Goal: Task Accomplishment & Management: Use online tool/utility

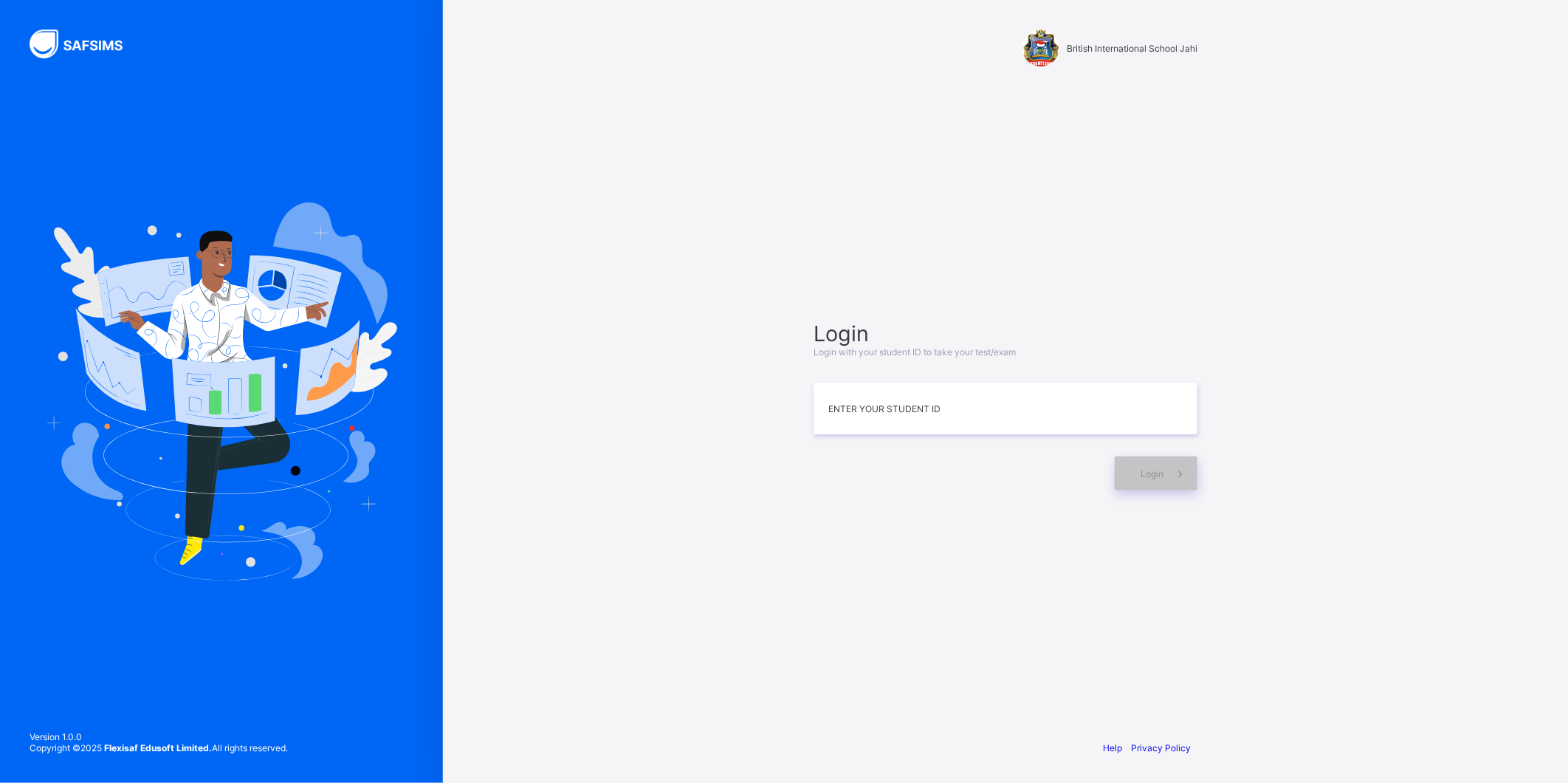
drag, startPoint x: 1458, startPoint y: 275, endPoint x: 1454, endPoint y: 282, distance: 8.1
click at [1454, 282] on div "British International School Jahi Login Login with your student ID to take your…" at bounding box center [1005, 392] width 1125 height 783
click at [892, 422] on input at bounding box center [1006, 408] width 384 height 52
type input "*"
type input "**********"
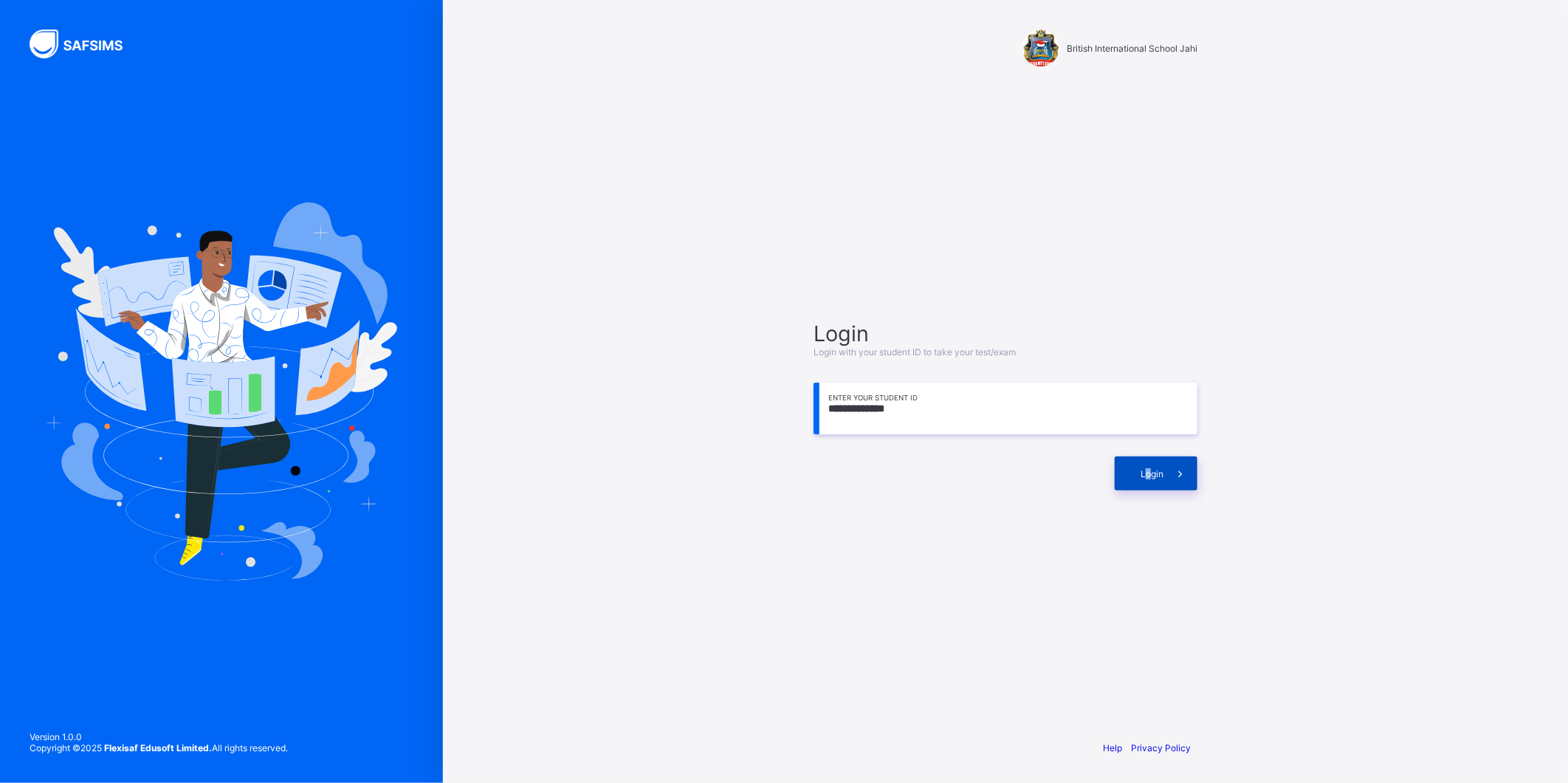
click at [1150, 477] on span "Login" at bounding box center [1152, 474] width 23 height 11
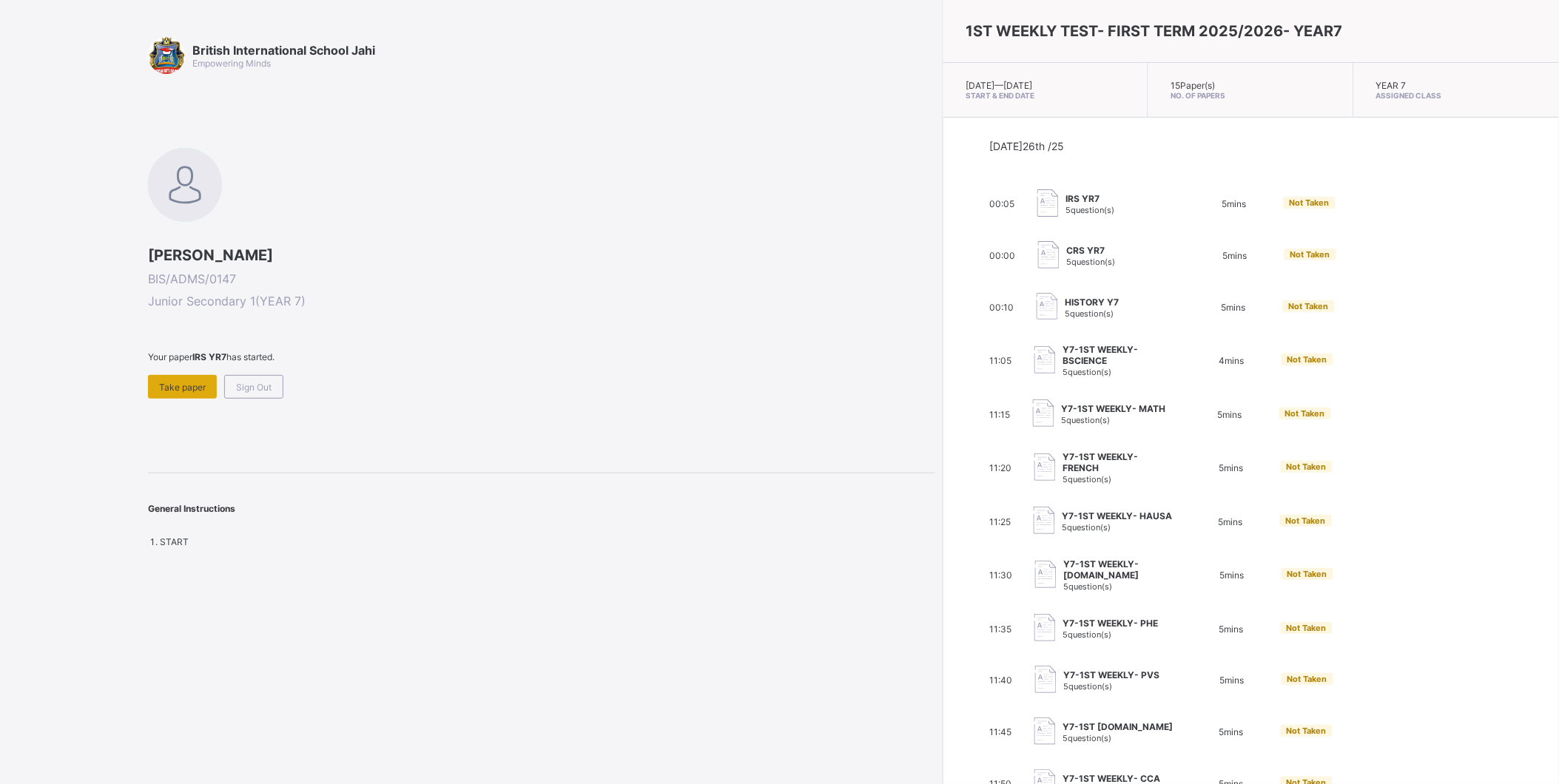
click at [183, 386] on span "Take paper" at bounding box center [182, 387] width 46 height 11
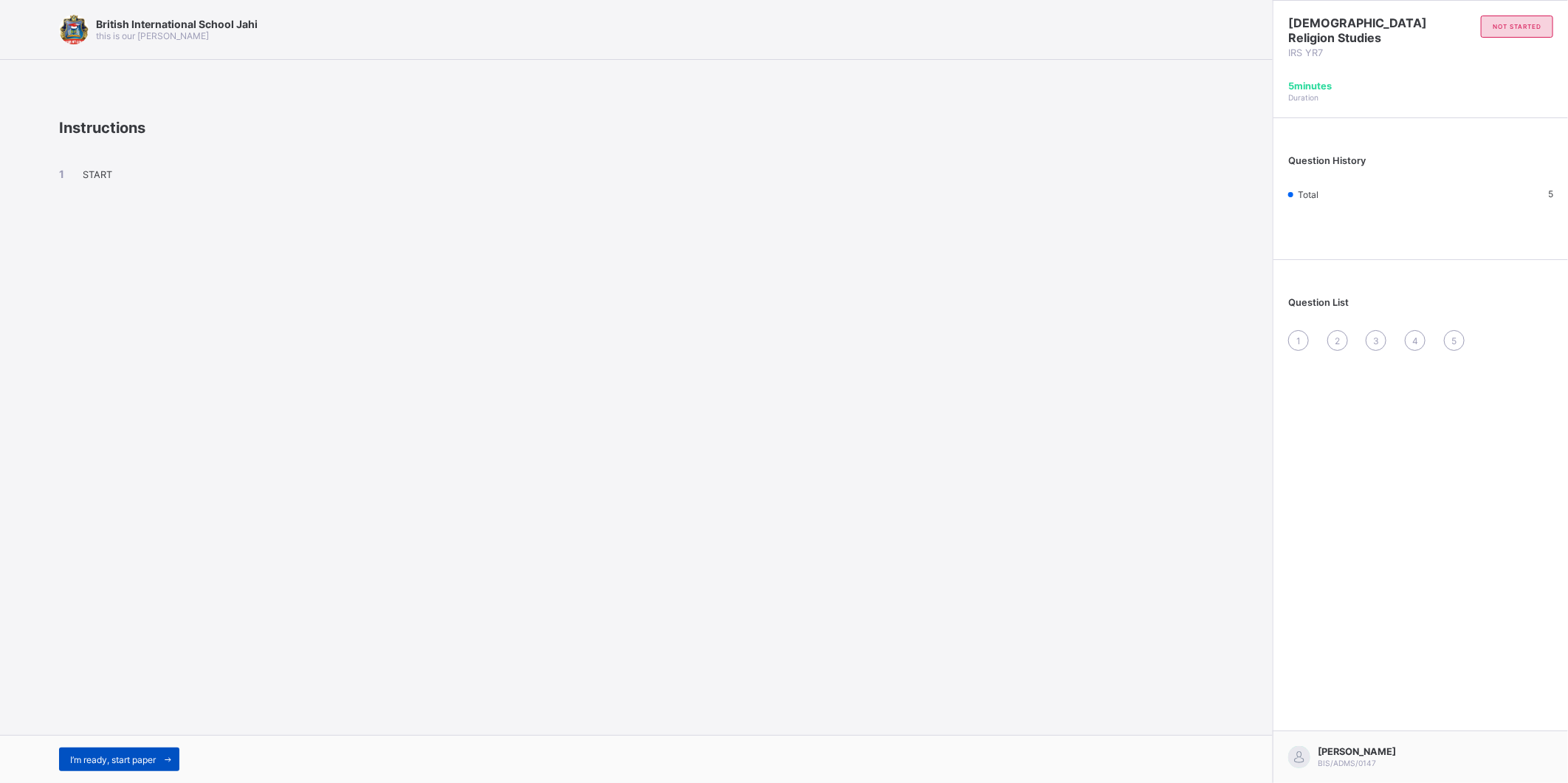
click at [128, 758] on span "I’m ready, start paper" at bounding box center [113, 760] width 86 height 11
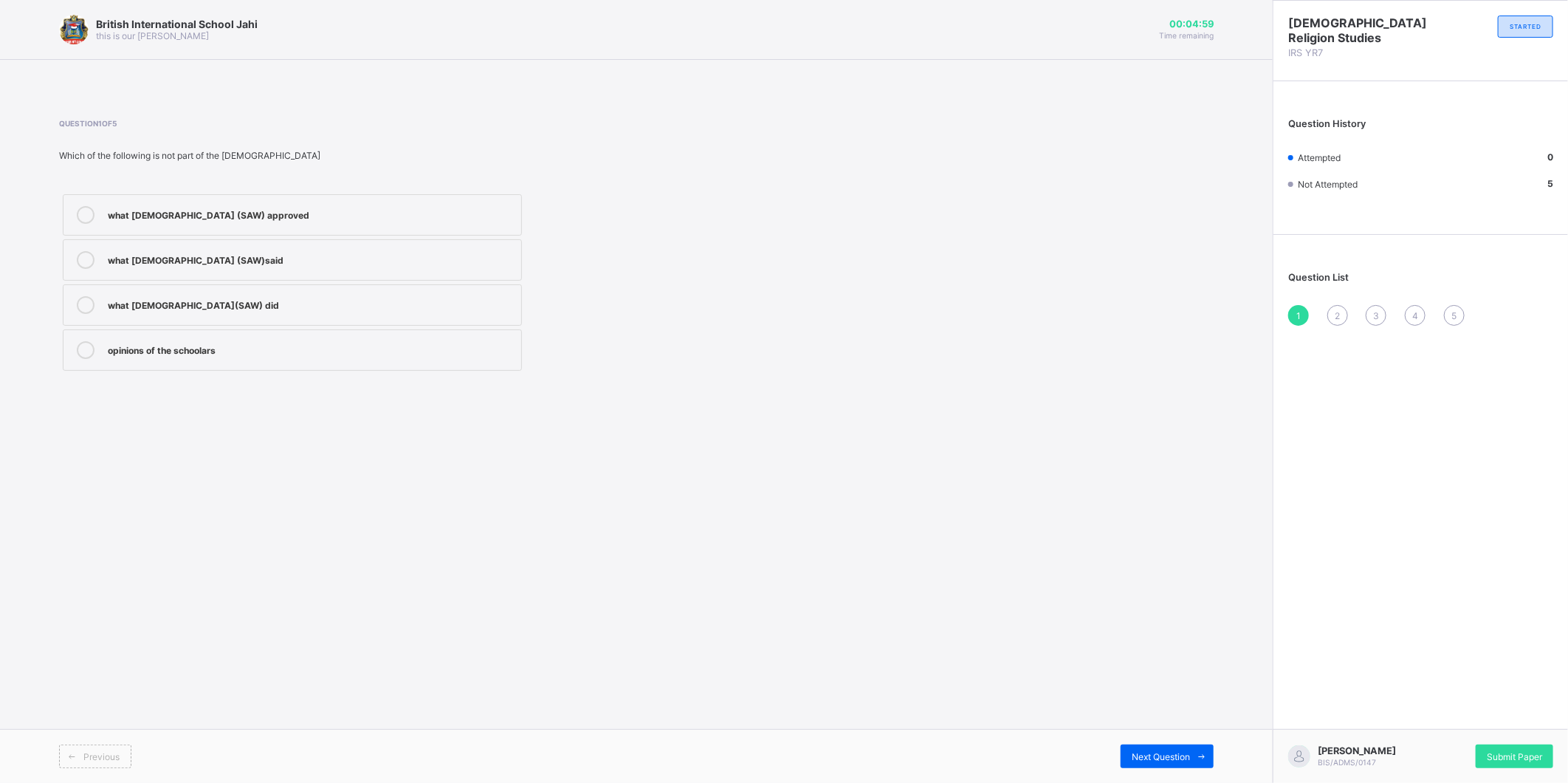
click at [253, 313] on div "what [DEMOGRAPHIC_DATA](SAW) did" at bounding box center [311, 305] width 406 height 18
click at [1511, 754] on span "Submit Paper" at bounding box center [1514, 757] width 55 height 11
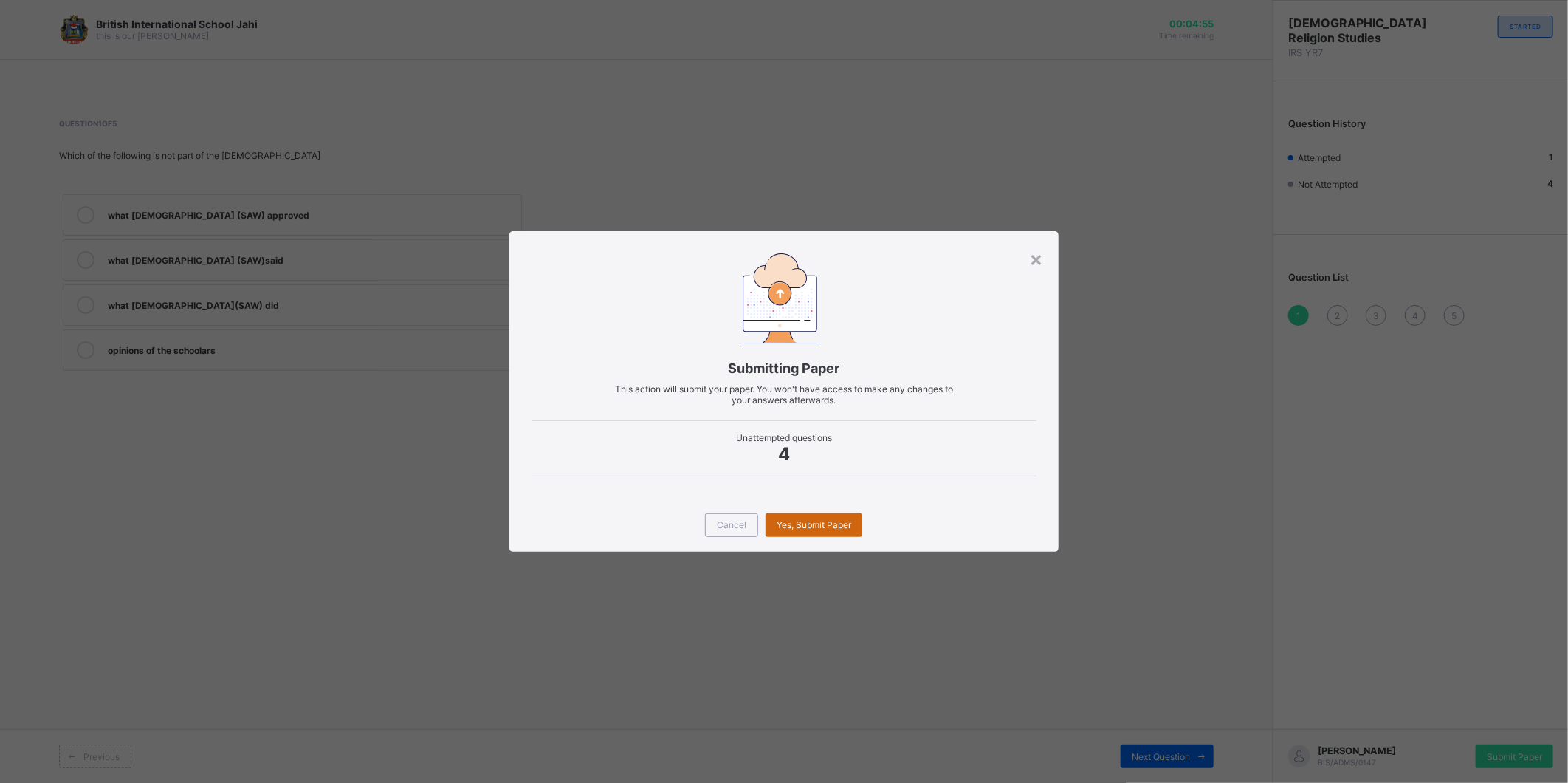
click at [818, 528] on span "Yes, Submit Paper" at bounding box center [814, 524] width 75 height 11
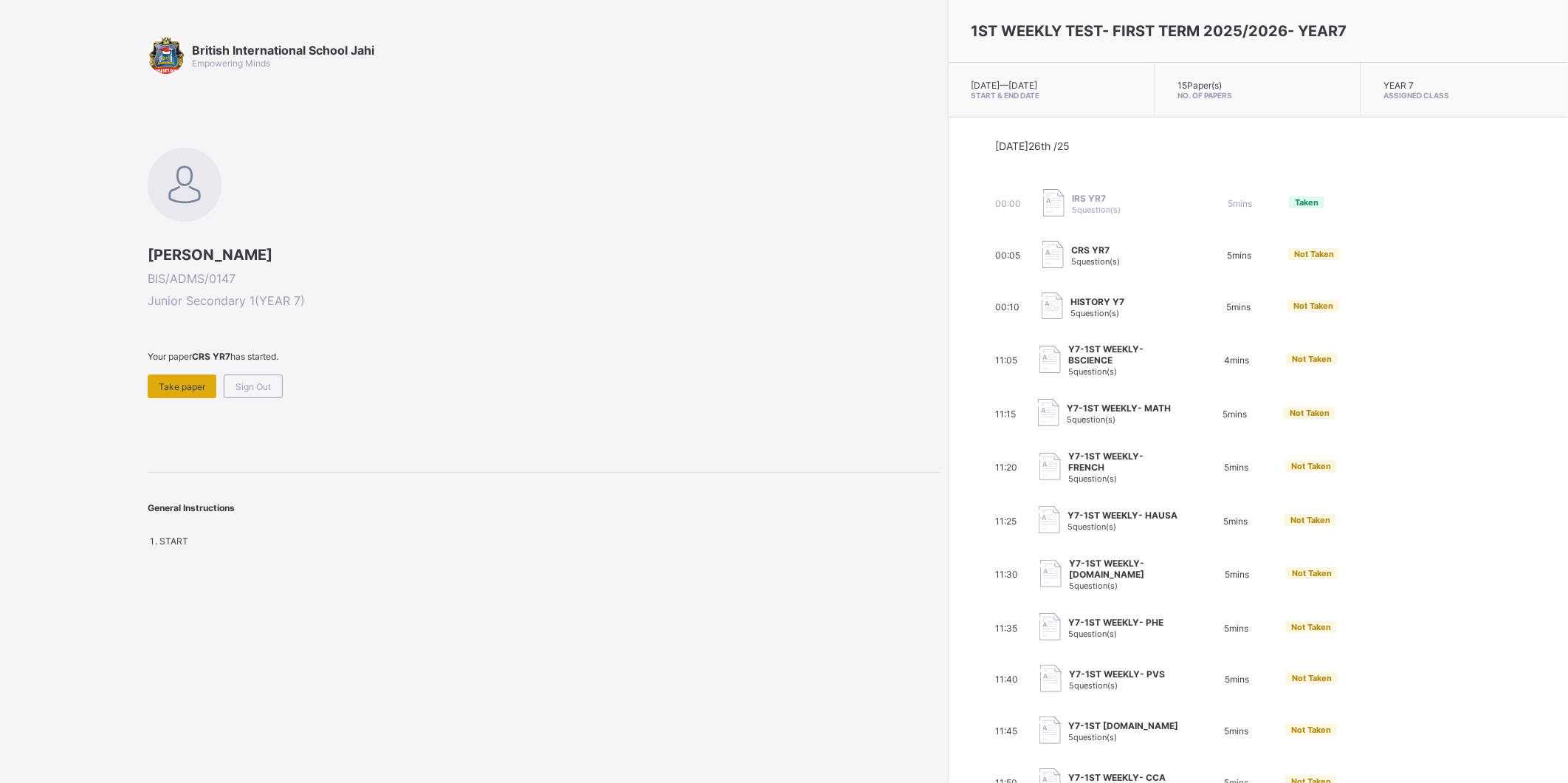
click at [186, 381] on span "Take paper" at bounding box center [182, 387] width 46 height 11
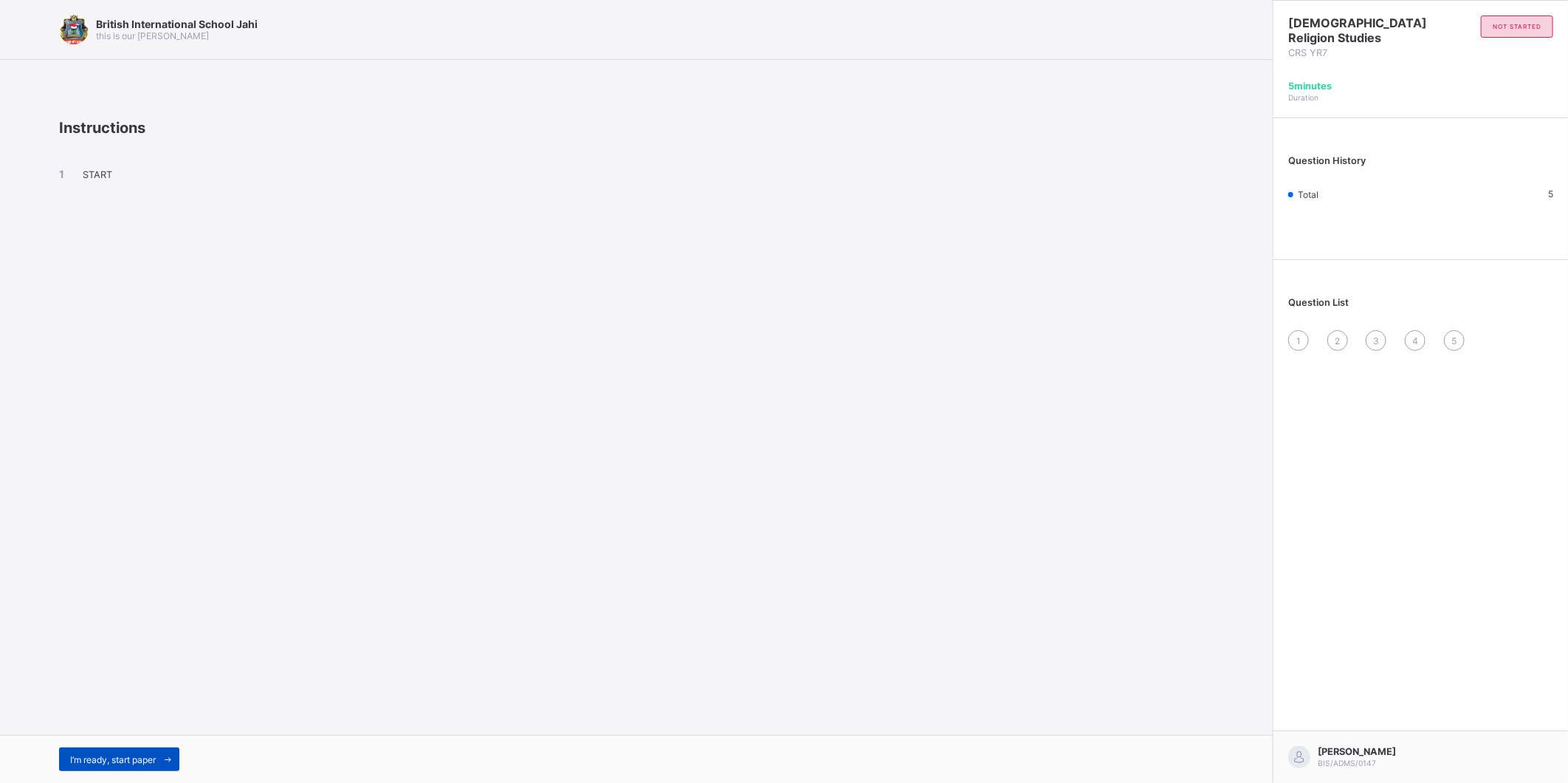
click at [106, 751] on div "I’m ready, start paper" at bounding box center [119, 760] width 120 height 24
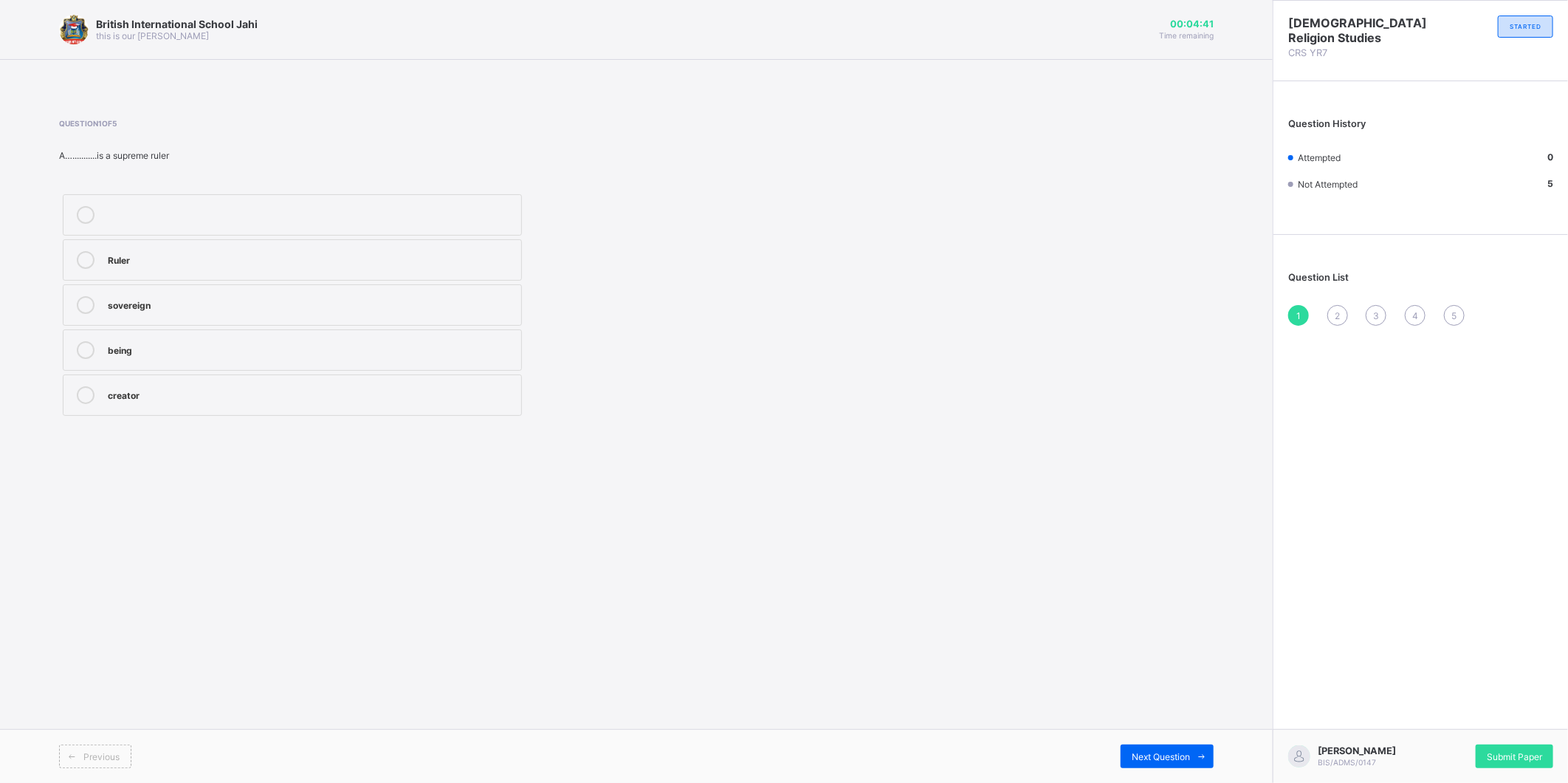
click at [84, 390] on icon at bounding box center [85, 394] width 18 height 18
click at [1177, 758] on span "Next Question" at bounding box center [1160, 757] width 58 height 11
click at [87, 254] on icon at bounding box center [85, 259] width 18 height 18
click at [1199, 754] on icon at bounding box center [1203, 756] width 11 height 9
click at [89, 347] on icon at bounding box center [85, 350] width 18 height 18
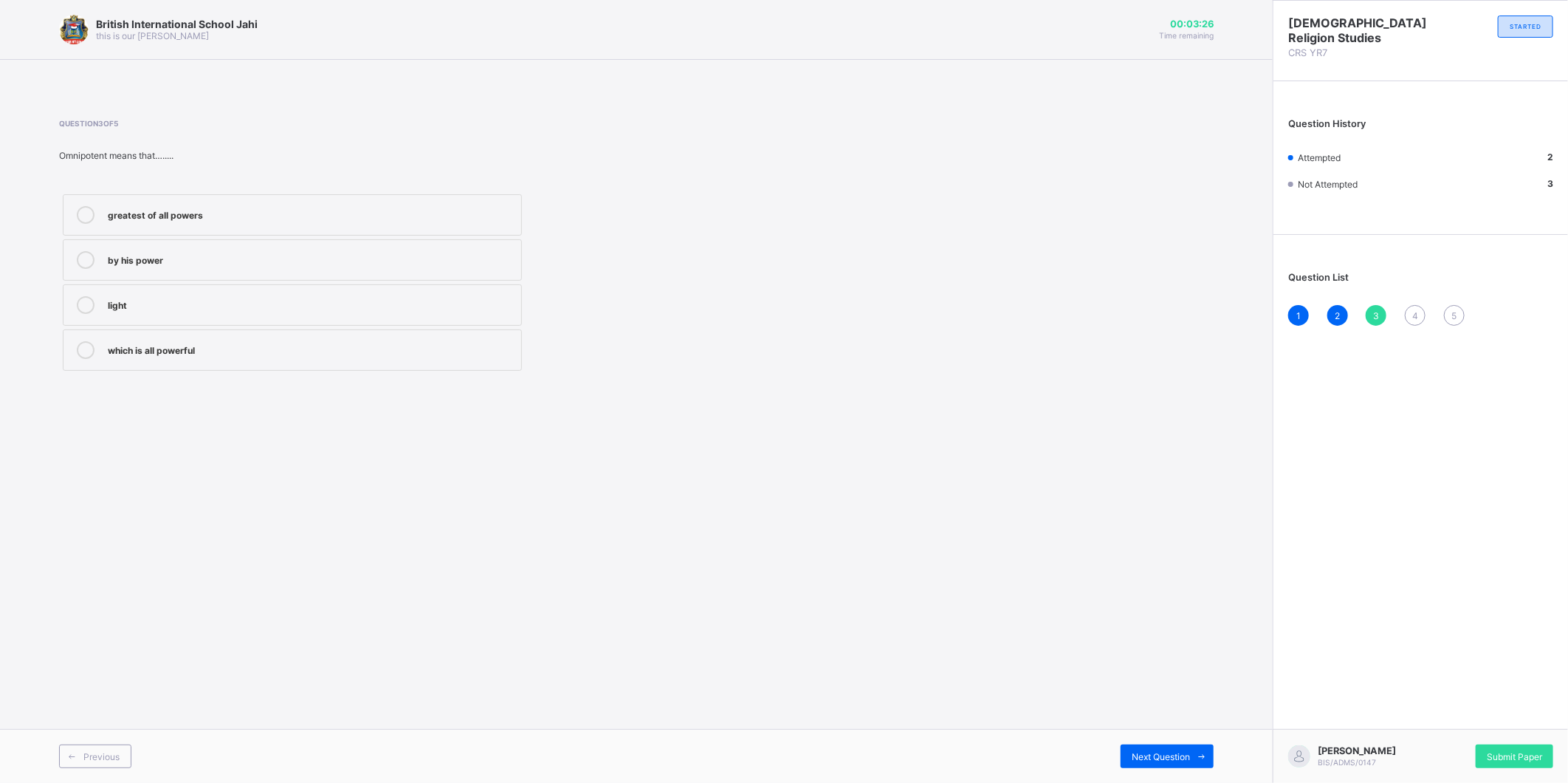
click at [1161, 743] on div "Previous Next Question" at bounding box center [636, 756] width 1273 height 54
drag, startPoint x: 1167, startPoint y: 751, endPoint x: 1172, endPoint y: 755, distance: 6.4
click at [1172, 755] on span "Next Question" at bounding box center [1160, 757] width 58 height 11
click at [87, 212] on icon at bounding box center [85, 214] width 18 height 18
click at [1186, 752] on span "Next Question" at bounding box center [1160, 757] width 58 height 11
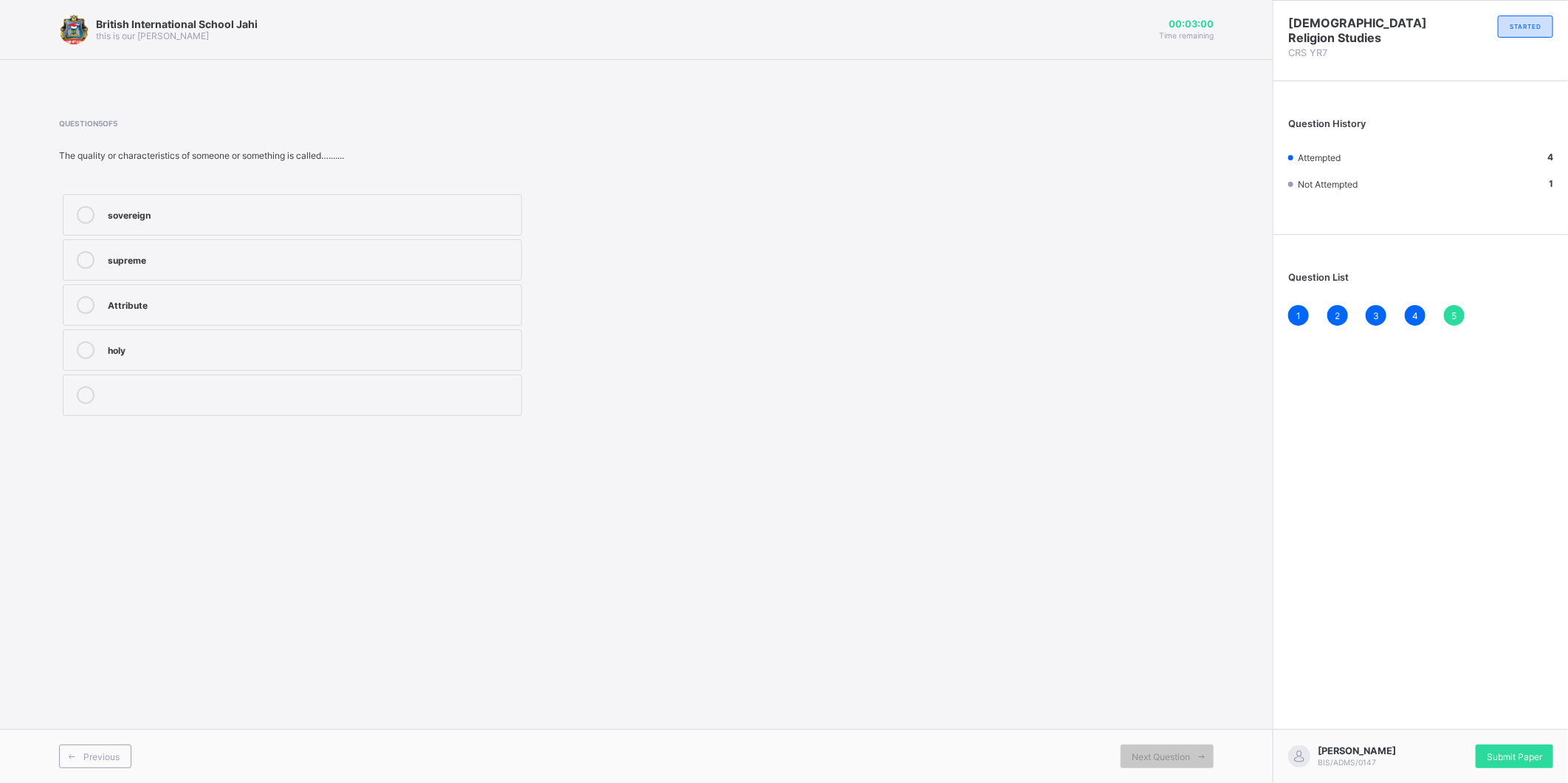
click at [87, 297] on icon at bounding box center [85, 305] width 18 height 18
click at [1171, 742] on div "Previous Next Question" at bounding box center [636, 756] width 1273 height 54
click at [1187, 750] on div "Next Question" at bounding box center [1167, 756] width 93 height 24
click at [1186, 750] on div "Next Question" at bounding box center [1167, 756] width 93 height 24
click at [1154, 756] on span "Next Question" at bounding box center [1160, 757] width 58 height 11
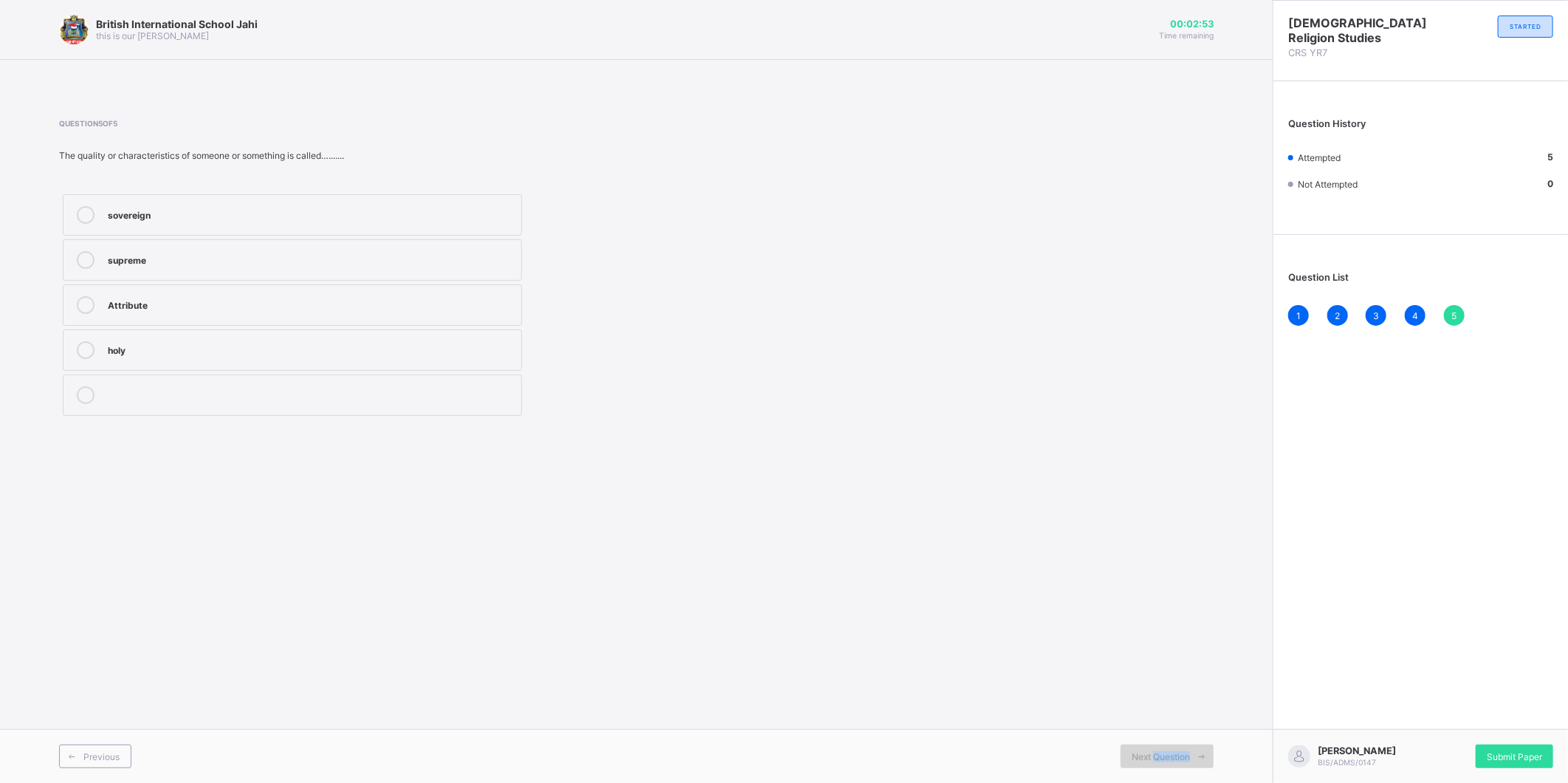
click at [1154, 756] on span "Next Question" at bounding box center [1160, 757] width 58 height 11
click at [1144, 670] on div "British International School Jahi this is our motton 00:02:51 Time remaining Qu…" at bounding box center [636, 392] width 1273 height 783
click at [1545, 749] on div "Submit Paper" at bounding box center [1514, 756] width 78 height 24
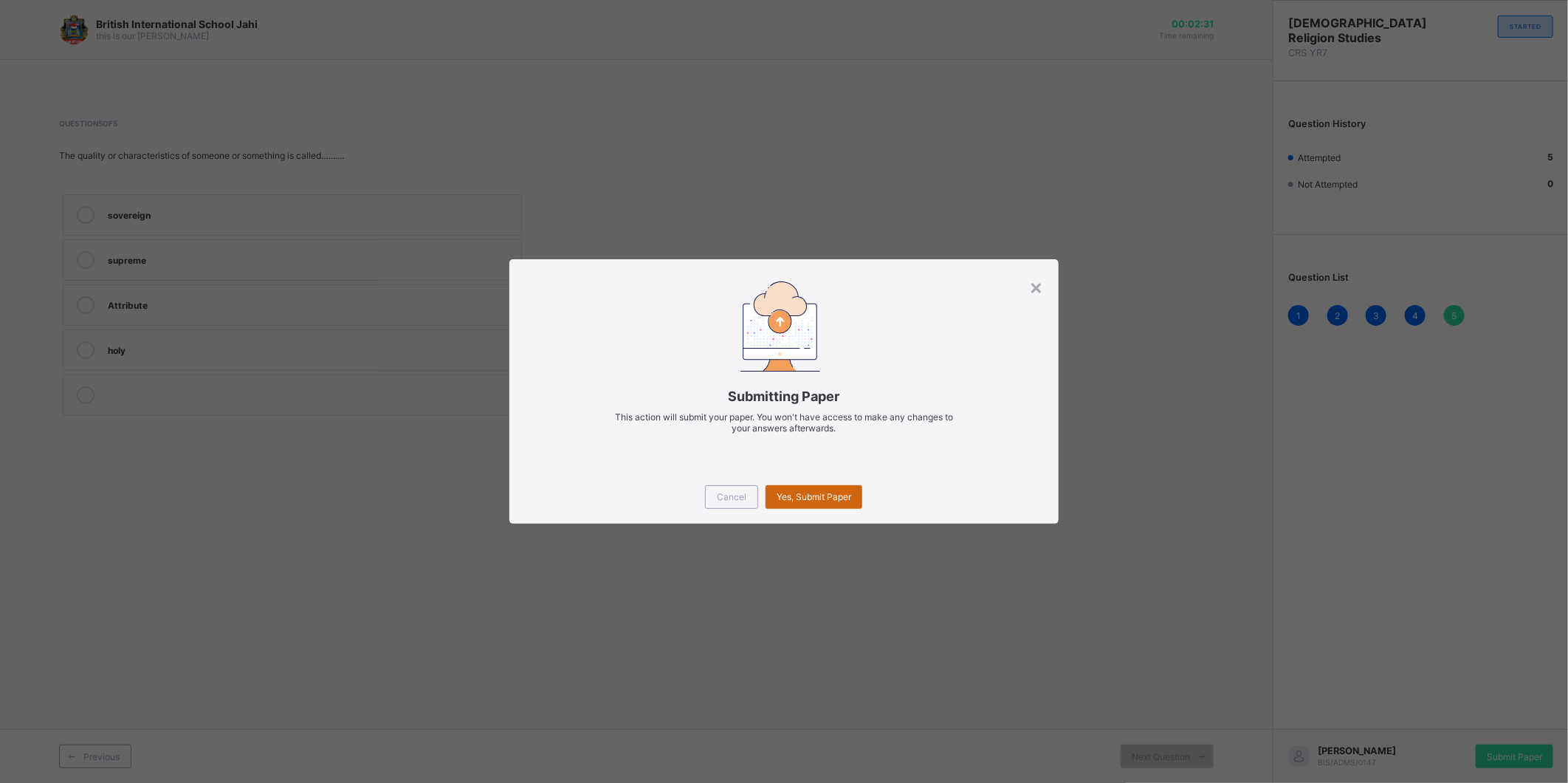
click at [807, 491] on span "Yes, Submit Paper" at bounding box center [814, 497] width 75 height 11
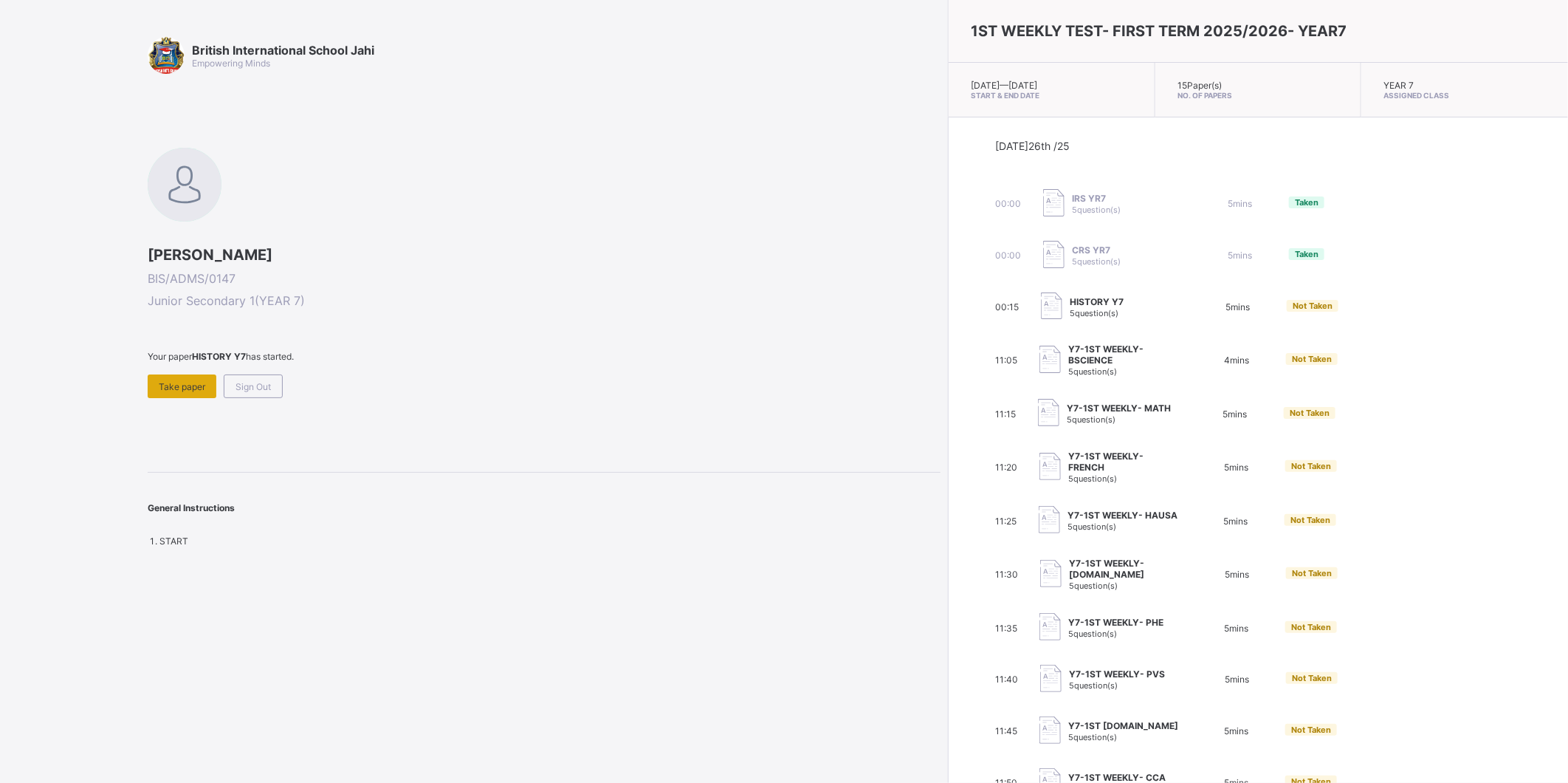
click at [180, 385] on span "Take paper" at bounding box center [182, 387] width 46 height 11
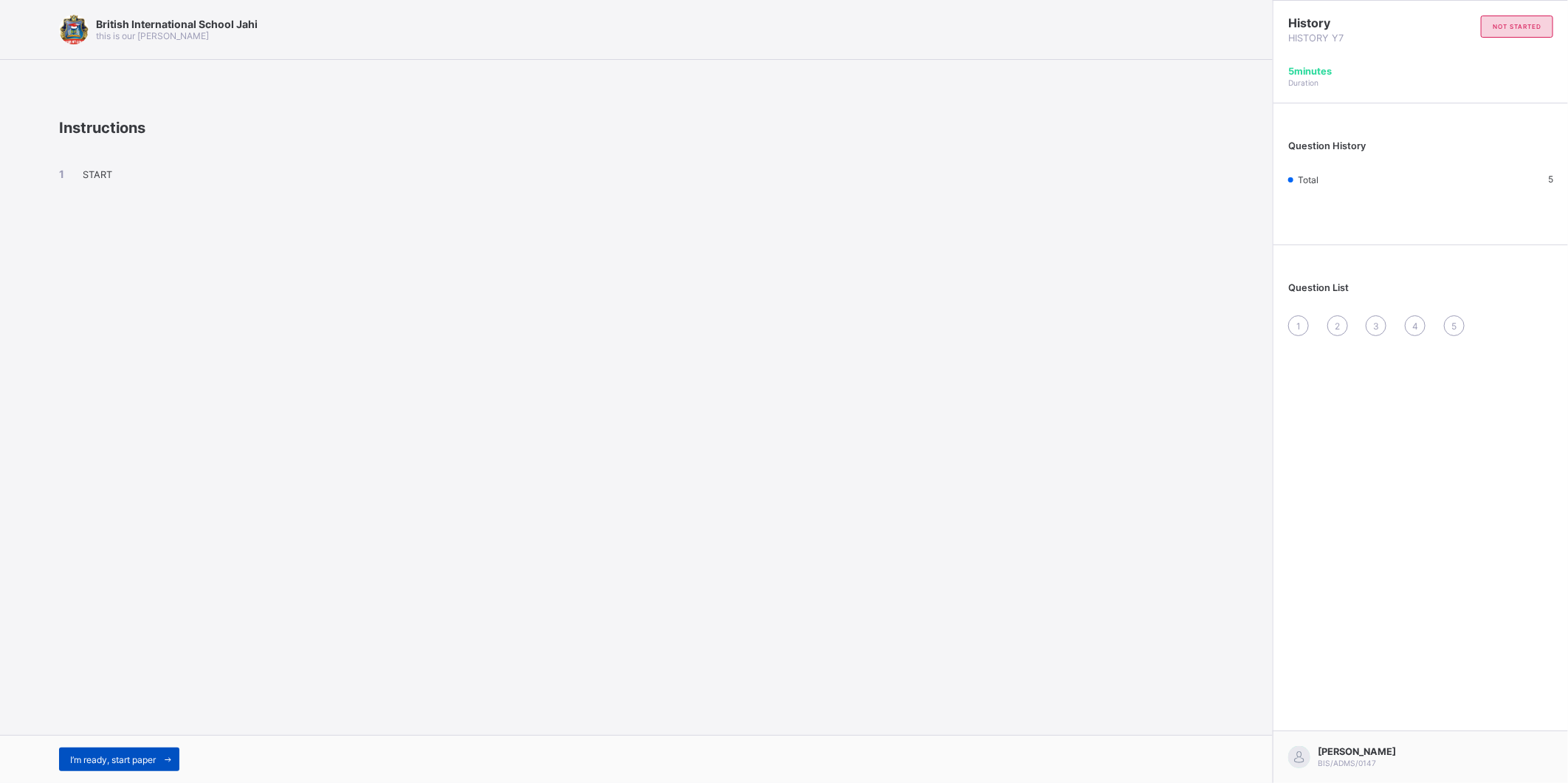
click at [101, 755] on span "I’m ready, start paper" at bounding box center [113, 760] width 86 height 11
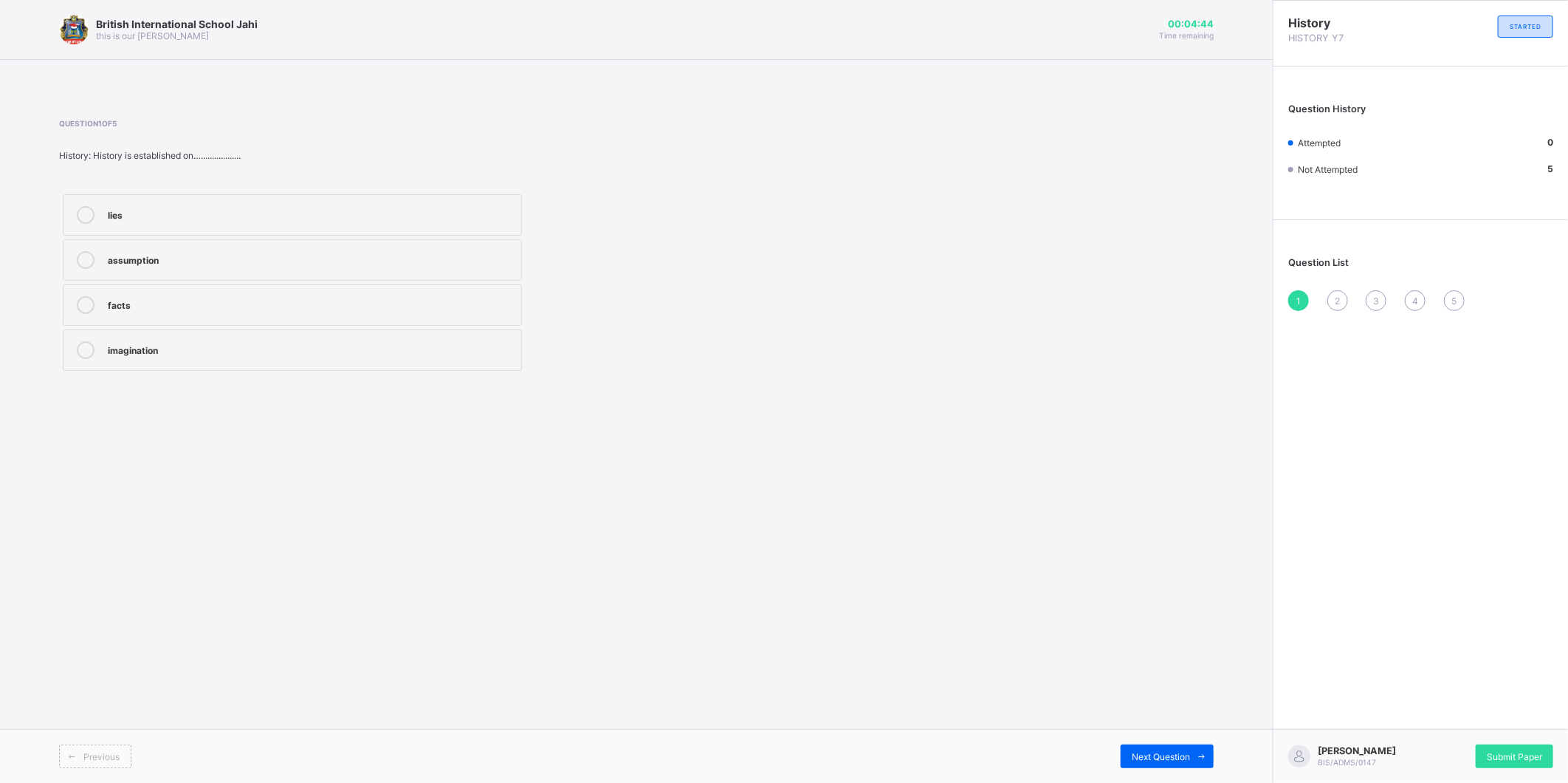
click at [94, 344] on div at bounding box center [86, 350] width 30 height 18
click at [87, 303] on icon at bounding box center [85, 305] width 18 height 18
click at [1135, 757] on span "Next Question" at bounding box center [1160, 757] width 58 height 11
click at [84, 348] on icon at bounding box center [85, 350] width 18 height 18
click at [1131, 758] on span "Next Question" at bounding box center [1160, 757] width 58 height 11
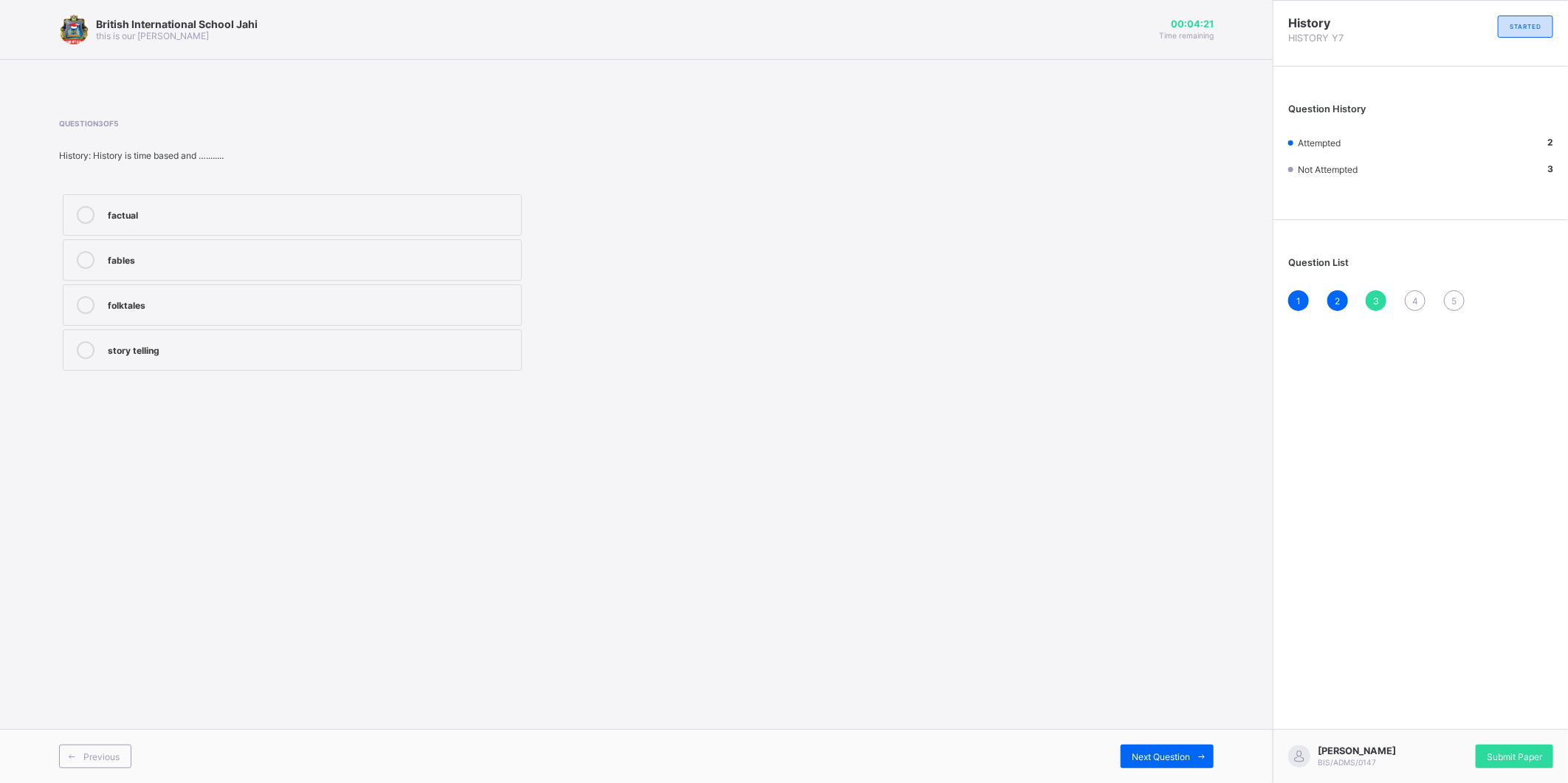
click at [83, 216] on icon at bounding box center [85, 214] width 18 height 18
click at [1171, 749] on div "Next Question" at bounding box center [1167, 756] width 93 height 24
click at [87, 311] on icon at bounding box center [85, 305] width 18 height 18
click at [1122, 756] on div "Next Question" at bounding box center [1167, 756] width 93 height 24
click at [84, 296] on icon at bounding box center [85, 305] width 18 height 18
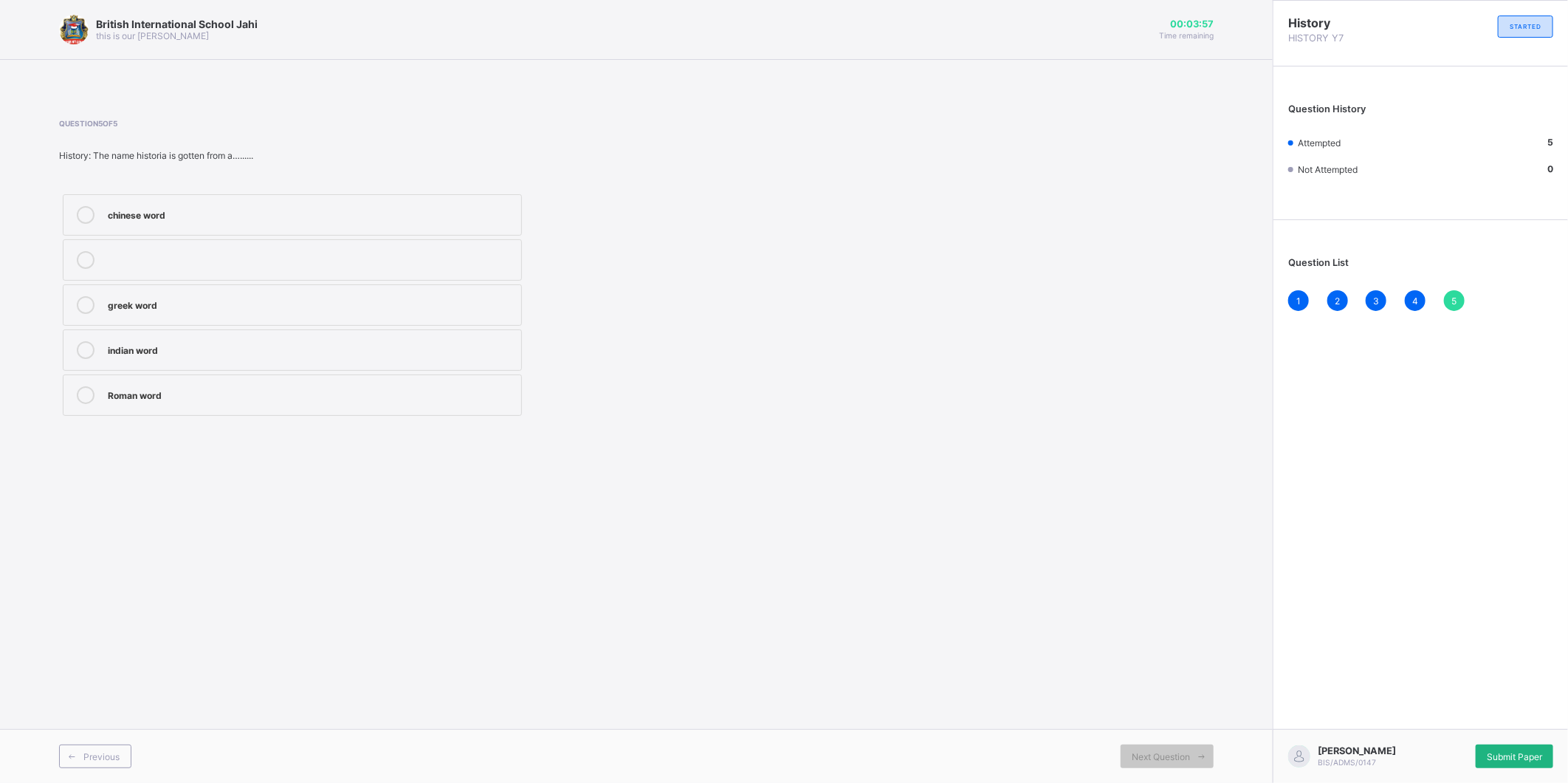
click at [1508, 754] on span "Submit Paper" at bounding box center [1514, 757] width 55 height 11
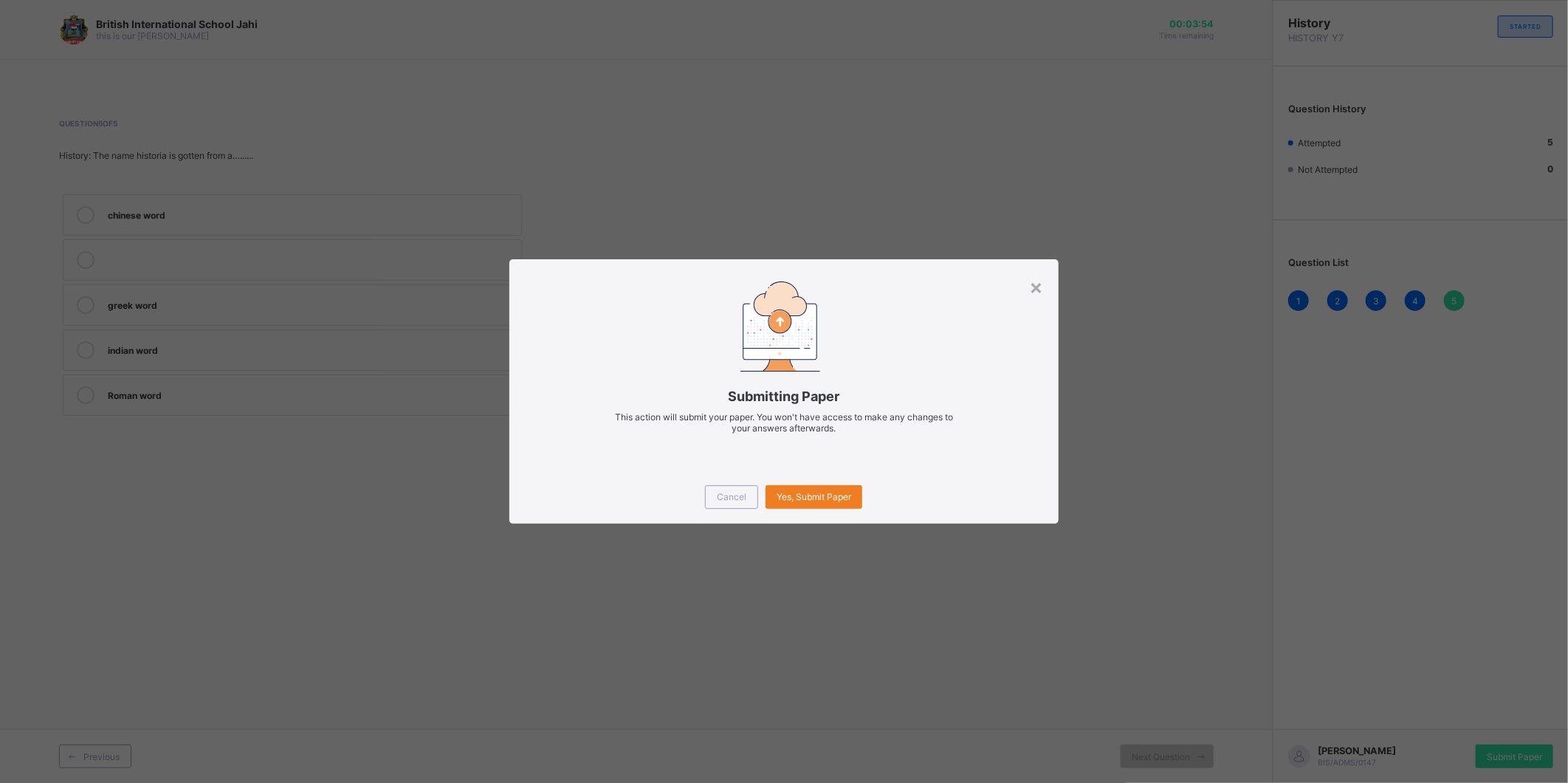
click at [840, 481] on div "Cancel Yes, Submit Paper" at bounding box center [784, 498] width 548 height 54
click at [838, 493] on span "Yes, Submit Paper" at bounding box center [814, 497] width 75 height 11
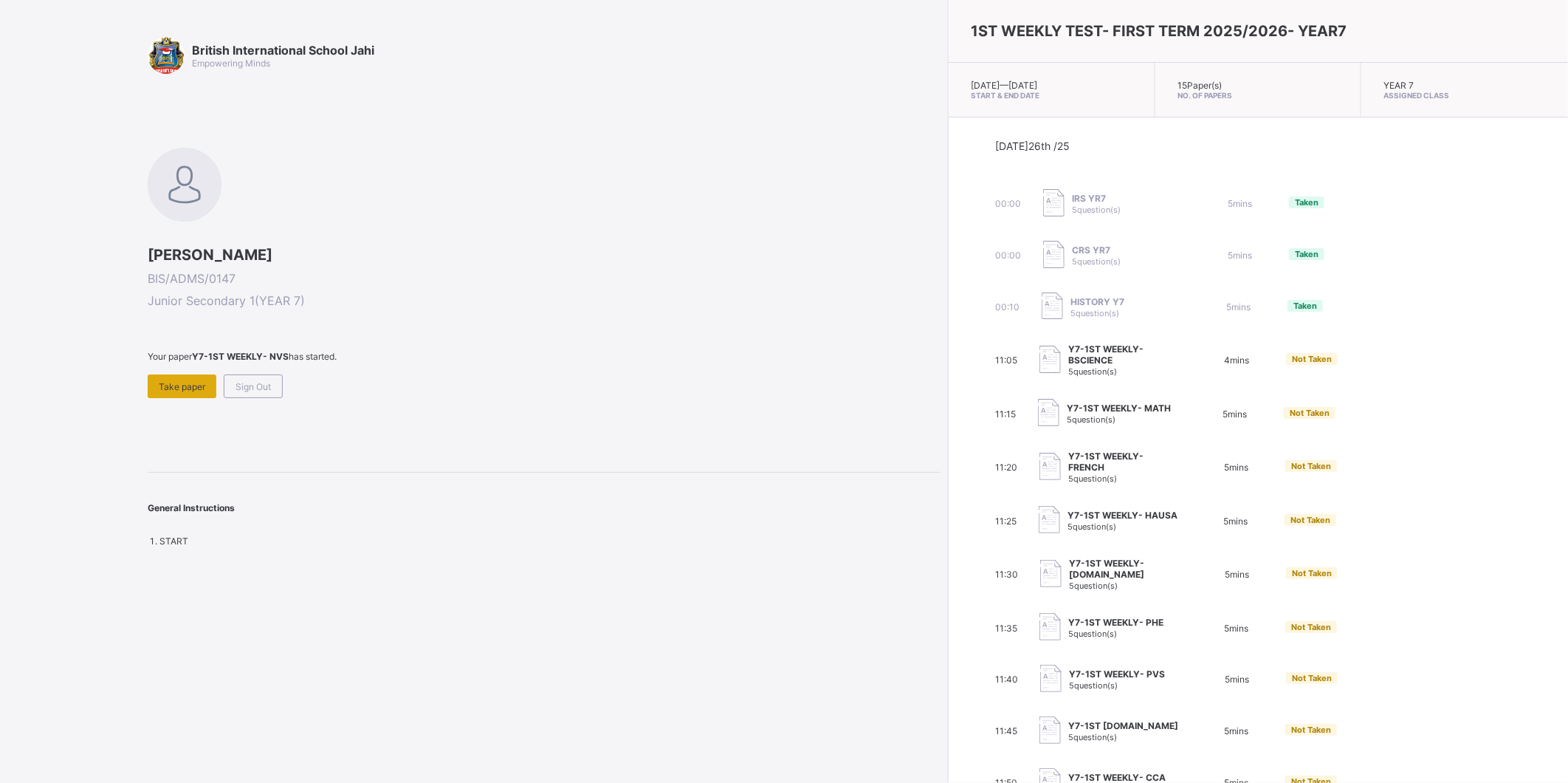
click at [188, 375] on div "Take paper" at bounding box center [182, 387] width 68 height 24
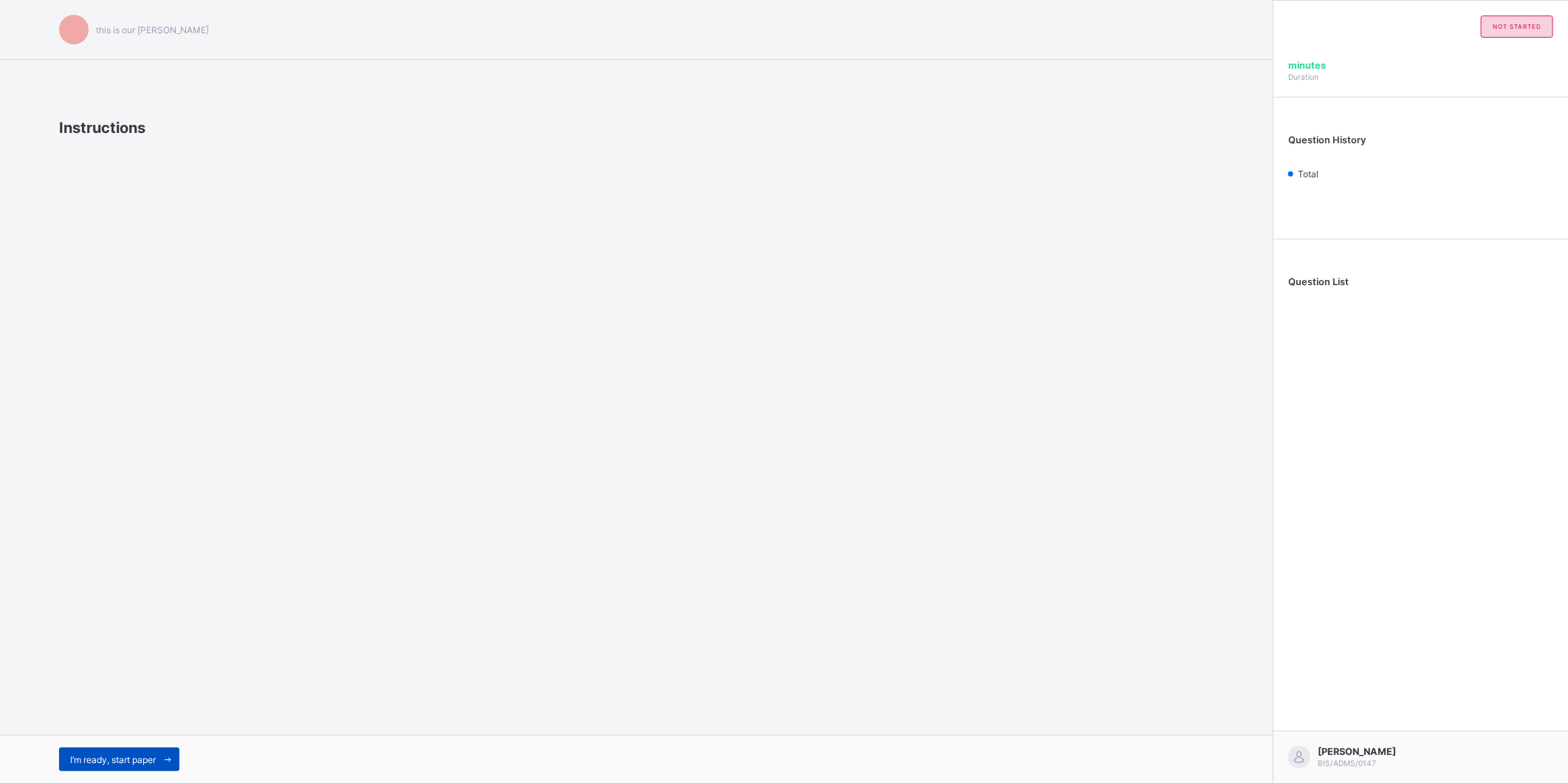
click at [151, 759] on span "I’m ready, start paper" at bounding box center [113, 760] width 86 height 11
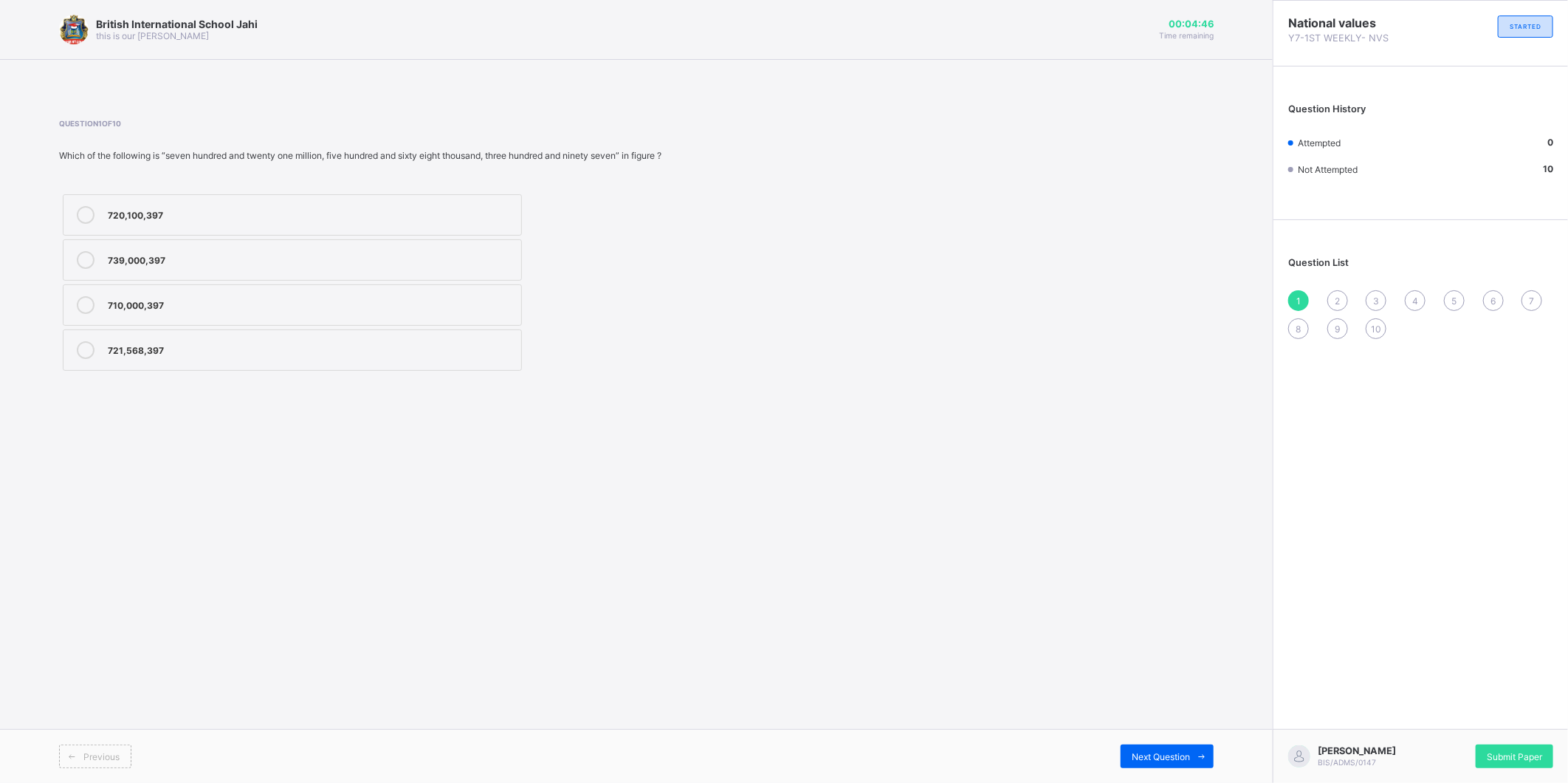
click at [1490, 295] on span "6" at bounding box center [1493, 301] width 6 height 11
click at [1456, 291] on div "5" at bounding box center [1454, 300] width 20 height 20
click at [1494, 293] on div "6" at bounding box center [1493, 300] width 20 height 20
click at [79, 214] on icon at bounding box center [85, 214] width 18 height 18
click at [1183, 756] on span "Next Question" at bounding box center [1160, 757] width 58 height 11
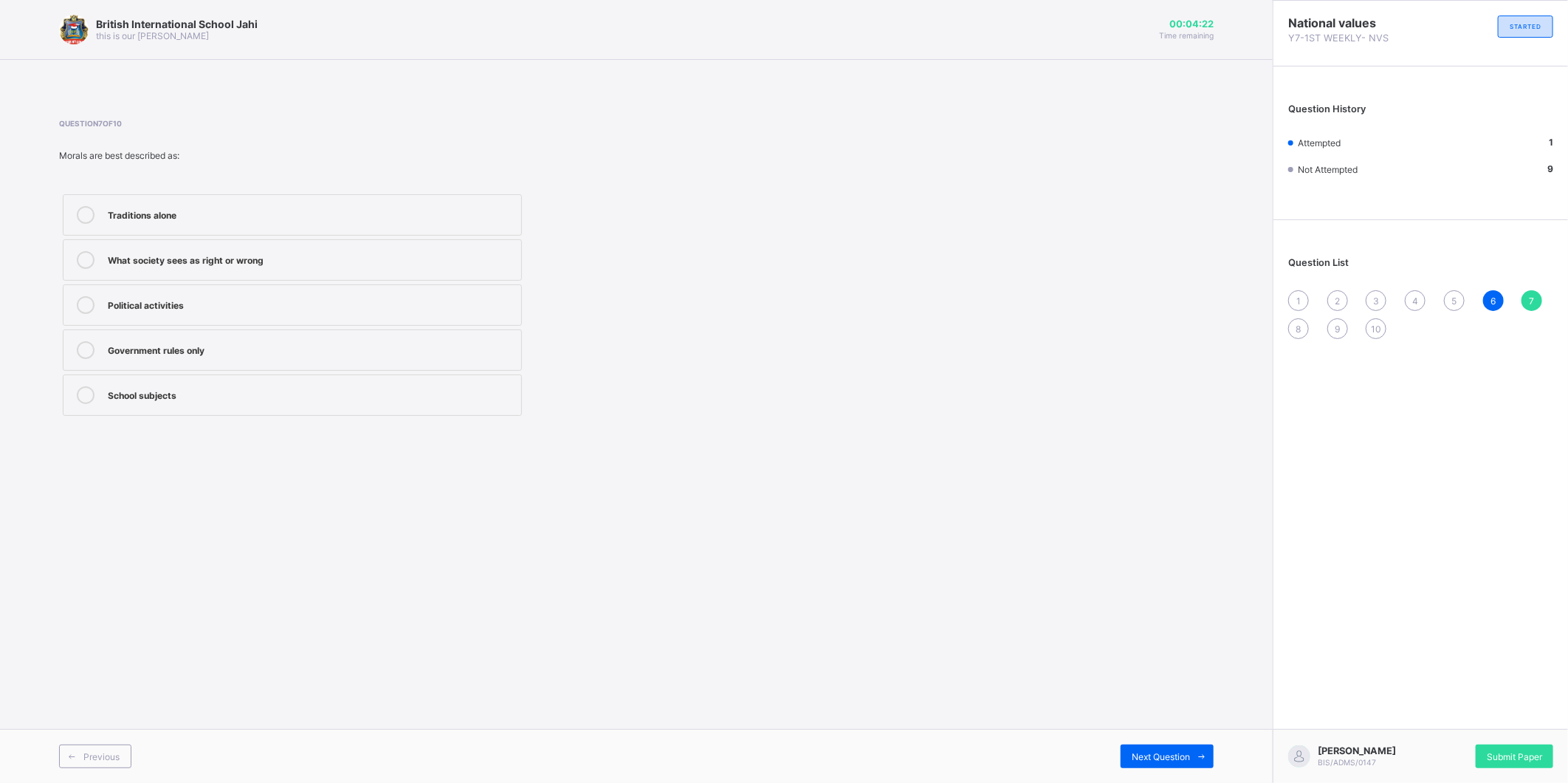
click at [82, 254] on icon at bounding box center [85, 259] width 18 height 18
click at [1176, 755] on span "Next Question" at bounding box center [1160, 757] width 58 height 11
click at [83, 351] on icon at bounding box center [85, 350] width 18 height 18
drag, startPoint x: 1227, startPoint y: 622, endPoint x: 1294, endPoint y: 667, distance: 80.7
drag, startPoint x: 1294, startPoint y: 667, endPoint x: 967, endPoint y: 439, distance: 398.6
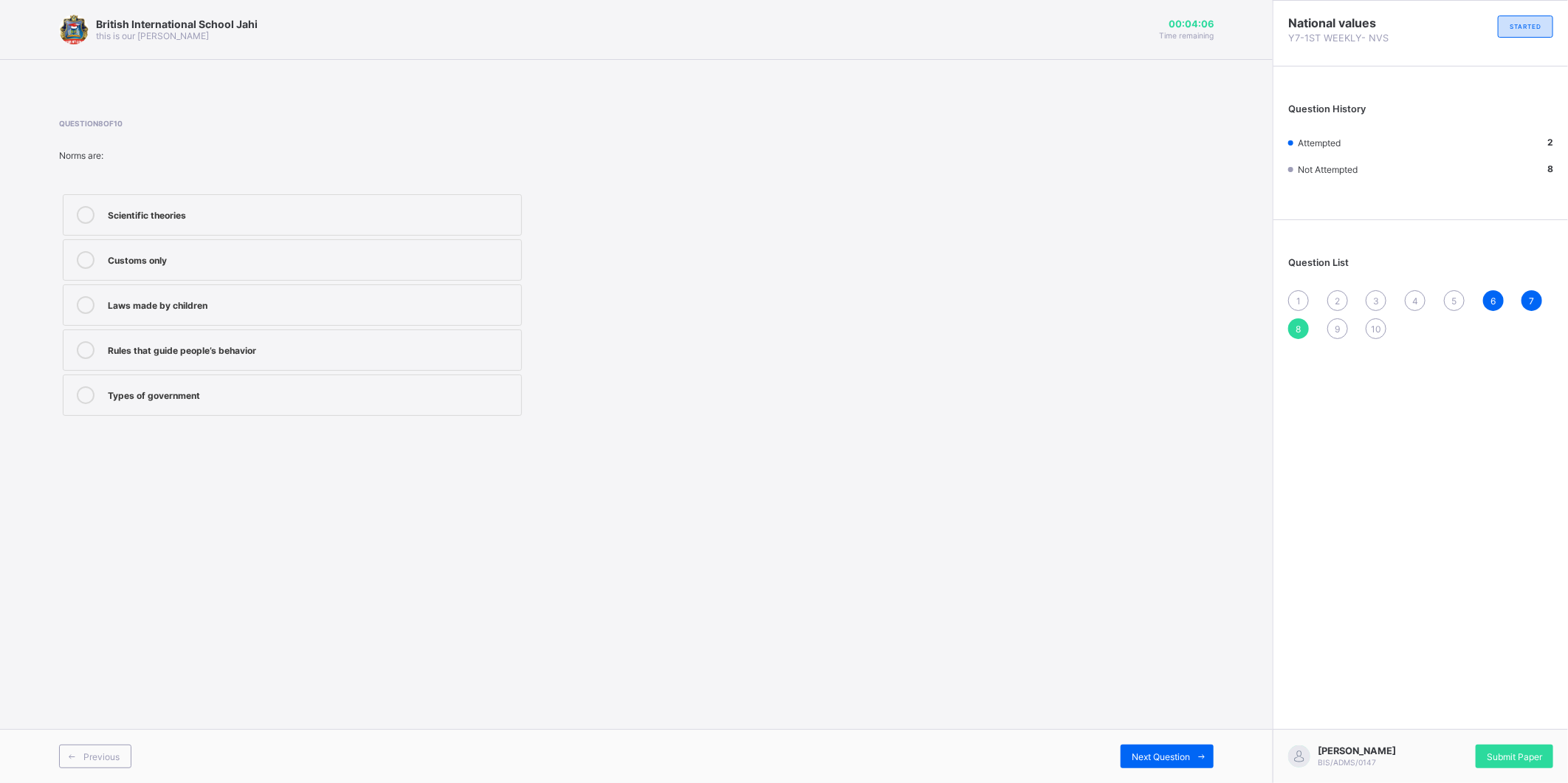
click at [967, 439] on div "Question 8 of 10 Norms are: Scientific theories Customs only Laws made by child…" at bounding box center [636, 270] width 1155 height 345
click at [1175, 741] on div "Previous Next Question" at bounding box center [636, 756] width 1273 height 54
click at [1179, 748] on div "Next Question" at bounding box center [1167, 756] width 93 height 24
click at [85, 260] on icon at bounding box center [85, 259] width 18 height 18
click at [1146, 755] on span "Next Question" at bounding box center [1160, 757] width 58 height 11
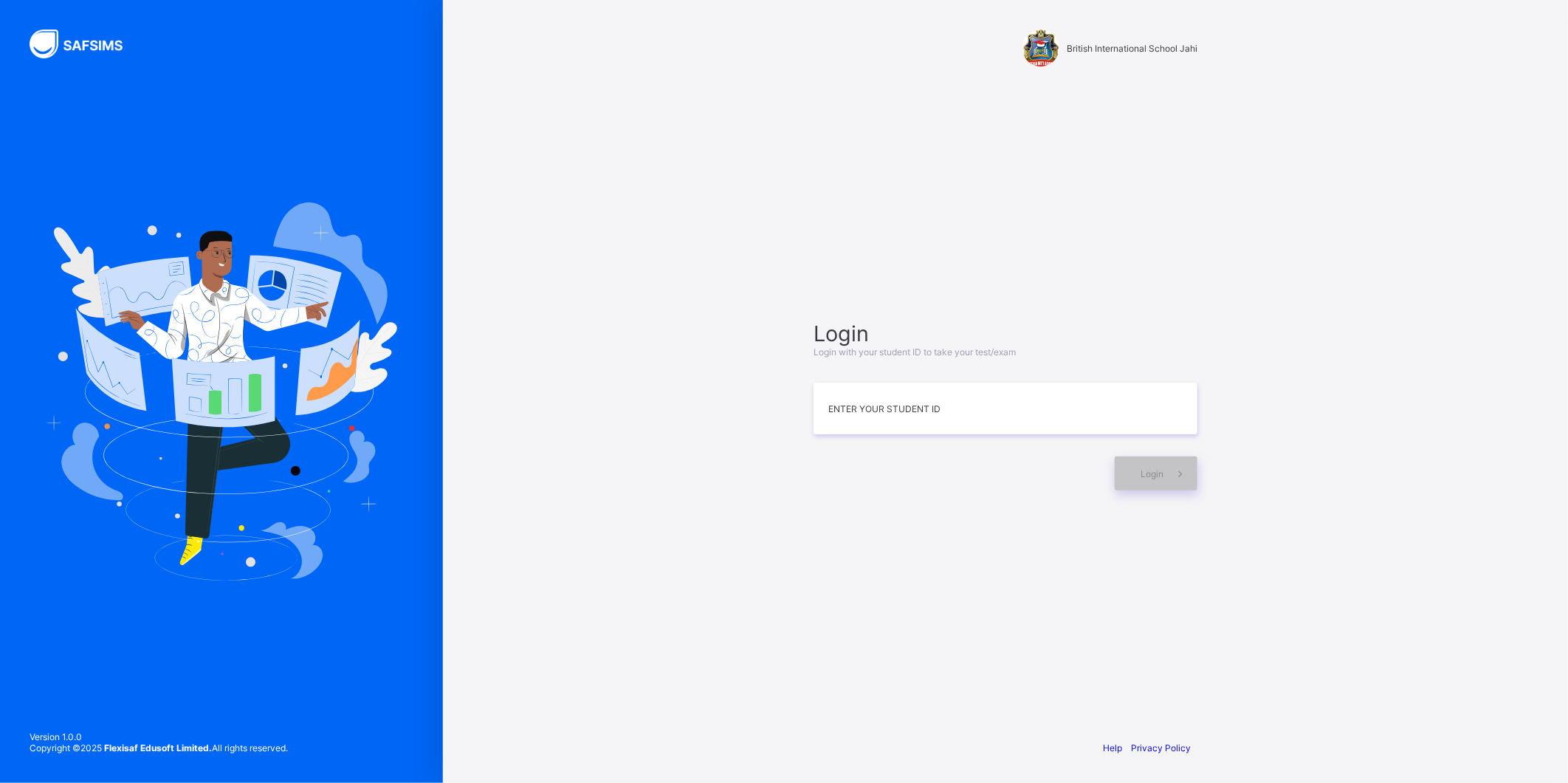
type input "*"
click at [1123, 475] on div "Login" at bounding box center [1156, 473] width 83 height 34
drag, startPoint x: 1119, startPoint y: 475, endPoint x: 1205, endPoint y: 702, distance: 242.7
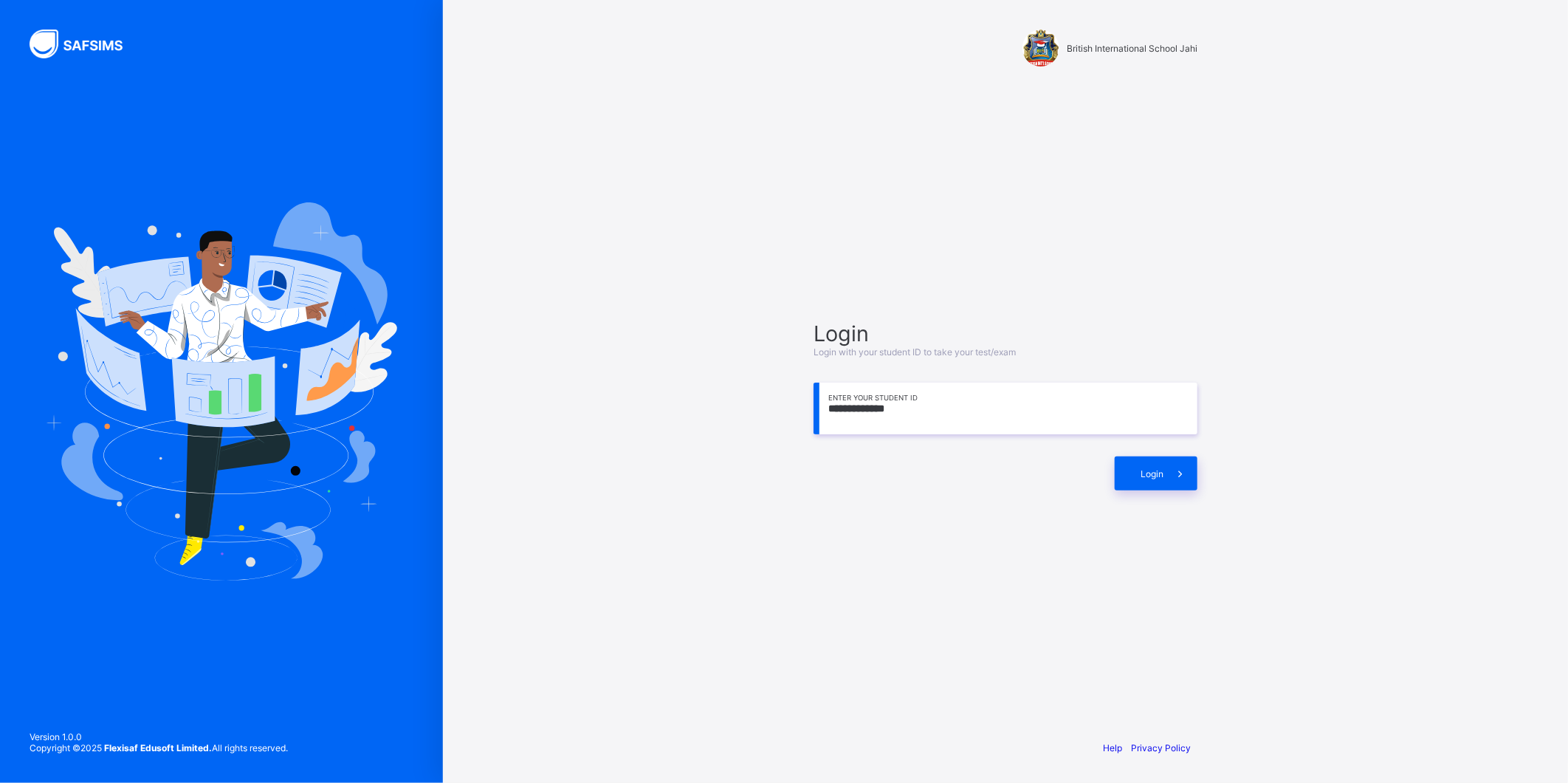
click at [1172, 617] on div "**********" at bounding box center [1006, 405] width 413 height 585
click at [1205, 702] on div "**********" at bounding box center [1006, 392] width 443 height 783
click at [1156, 462] on div "Login" at bounding box center [1156, 473] width 83 height 34
click at [1179, 476] on icon at bounding box center [1179, 474] width 16 height 14
click at [1170, 475] on span at bounding box center [1180, 473] width 34 height 34
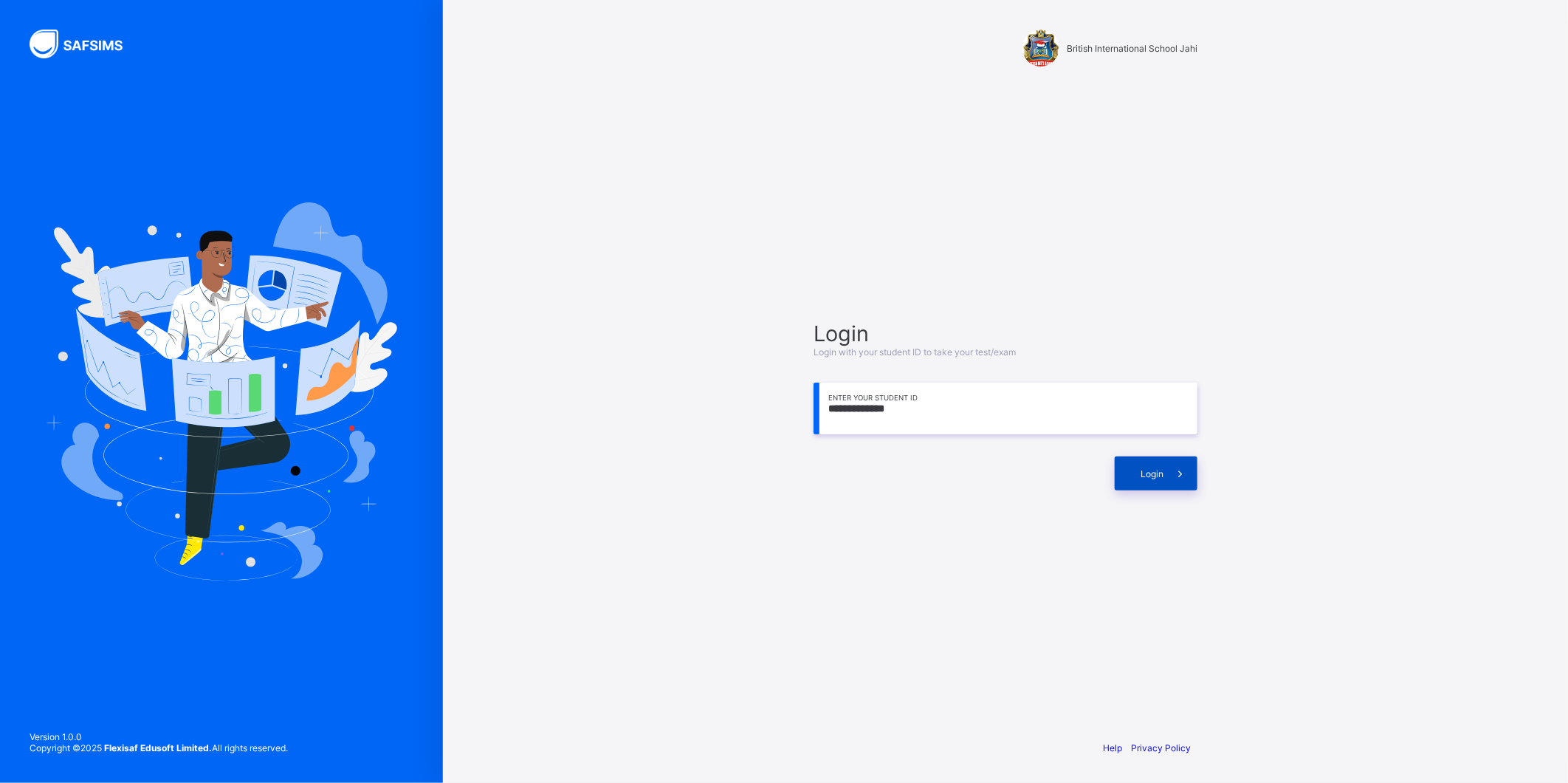
click at [1150, 478] on div "Login" at bounding box center [1156, 473] width 83 height 34
click at [887, 407] on input "**********" at bounding box center [1006, 408] width 384 height 52
type input "**********"
click at [1141, 481] on div "Login" at bounding box center [1156, 473] width 83 height 34
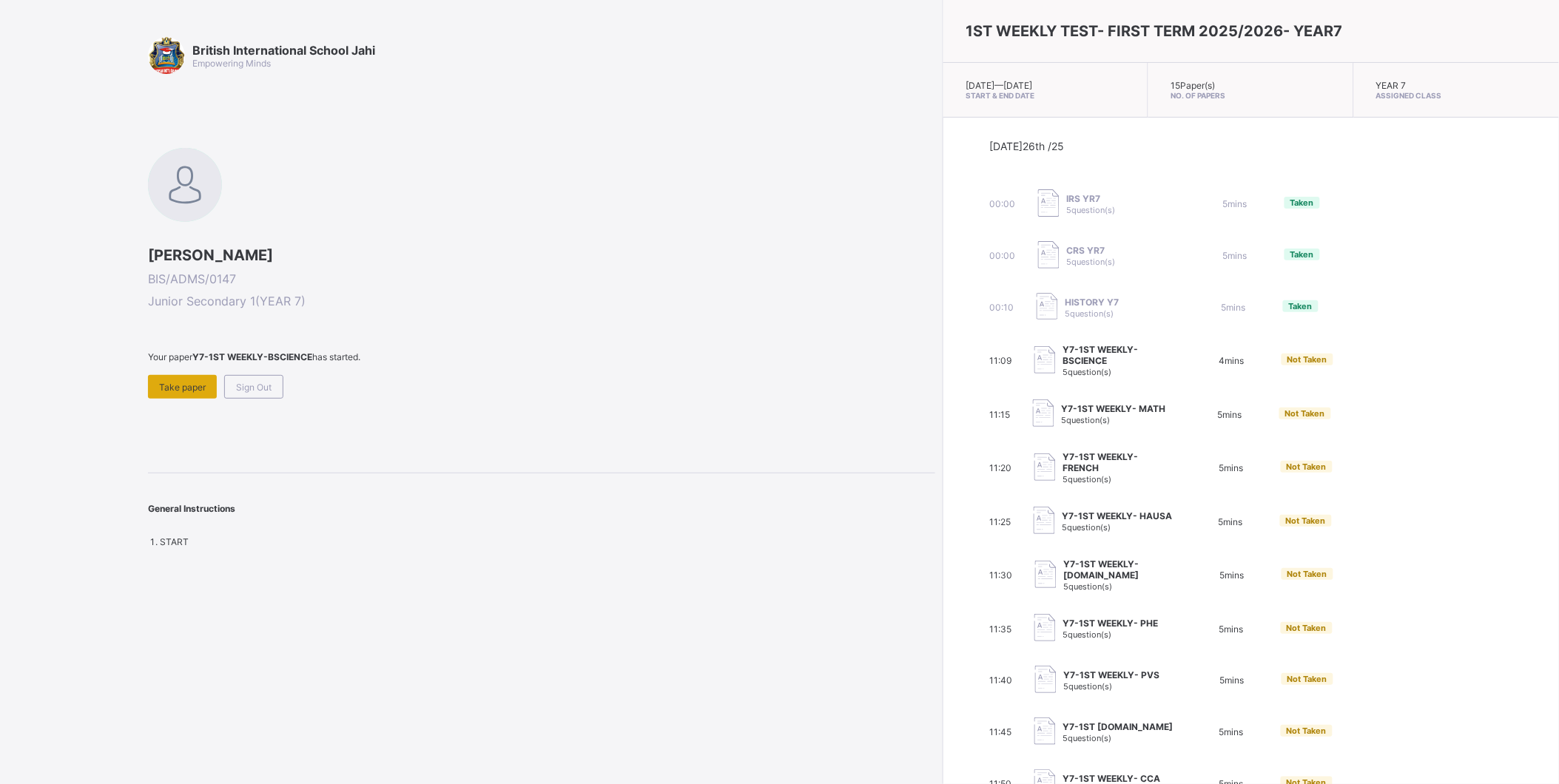
click at [185, 387] on span "Take paper" at bounding box center [182, 387] width 46 height 11
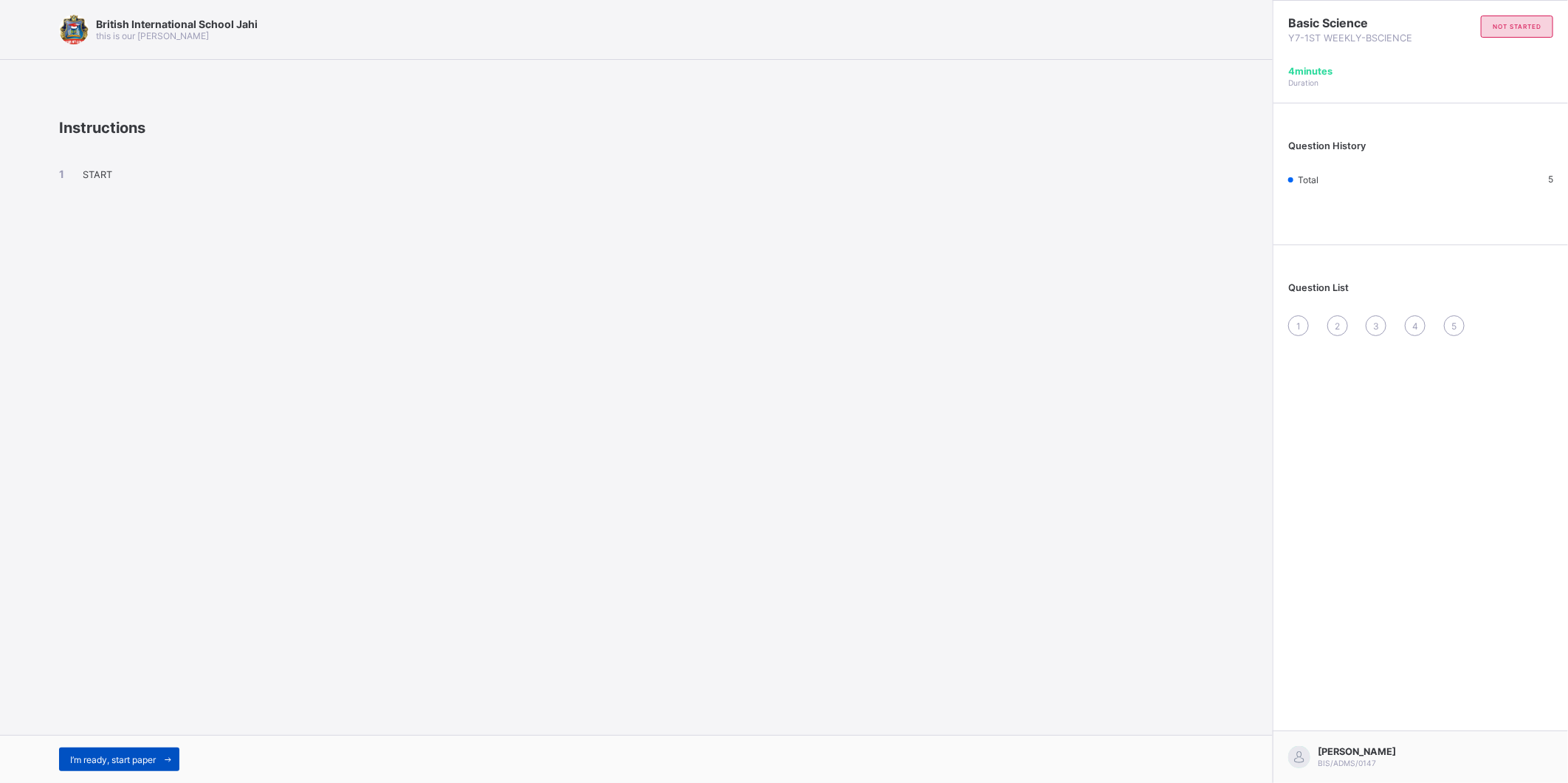
click at [159, 752] on span at bounding box center [168, 760] width 24 height 24
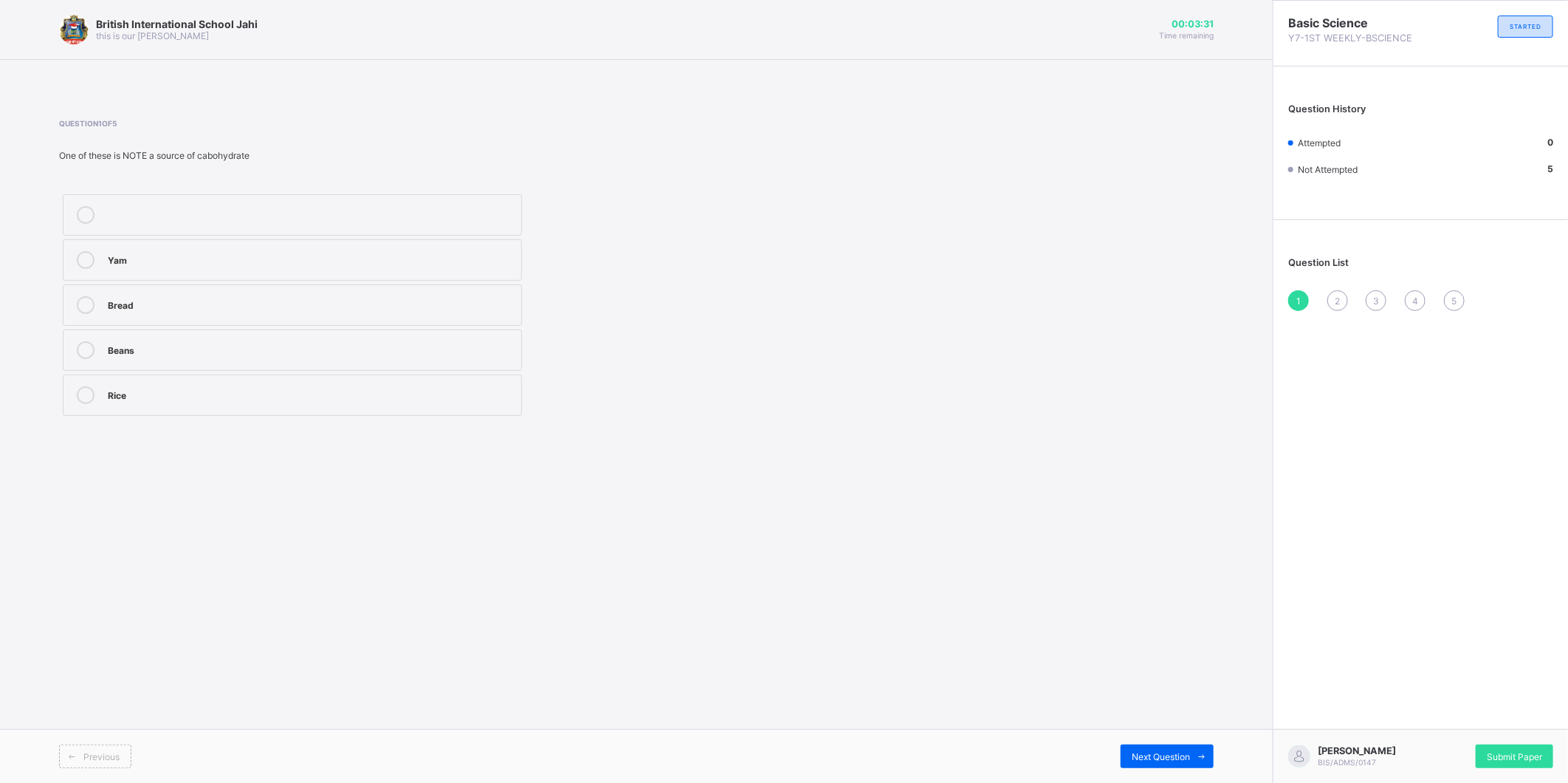
click at [83, 342] on icon at bounding box center [85, 350] width 18 height 18
click at [1183, 744] on div "Next Question" at bounding box center [1167, 756] width 93 height 24
click at [81, 338] on label "Balanced diet" at bounding box center [293, 350] width 460 height 42
click at [1199, 758] on icon at bounding box center [1203, 756] width 11 height 9
click at [85, 349] on icon at bounding box center [85, 350] width 18 height 18
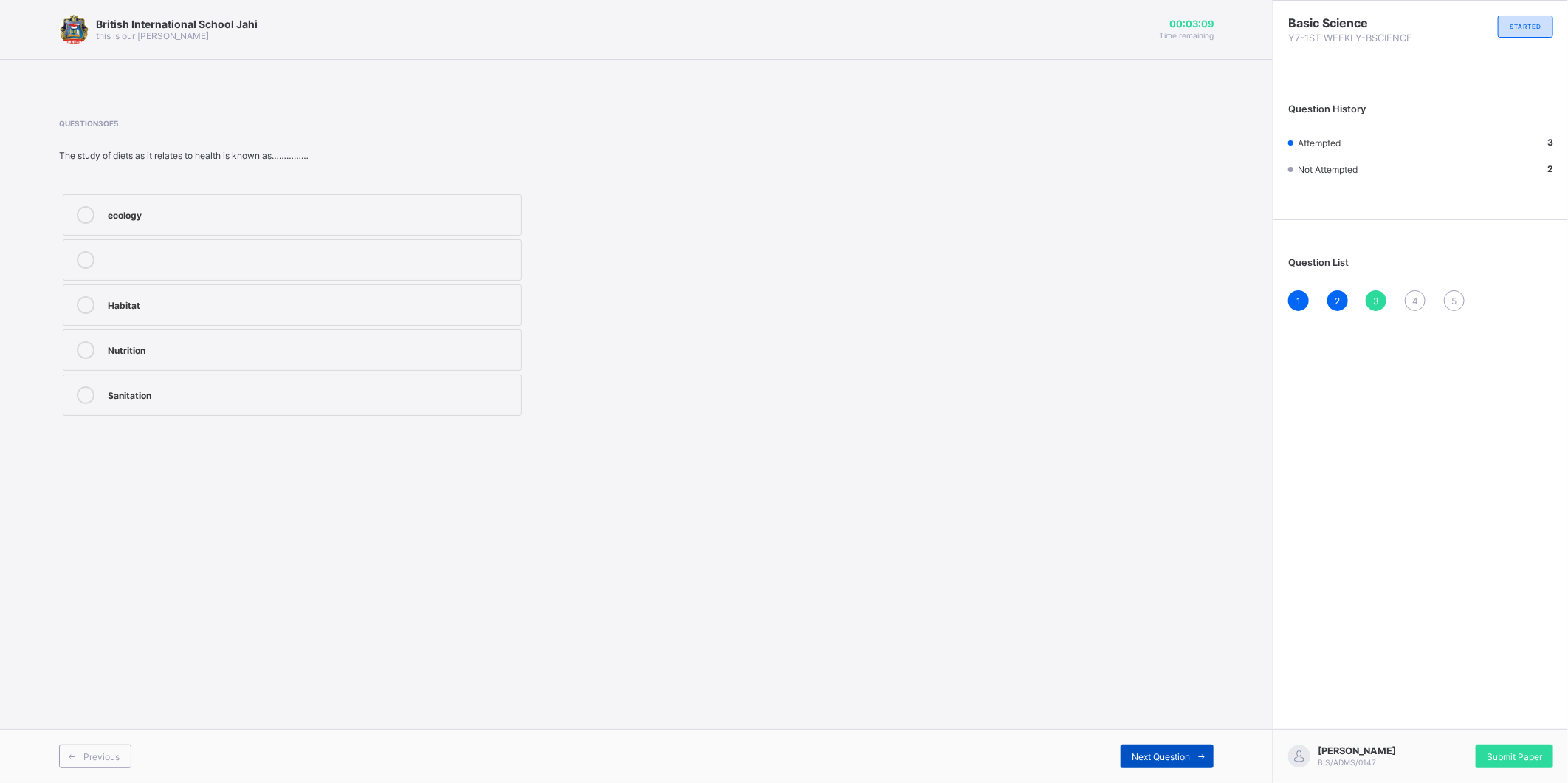
click at [1191, 747] on span at bounding box center [1203, 756] width 24 height 24
click at [78, 249] on label "Plantation" at bounding box center [293, 259] width 460 height 42
click at [1161, 748] on div "Next Question" at bounding box center [1167, 756] width 93 height 24
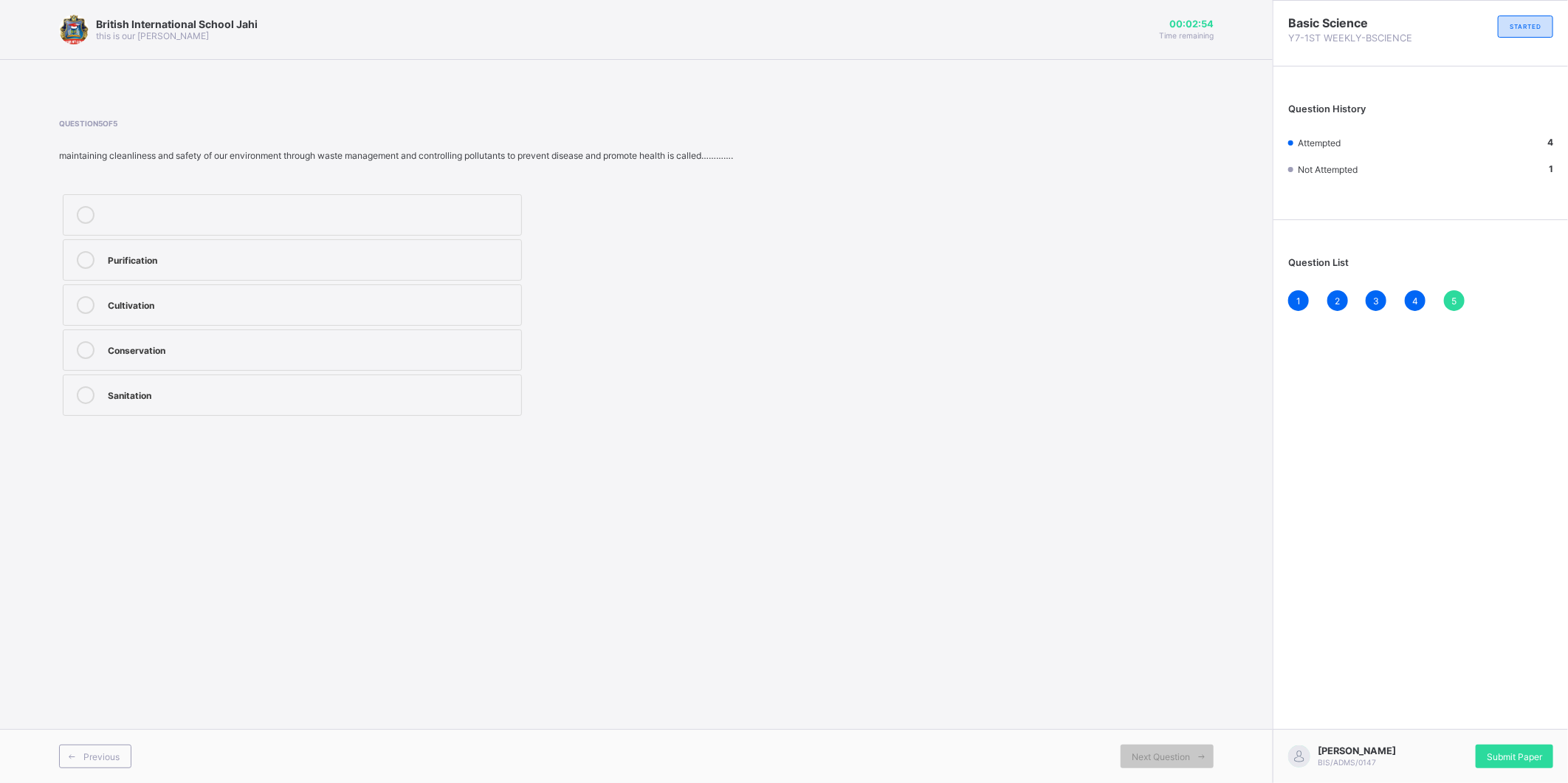
click at [82, 392] on icon at bounding box center [85, 394] width 18 height 18
click at [1295, 298] on div "1" at bounding box center [1299, 300] width 20 height 20
click at [79, 202] on label at bounding box center [293, 214] width 460 height 42
click at [84, 345] on icon at bounding box center [85, 350] width 18 height 18
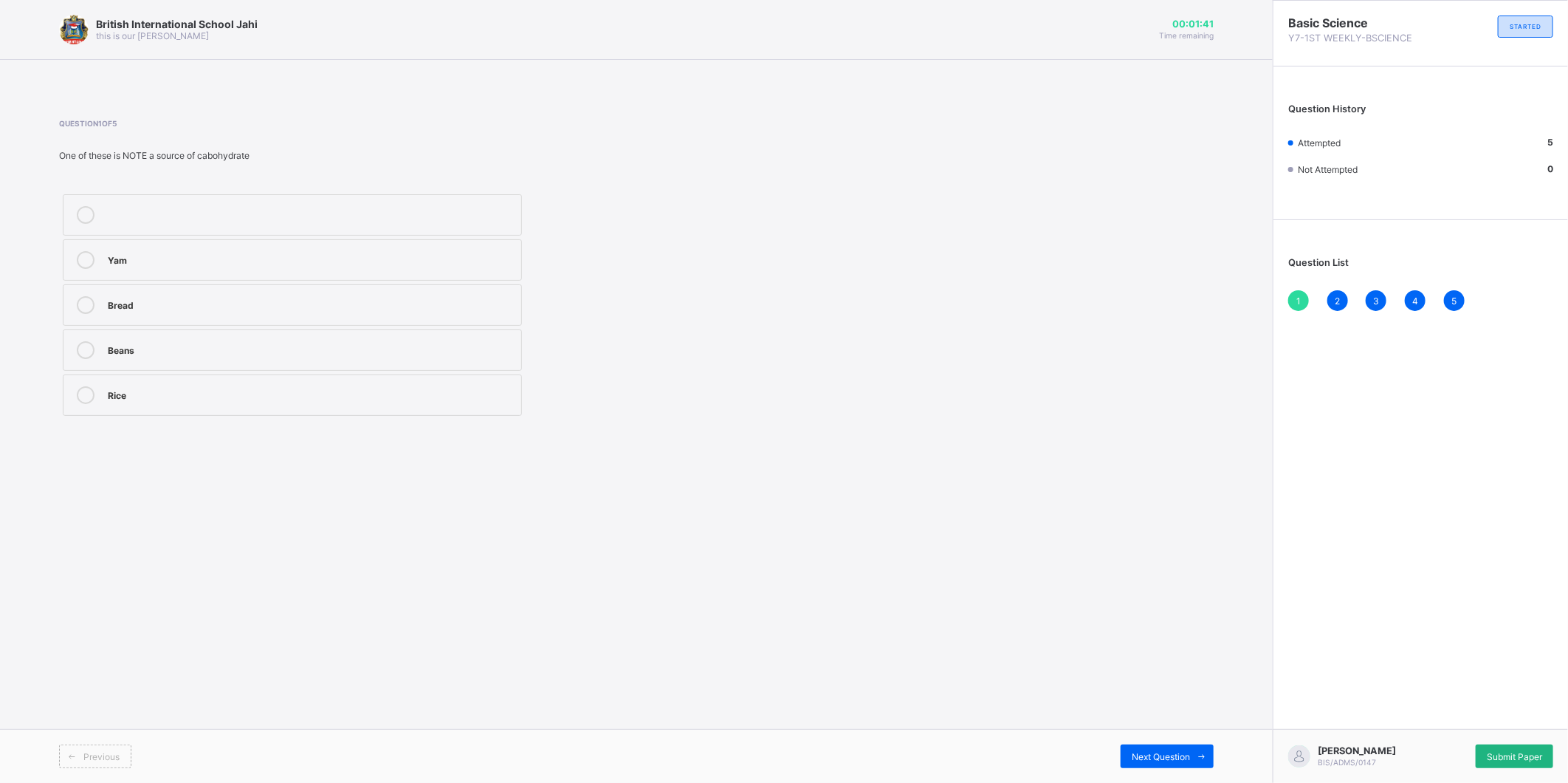
click at [1501, 758] on span "Submit Paper" at bounding box center [1514, 757] width 55 height 11
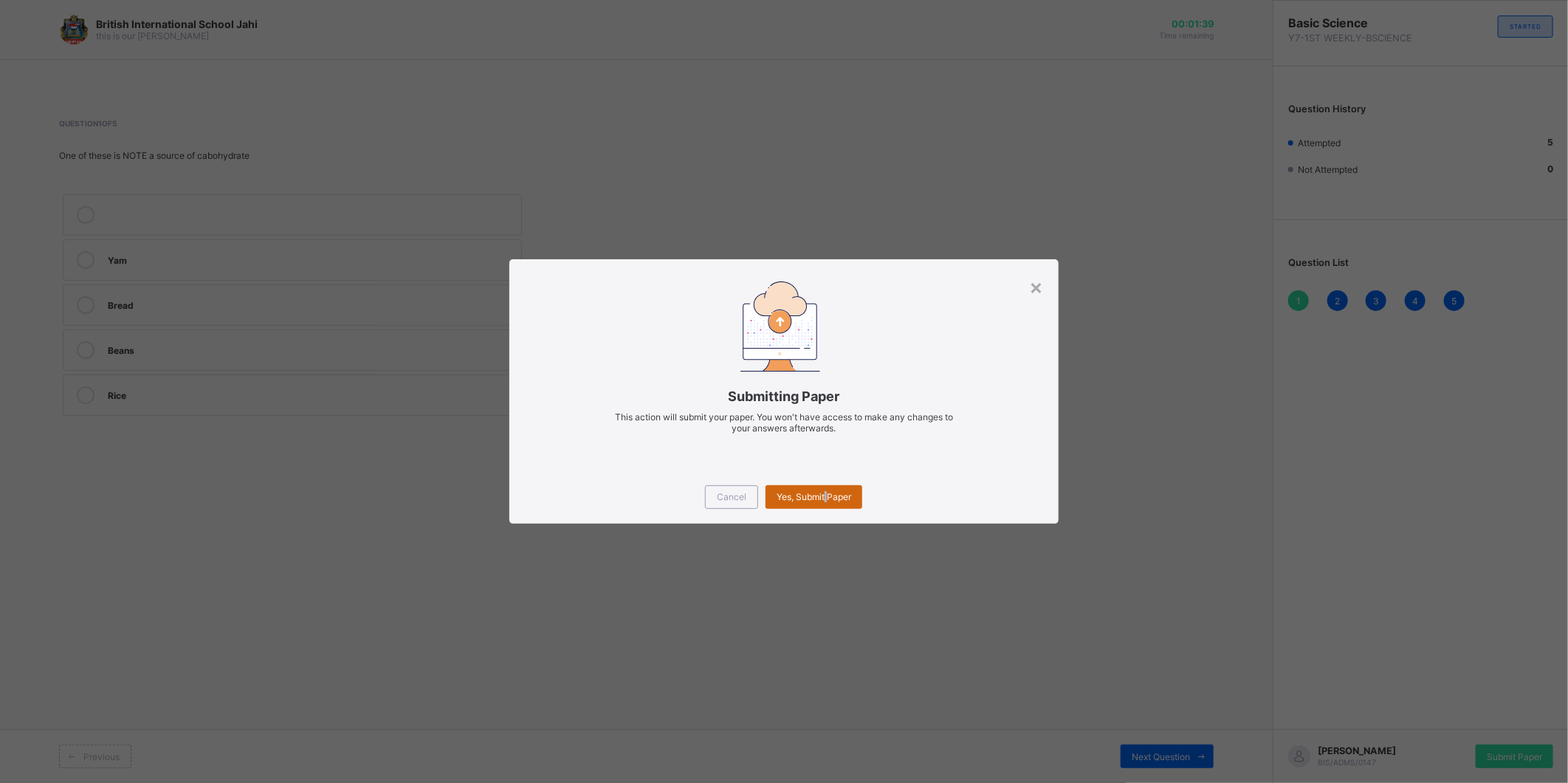
click at [828, 497] on span "Yes, Submit Paper" at bounding box center [814, 497] width 75 height 11
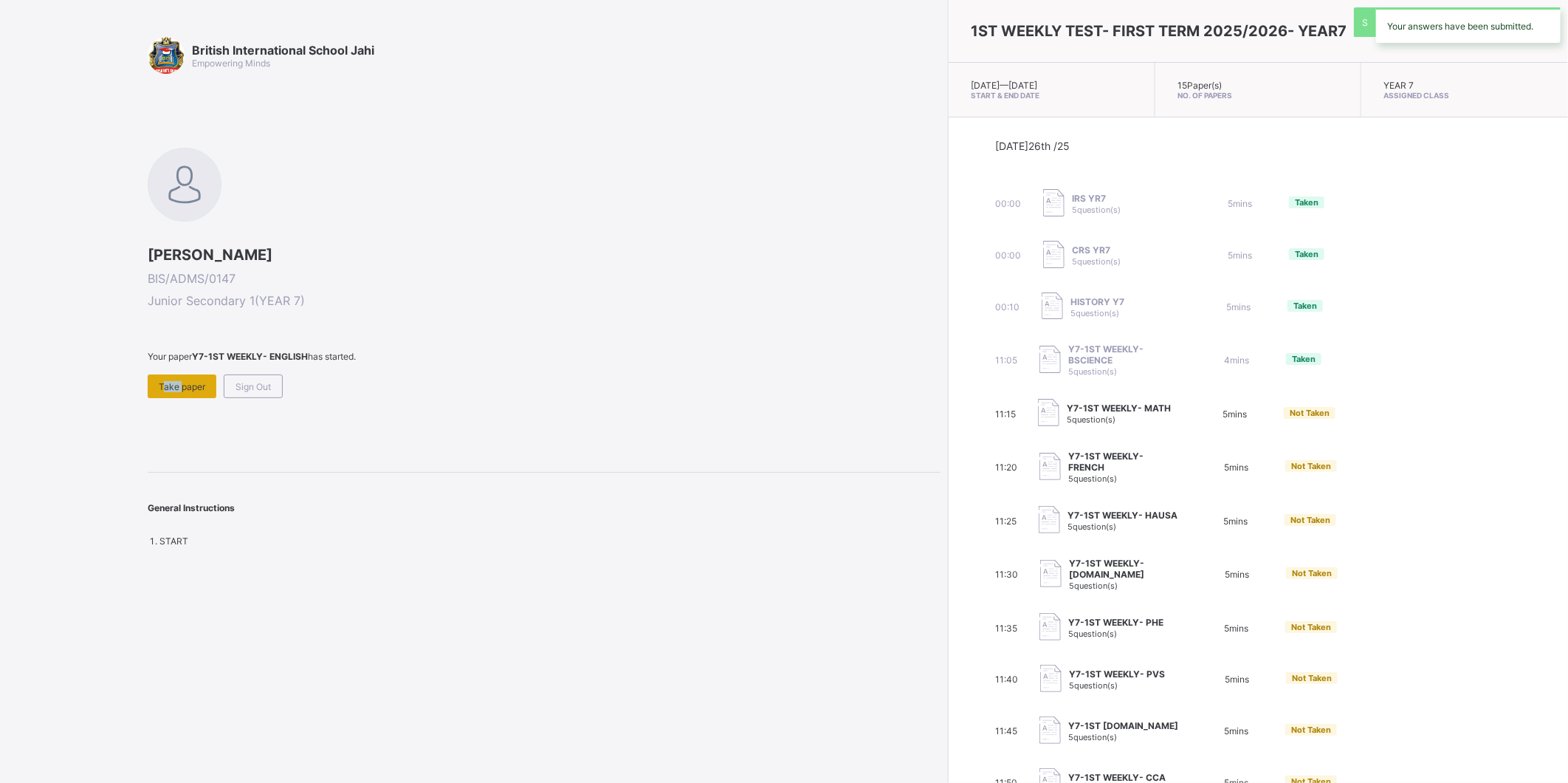
click at [177, 375] on div "Take paper" at bounding box center [182, 387] width 68 height 24
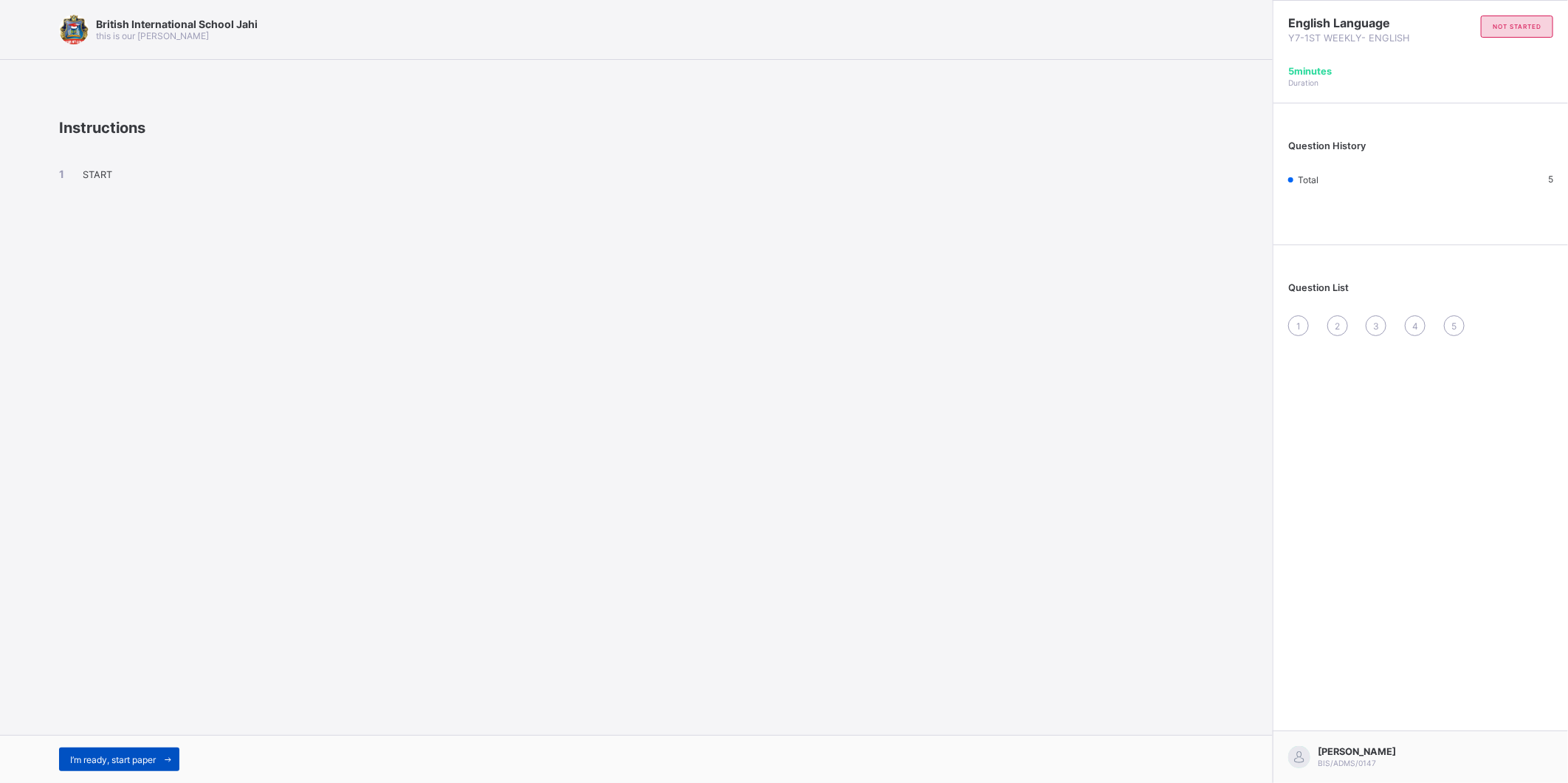
click at [135, 761] on span "I’m ready, start paper" at bounding box center [113, 760] width 86 height 11
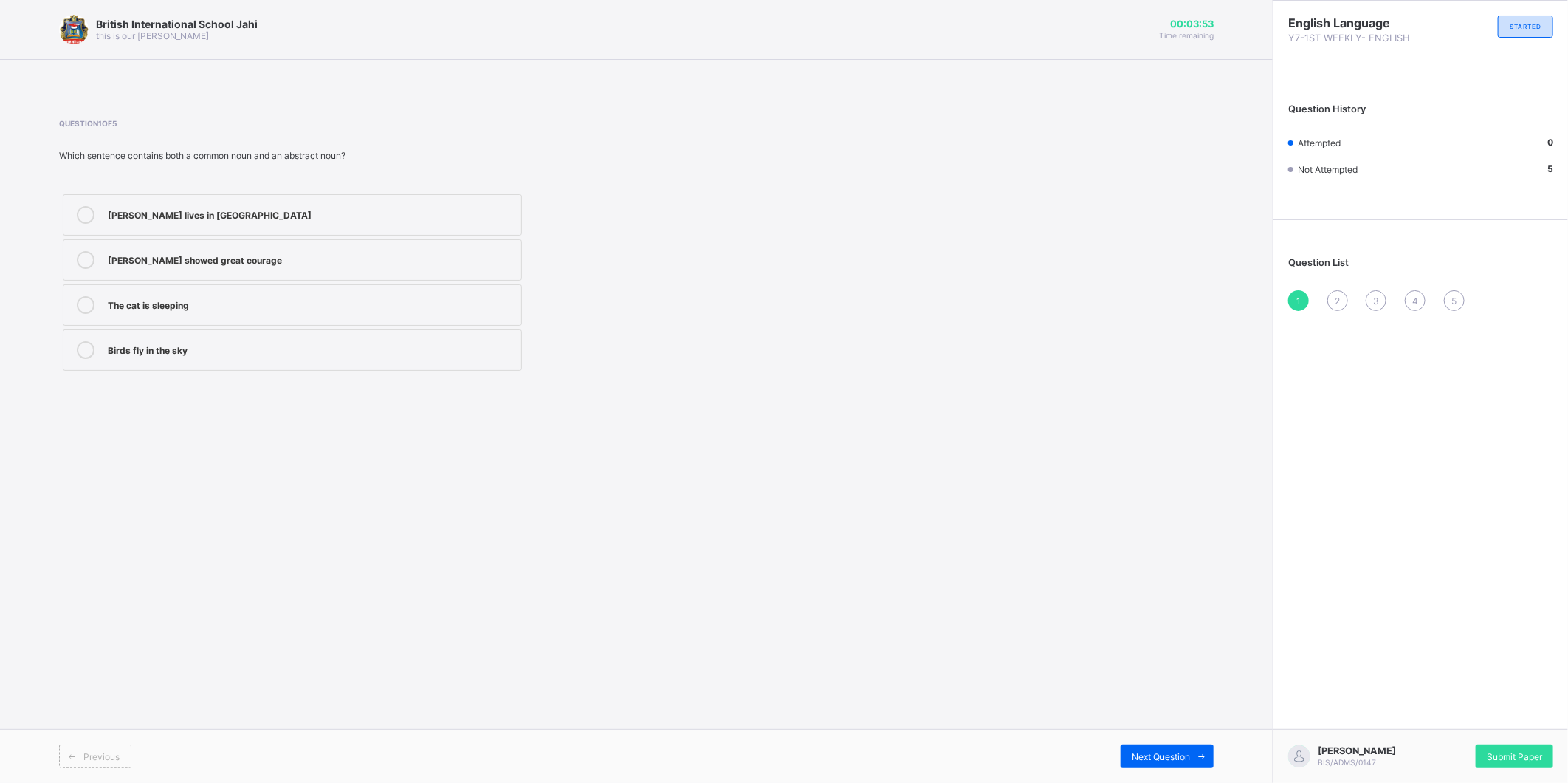
click at [78, 206] on div at bounding box center [86, 214] width 30 height 18
click at [1191, 741] on div "Previous Next Question" at bounding box center [636, 756] width 1273 height 54
click at [1194, 744] on div "Previous Next Question" at bounding box center [636, 756] width 1273 height 54
click at [1206, 755] on icon at bounding box center [1203, 756] width 11 height 9
click at [196, 146] on span at bounding box center [448, 139] width 778 height 22
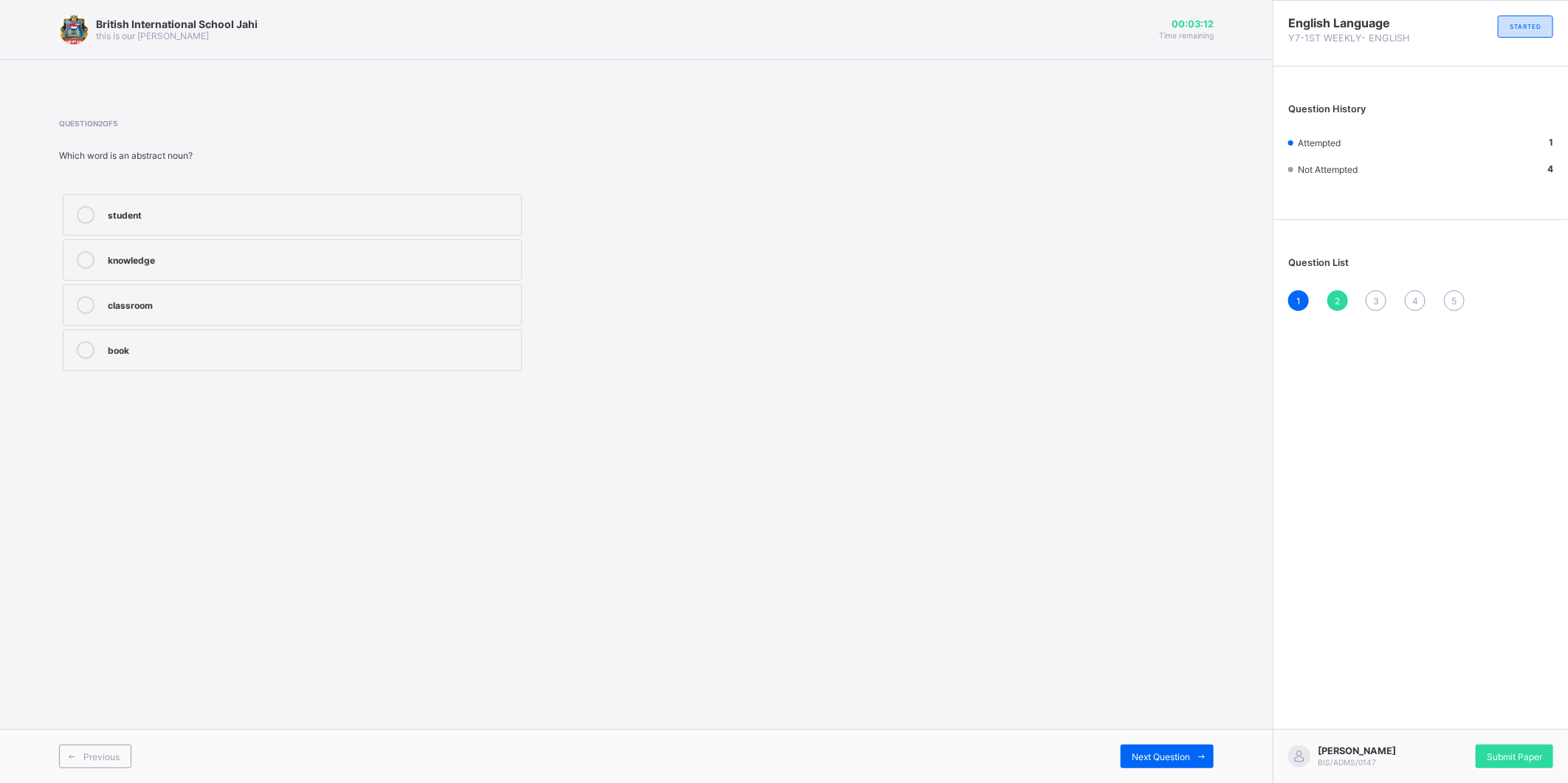
click at [161, 153] on div "Which word is an abstract noun?" at bounding box center [448, 155] width 778 height 11
click at [76, 353] on div at bounding box center [86, 350] width 30 height 18
click at [1209, 755] on span at bounding box center [1203, 756] width 24 height 24
click at [87, 259] on icon at bounding box center [85, 259] width 18 height 18
click at [1186, 669] on div "British International School Jahi this is our [PERSON_NAME] 00:02:54 Time remai…" at bounding box center [636, 392] width 1273 height 783
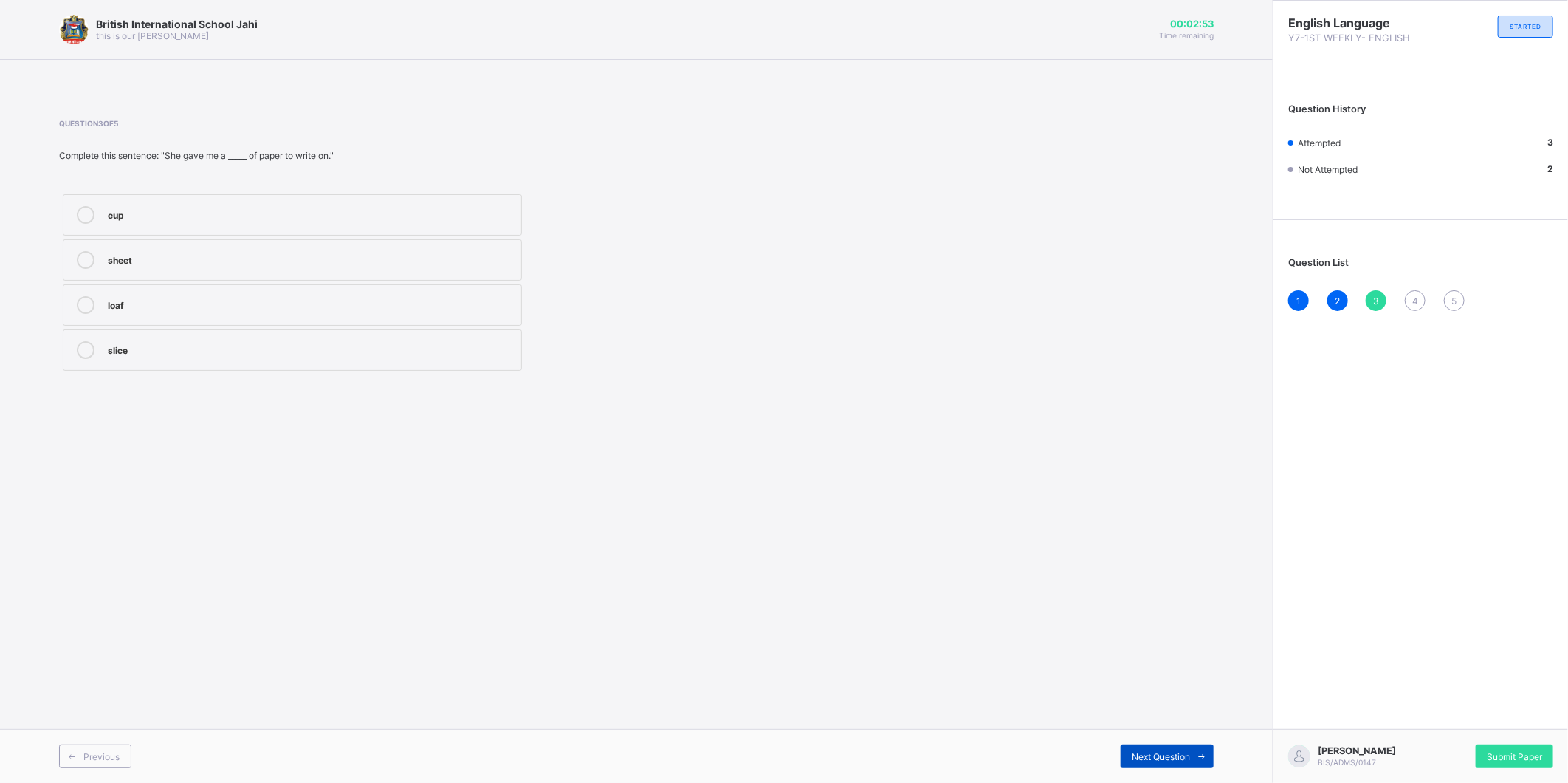
click at [1179, 749] on div "Next Question" at bounding box center [1167, 756] width 93 height 24
click at [77, 205] on label "44" at bounding box center [293, 214] width 460 height 42
click at [1183, 753] on span "Next Question" at bounding box center [1160, 757] width 58 height 11
click at [87, 211] on icon at bounding box center [85, 214] width 18 height 18
click at [1297, 299] on span "1" at bounding box center [1299, 301] width 5 height 11
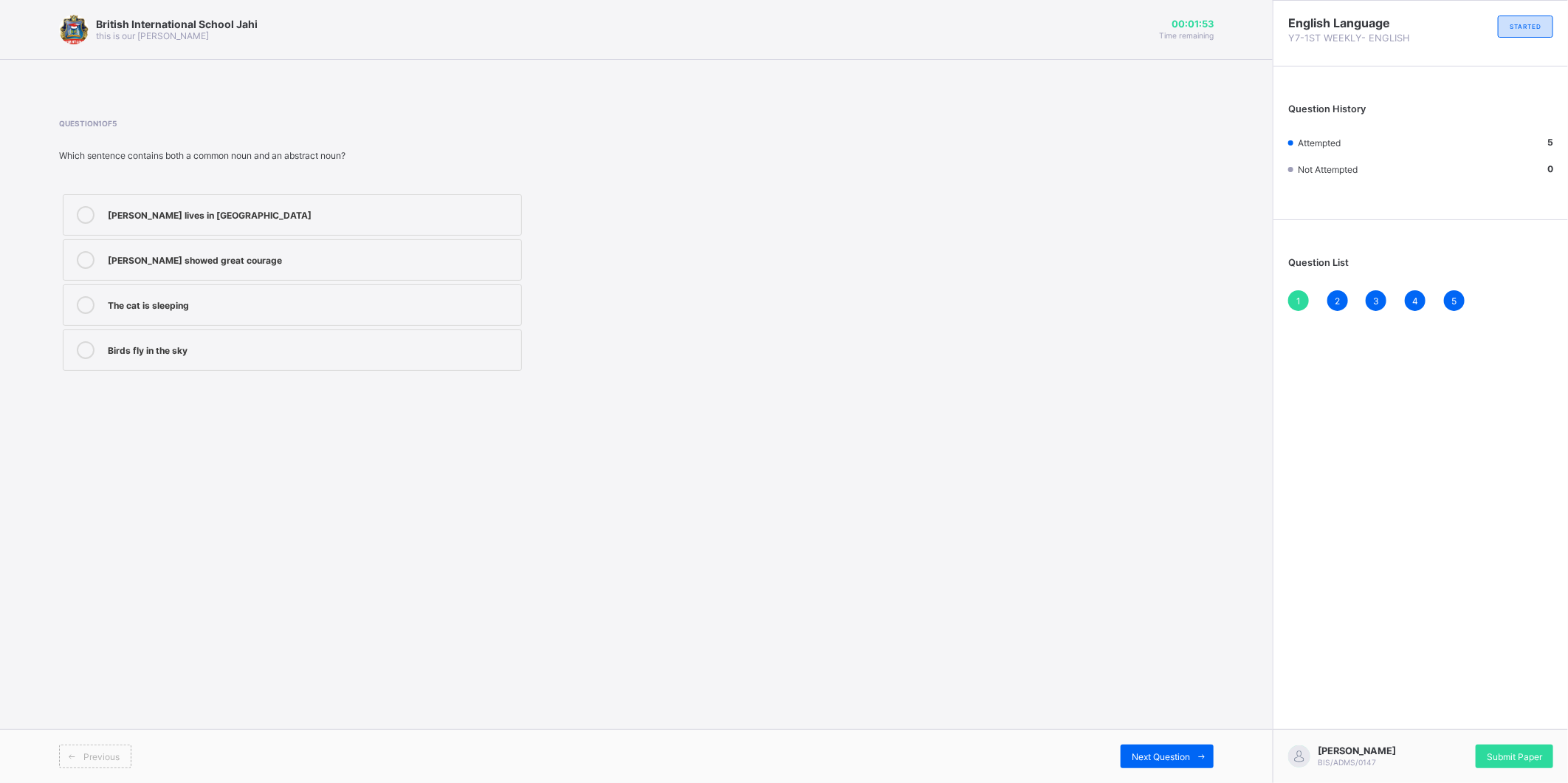
click at [1330, 292] on div "2" at bounding box center [1337, 300] width 20 height 20
click at [83, 251] on icon at bounding box center [85, 259] width 18 height 18
click at [78, 345] on icon at bounding box center [85, 350] width 18 height 18
click at [1379, 305] on span "3" at bounding box center [1376, 301] width 6 height 11
click at [1411, 286] on div "Question List 1 2 3 4 5" at bounding box center [1420, 276] width 294 height 98
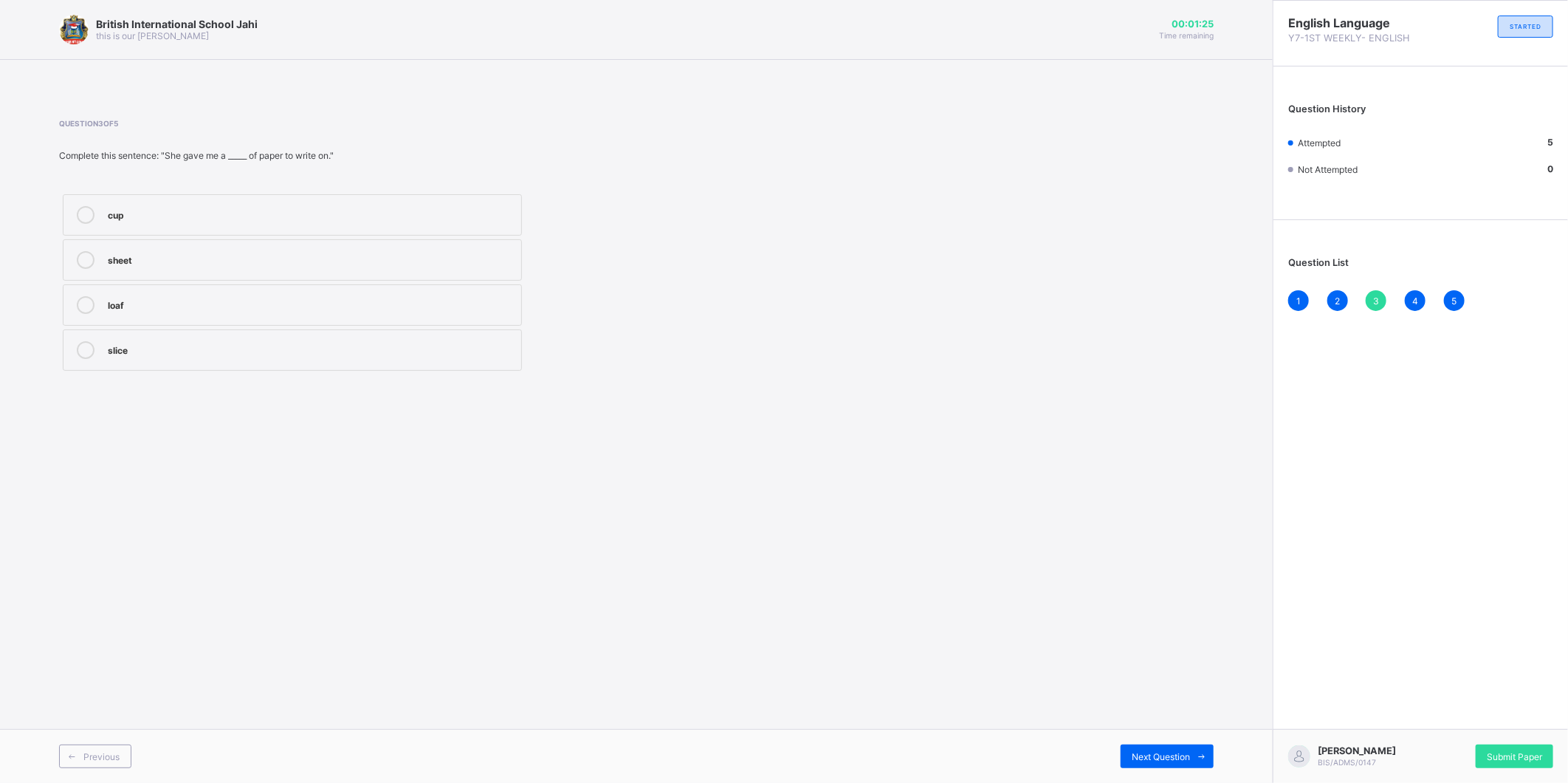
click at [1412, 289] on div "Question List 1 2 3 4 5" at bounding box center [1420, 276] width 294 height 98
click at [1412, 290] on div "1 2 3 4 5" at bounding box center [1420, 300] width 265 height 20
click at [1451, 297] on div "5" at bounding box center [1454, 300] width 20 height 20
click at [1374, 291] on div "3" at bounding box center [1376, 300] width 20 height 20
click at [1420, 293] on div "4" at bounding box center [1415, 300] width 20 height 20
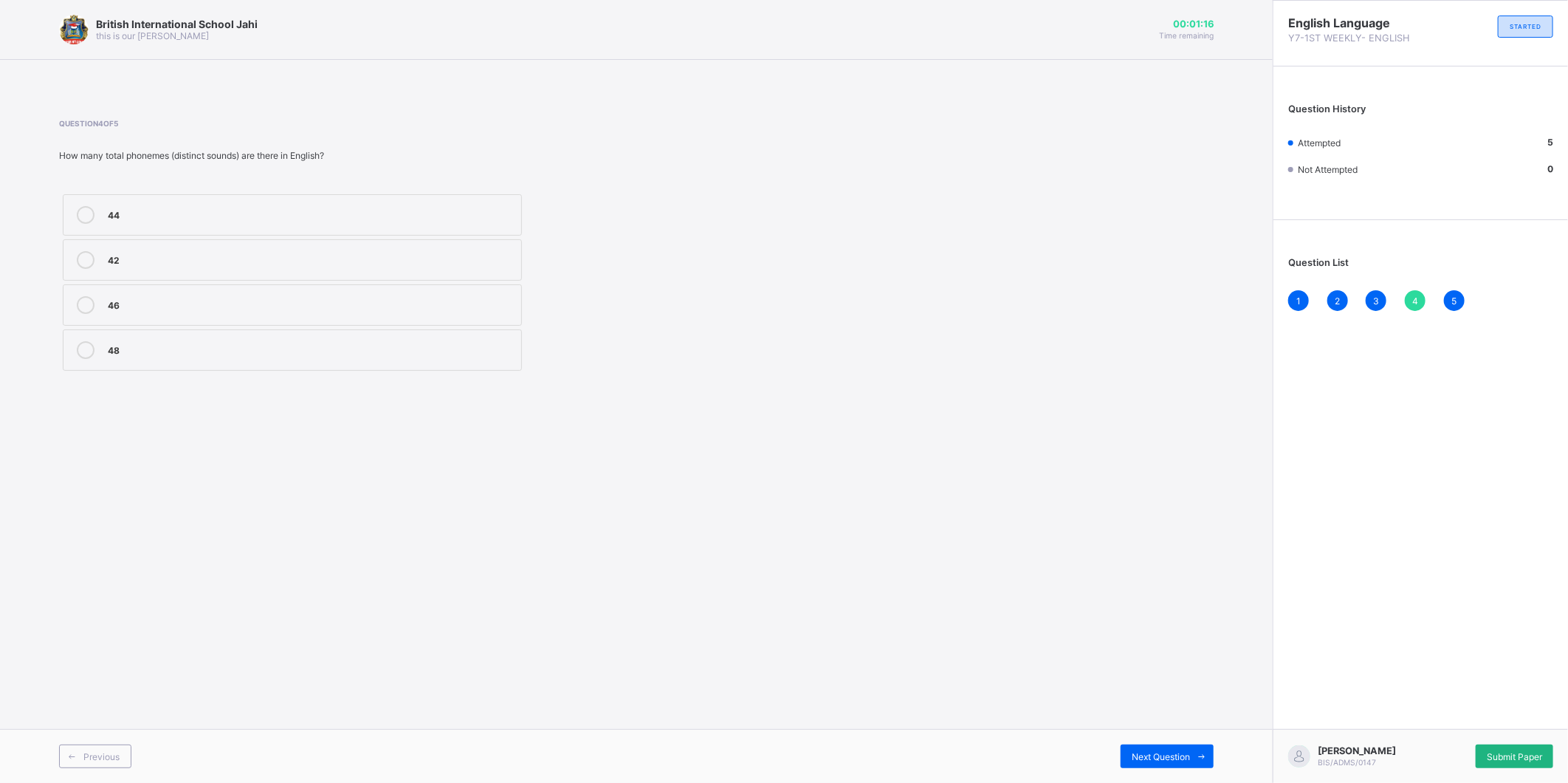
click at [1487, 752] on span "Submit Paper" at bounding box center [1514, 757] width 55 height 11
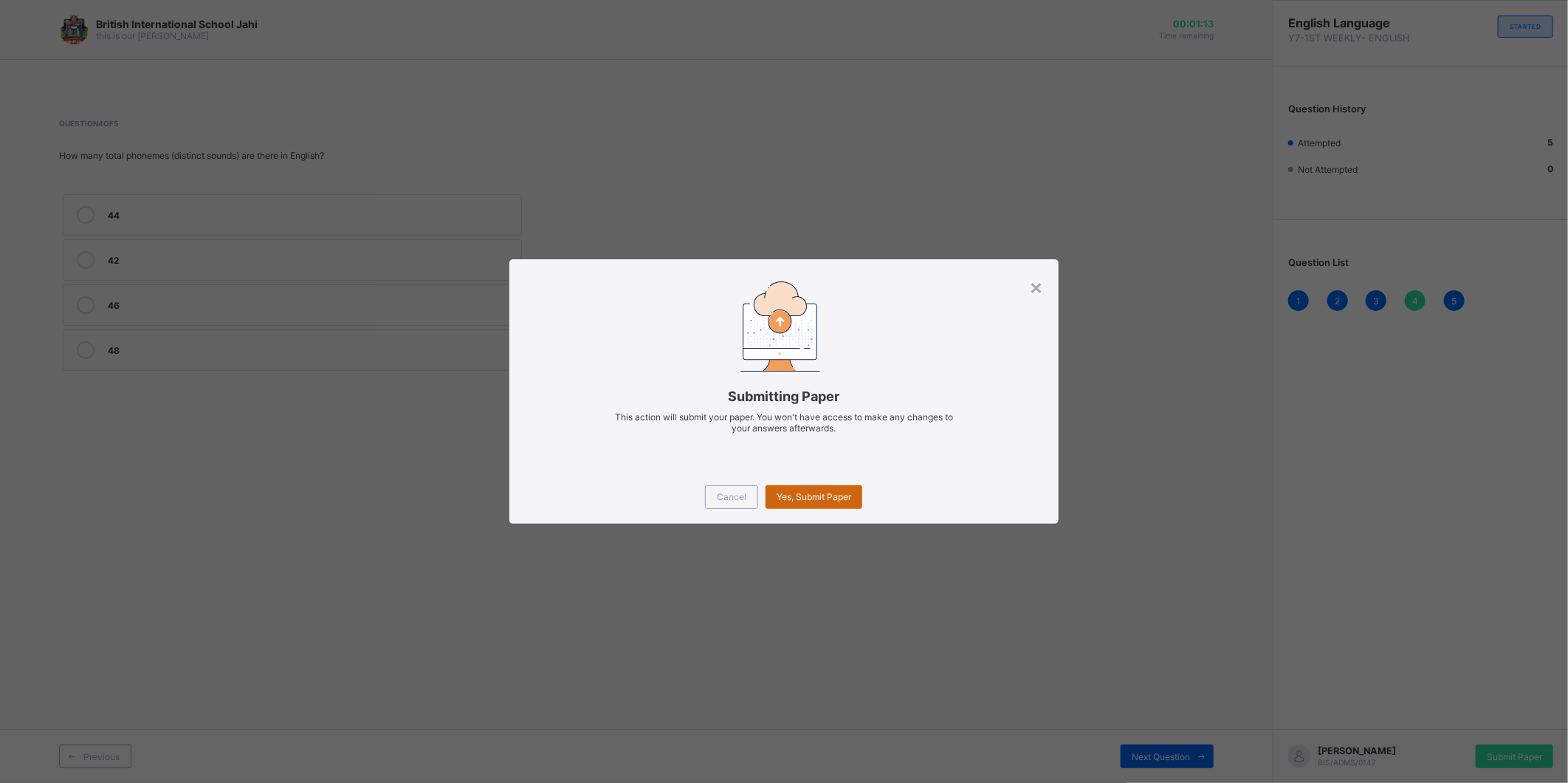
click at [836, 488] on div "Yes, Submit Paper" at bounding box center [814, 498] width 97 height 24
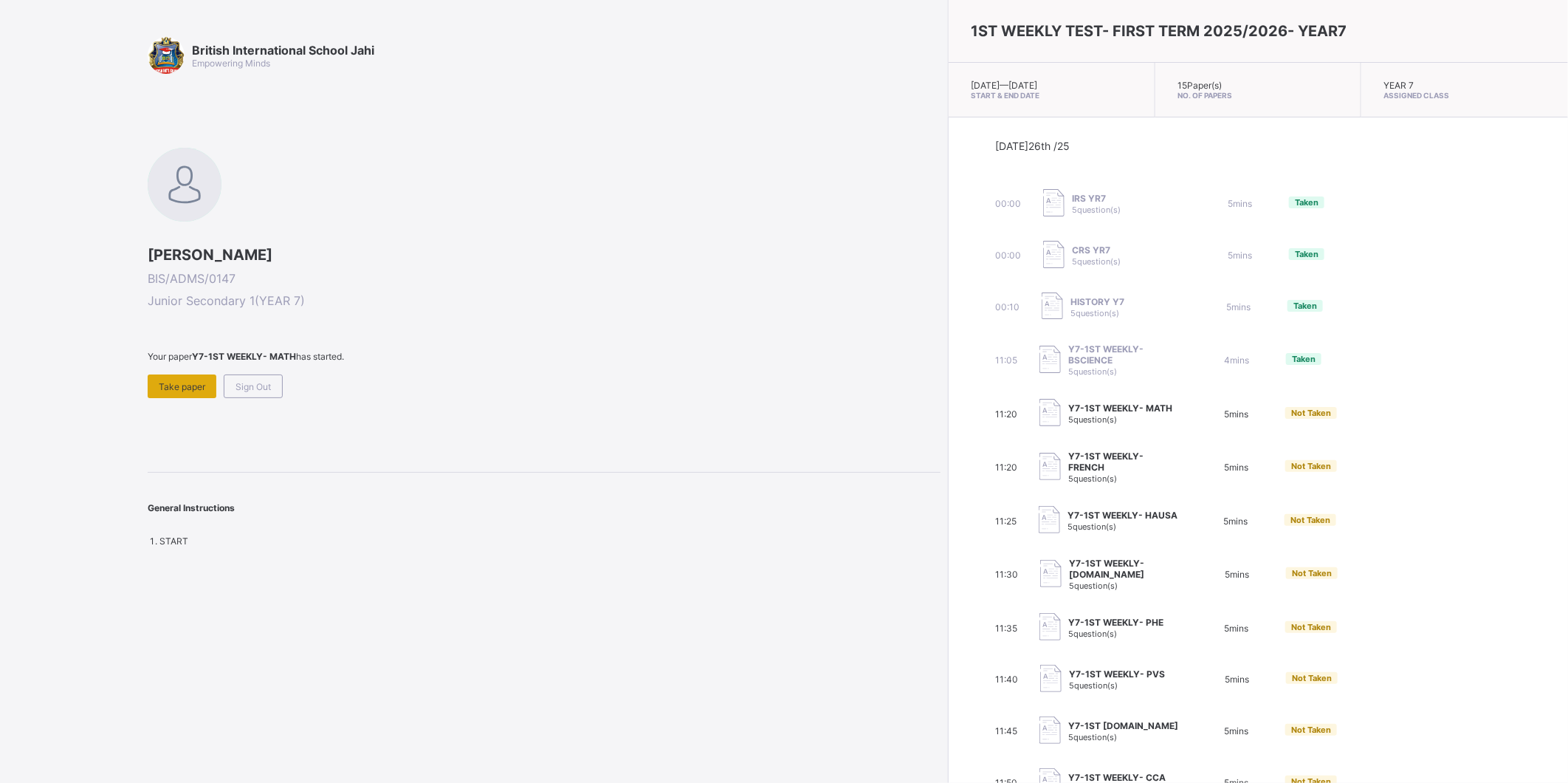
click at [196, 378] on div "Take paper" at bounding box center [182, 387] width 68 height 24
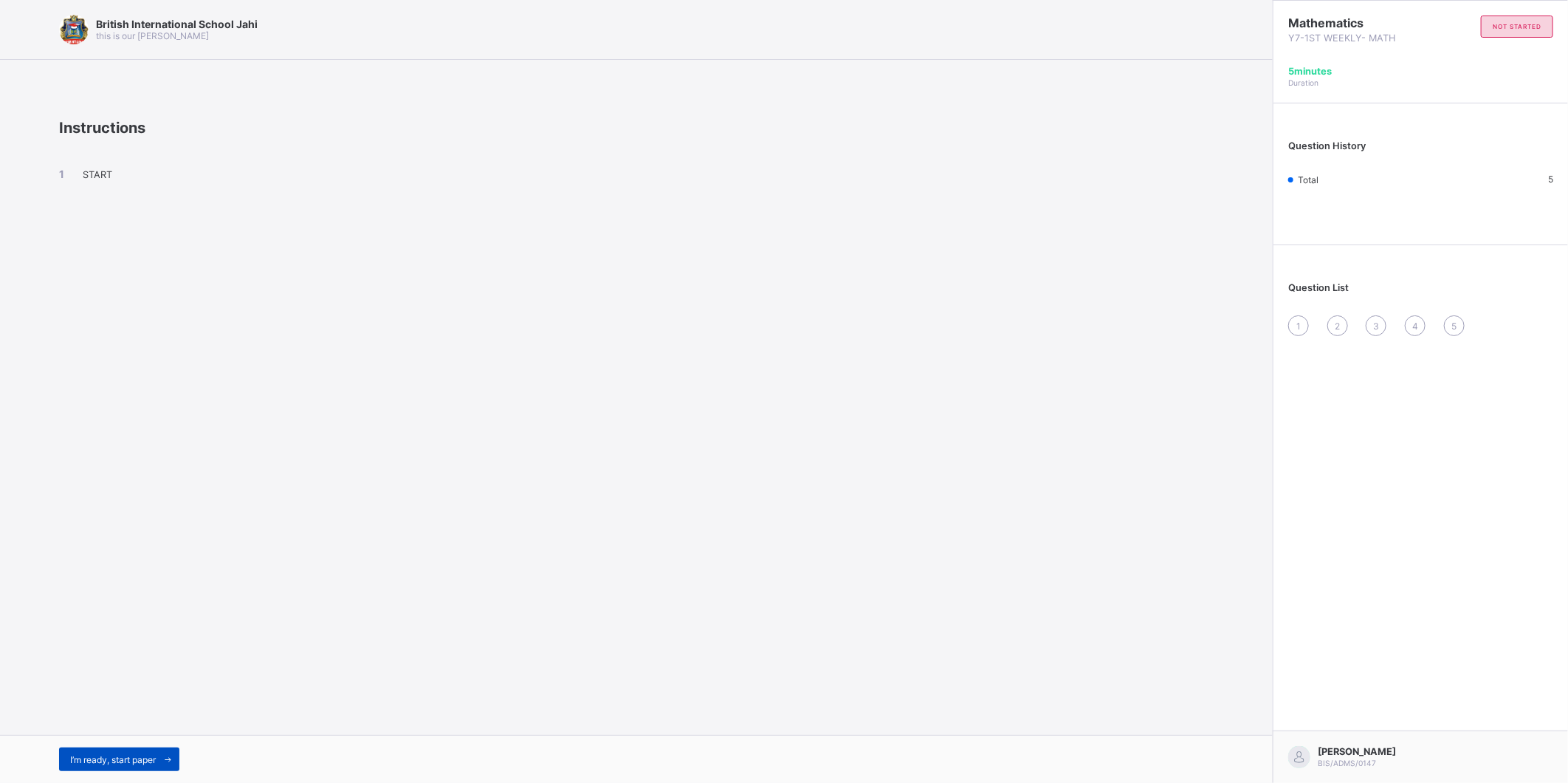
click at [148, 752] on div "I’m ready, start paper" at bounding box center [119, 760] width 120 height 24
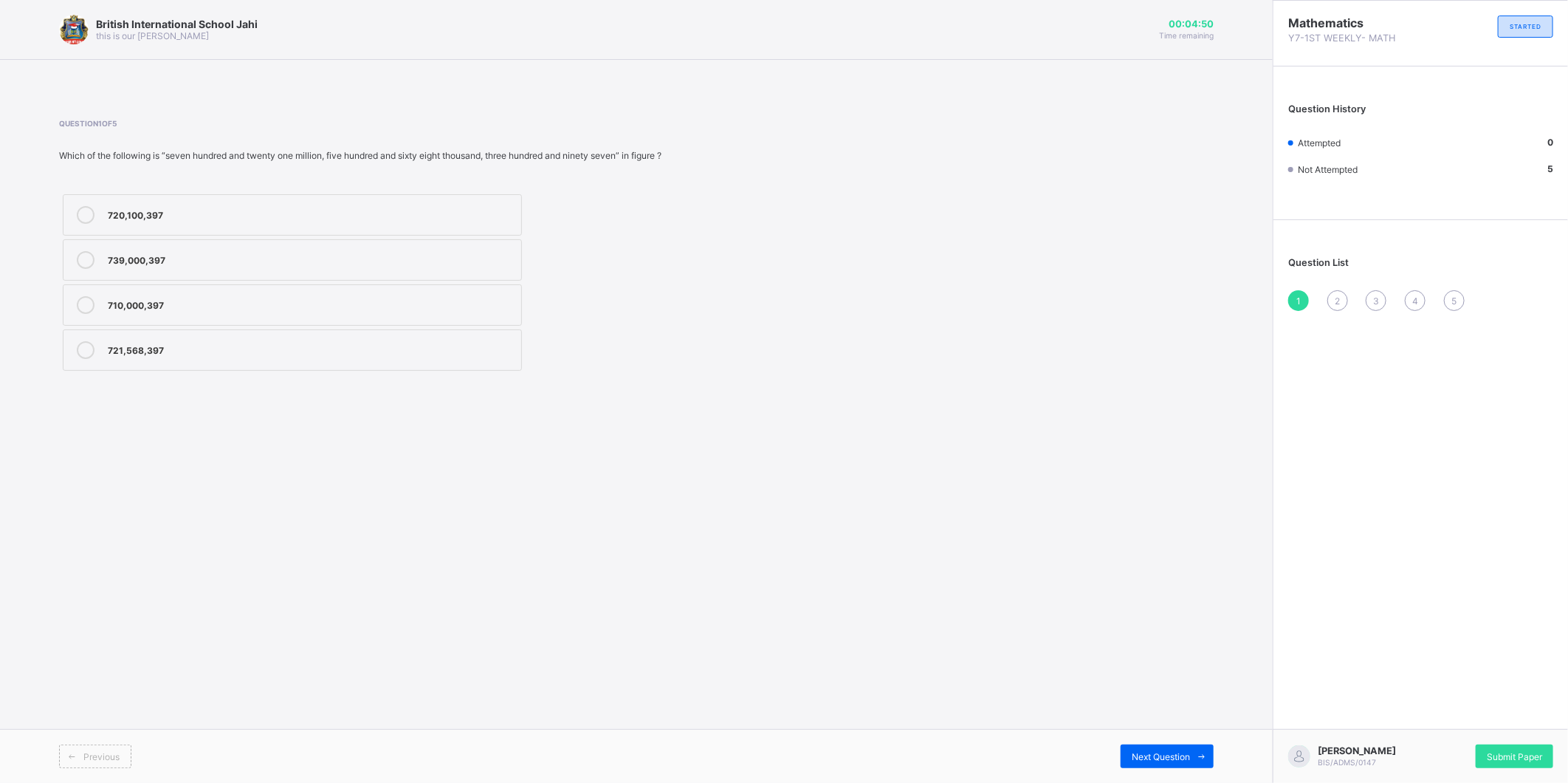
click at [79, 353] on icon at bounding box center [85, 350] width 18 height 18
click at [1148, 752] on span "Next Question" at bounding box center [1160, 757] width 58 height 11
drag, startPoint x: 91, startPoint y: 297, endPoint x: 99, endPoint y: 299, distance: 8.2
click at [99, 299] on label "0.00084" at bounding box center [293, 305] width 460 height 42
click at [1179, 750] on div "Next Question" at bounding box center [1167, 756] width 93 height 24
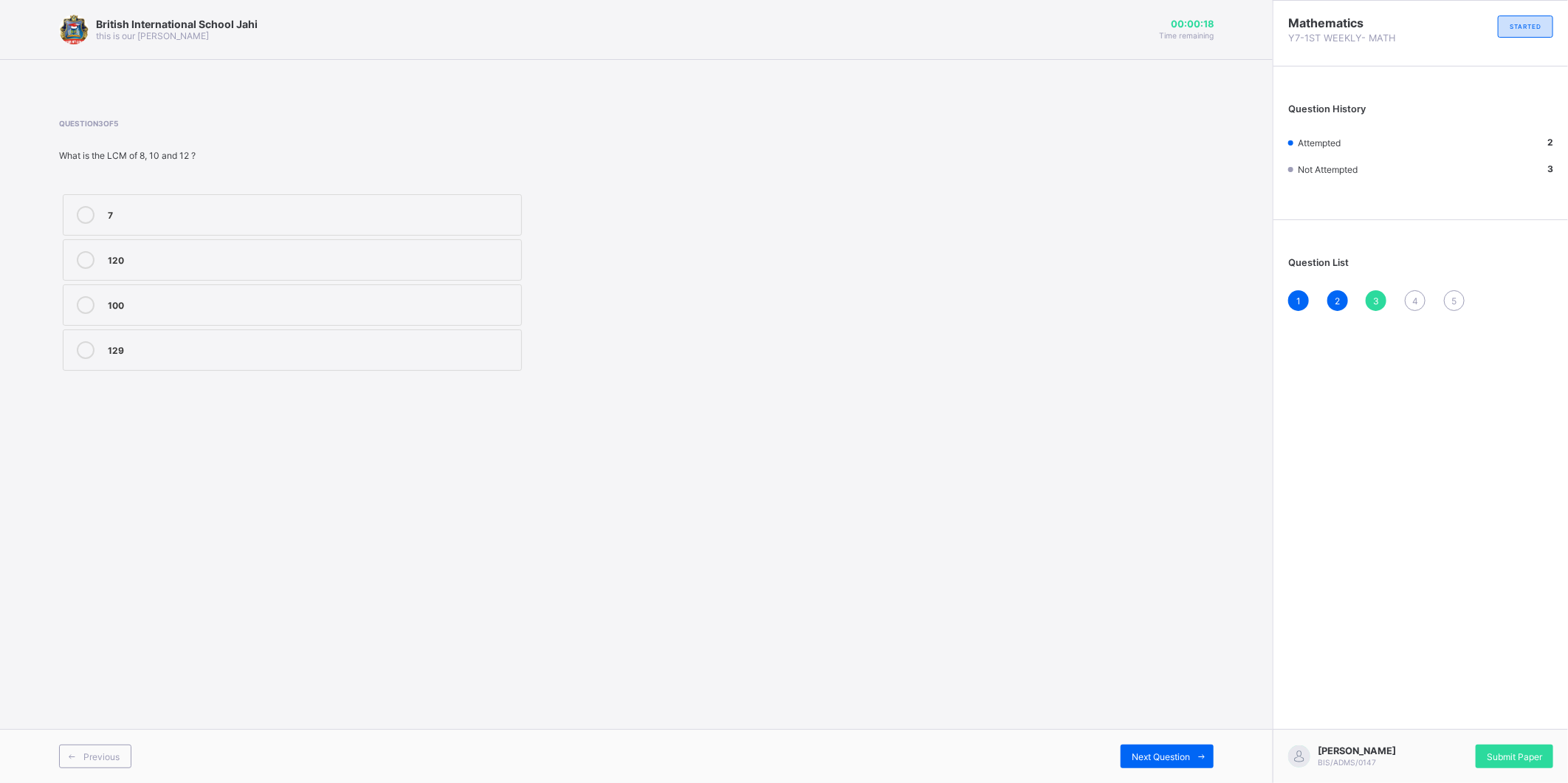
click at [82, 248] on label "120" at bounding box center [293, 259] width 460 height 42
click at [1170, 758] on span "Next Question" at bounding box center [1160, 757] width 58 height 11
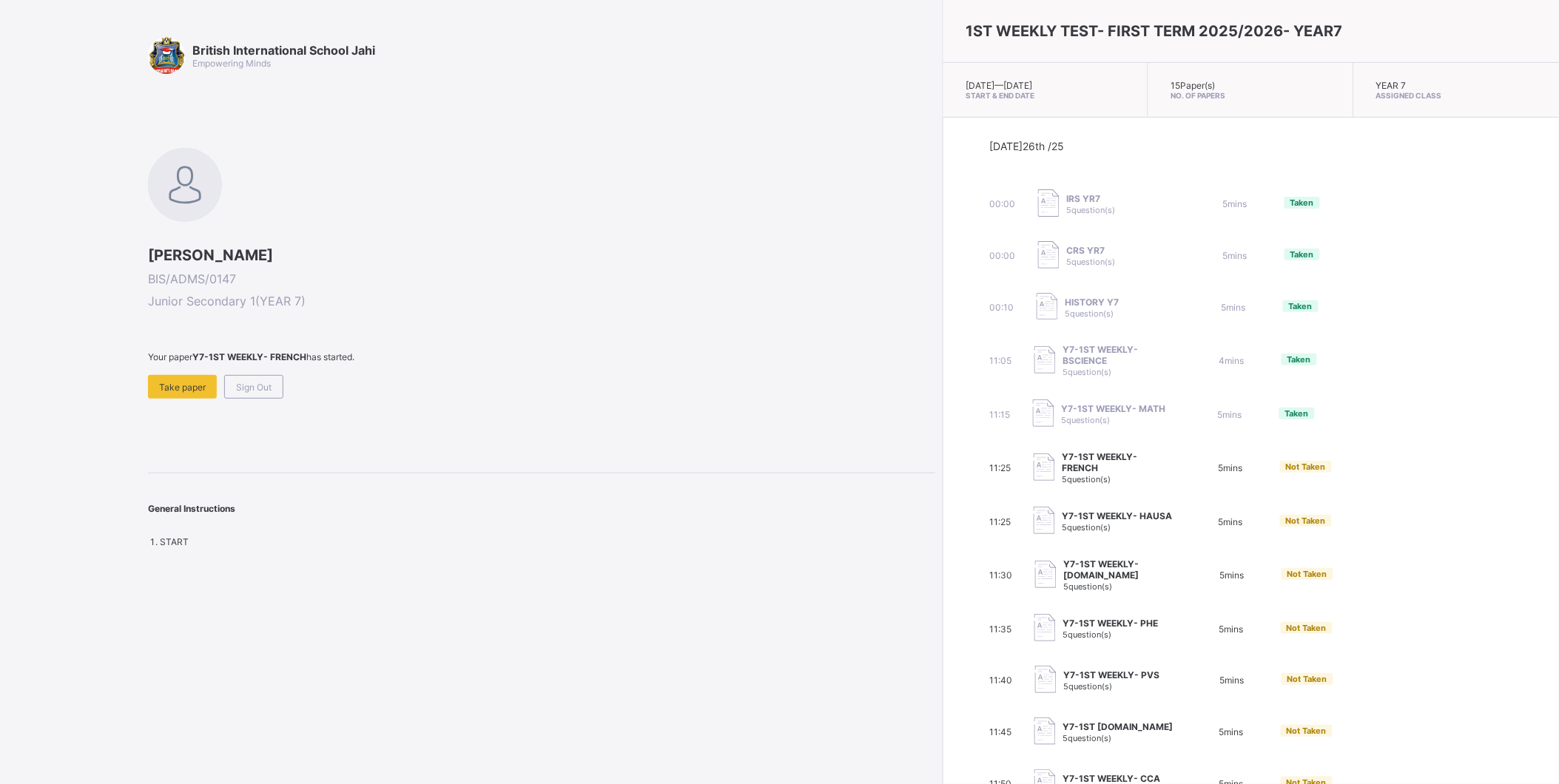
click at [165, 397] on div "British International School Jahi Empowering Minds [PERSON_NAME] BIS/ADMS/0147 …" at bounding box center [541, 292] width 787 height 510
click at [167, 387] on span "Take paper" at bounding box center [182, 387] width 46 height 11
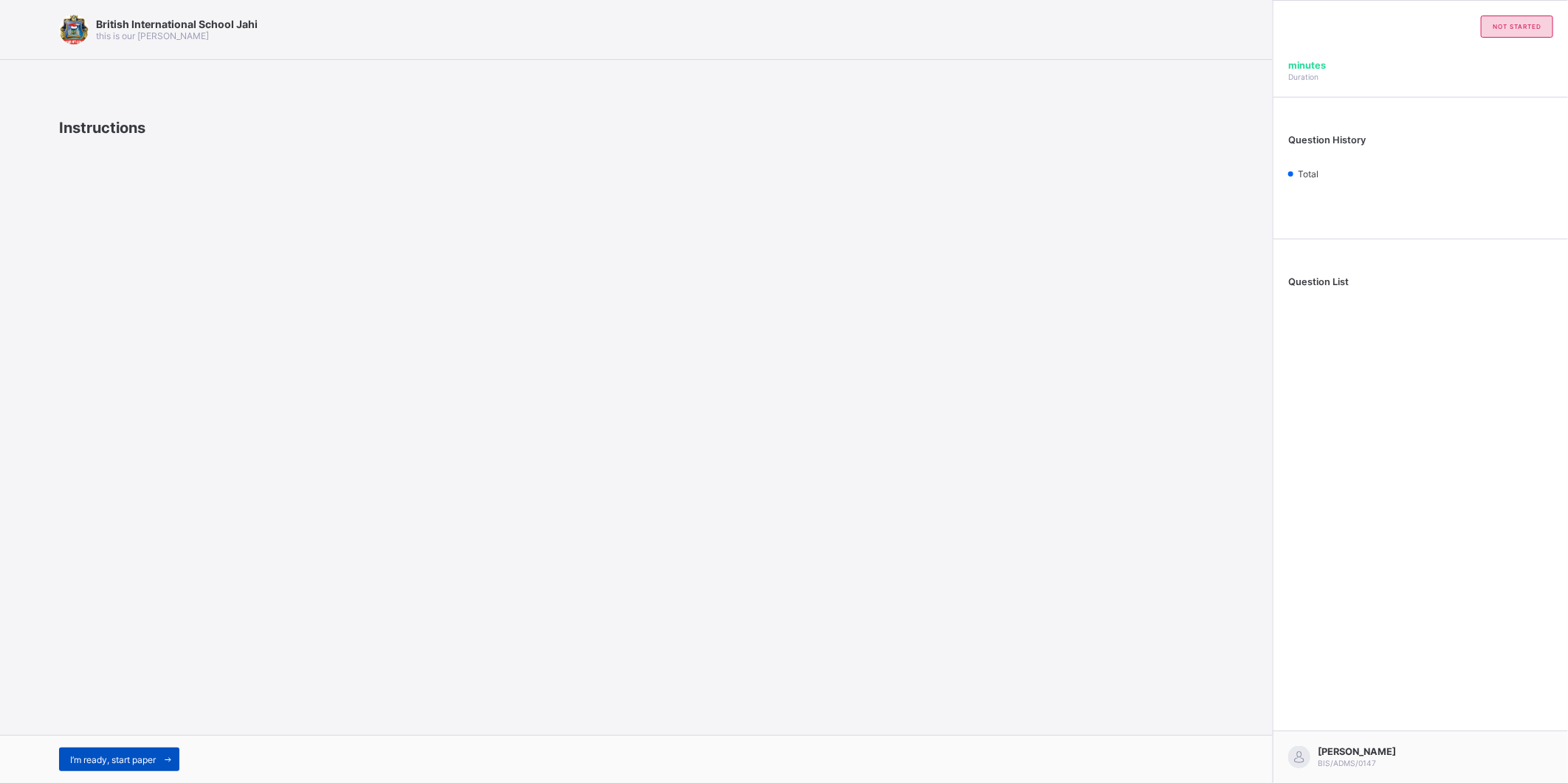
click at [81, 749] on div "I’m ready, start paper" at bounding box center [119, 760] width 120 height 24
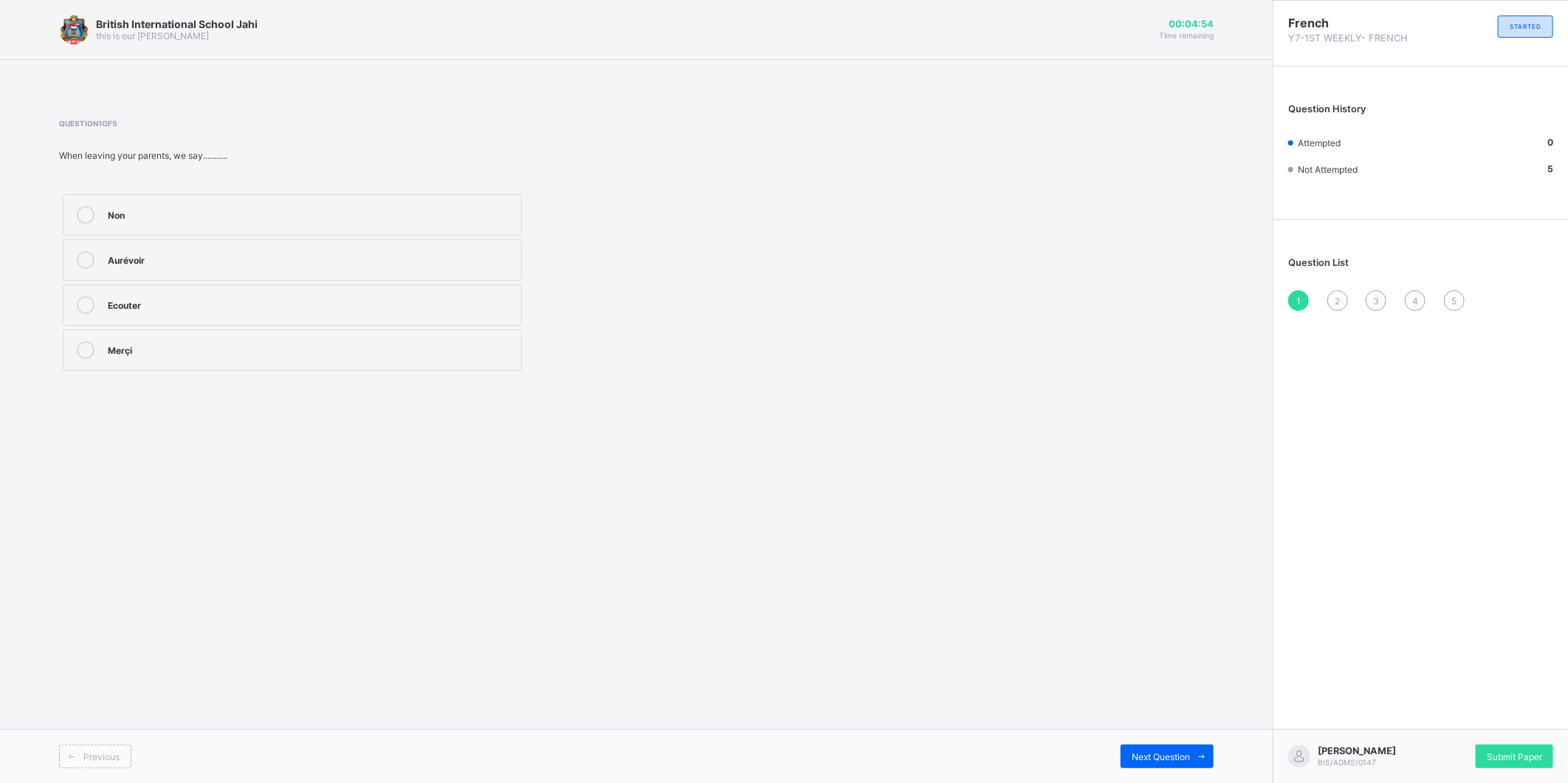
click at [84, 253] on icon at bounding box center [85, 259] width 18 height 18
click at [1197, 759] on icon at bounding box center [1203, 756] width 11 height 9
click at [89, 212] on icon at bounding box center [85, 214] width 18 height 18
click at [1176, 741] on div "Previous Next Question" at bounding box center [636, 756] width 1273 height 54
click at [1165, 746] on div "Next Question" at bounding box center [1167, 756] width 93 height 24
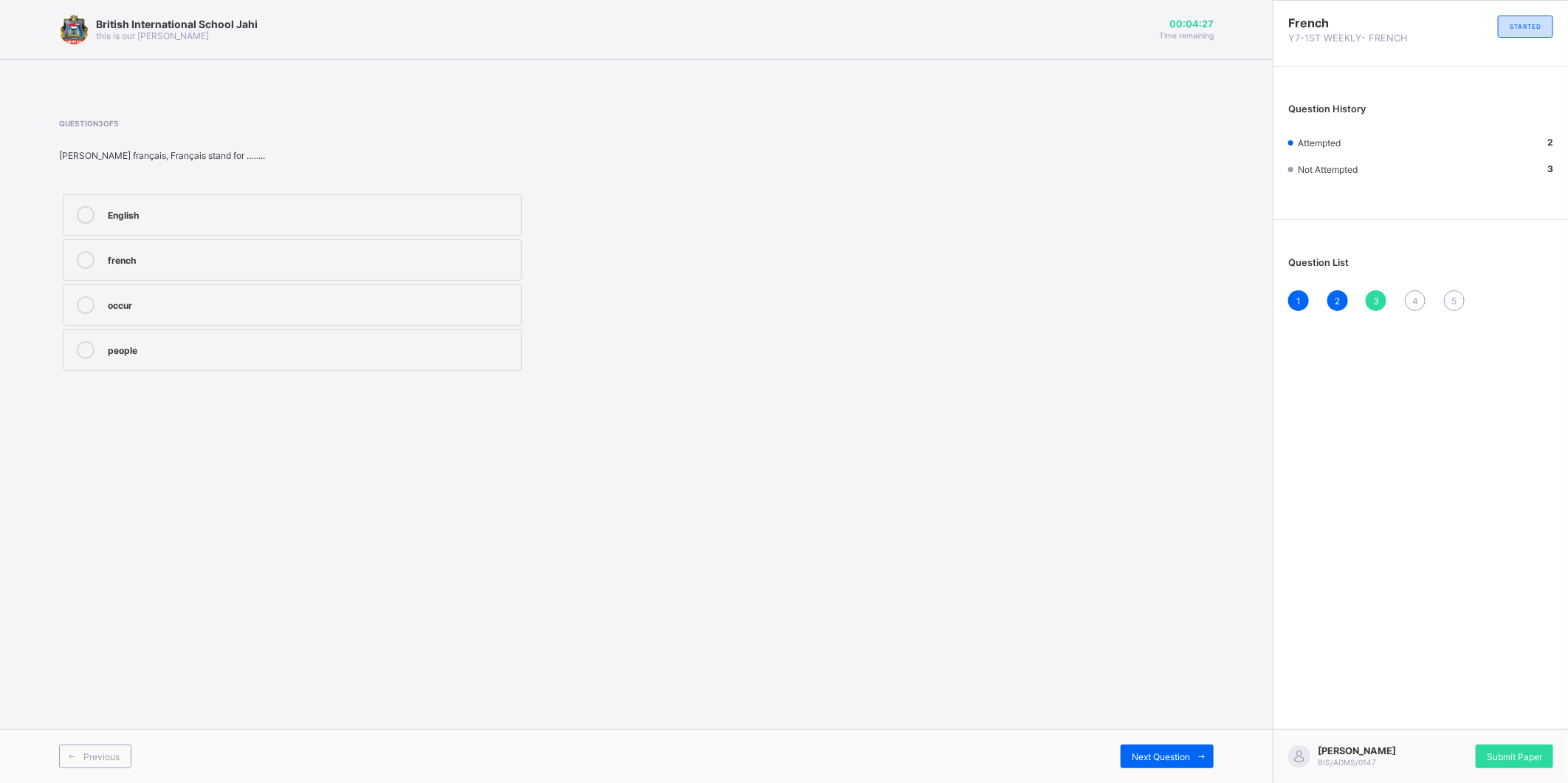
click at [84, 253] on icon at bounding box center [85, 259] width 18 height 18
click at [1179, 757] on span "Next Question" at bounding box center [1160, 757] width 58 height 11
click at [86, 215] on icon at bounding box center [85, 214] width 18 height 18
click at [1159, 744] on div "Next Question" at bounding box center [1167, 756] width 93 height 24
click at [76, 337] on label "Good morning dad" at bounding box center [293, 350] width 460 height 42
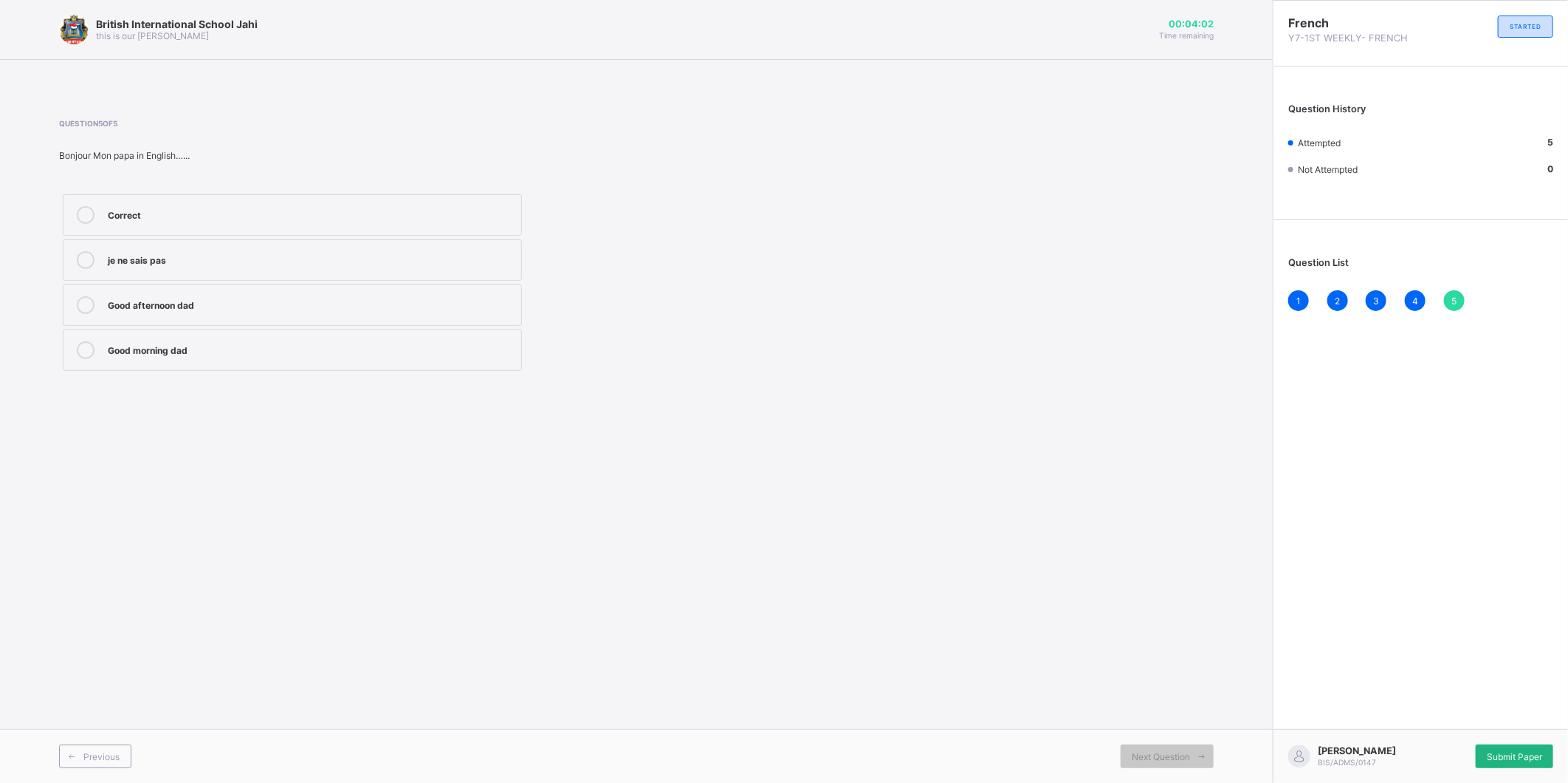
click at [1514, 763] on div "Submit Paper" at bounding box center [1514, 756] width 78 height 24
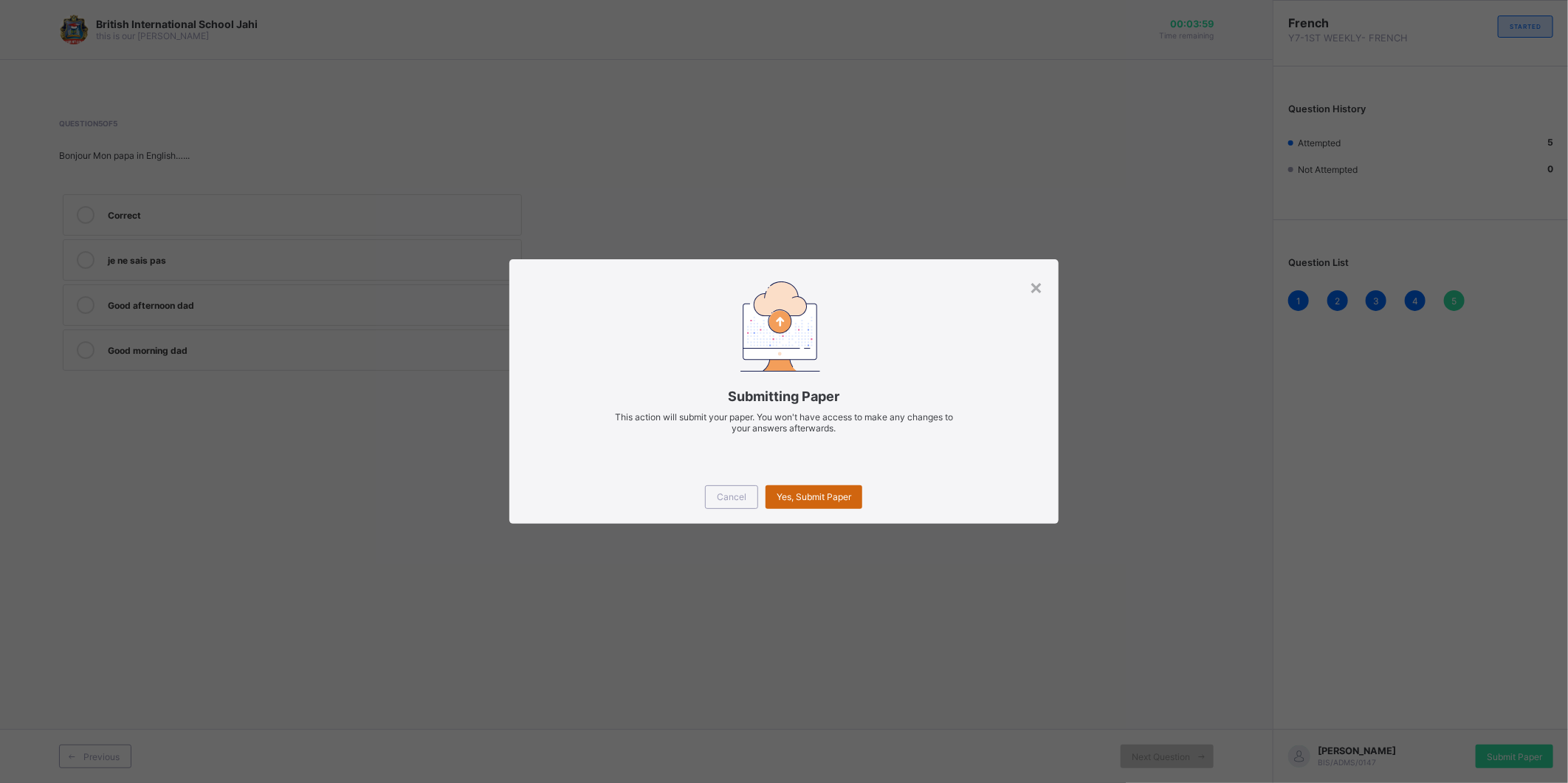
click at [815, 495] on span "Yes, Submit Paper" at bounding box center [814, 497] width 75 height 11
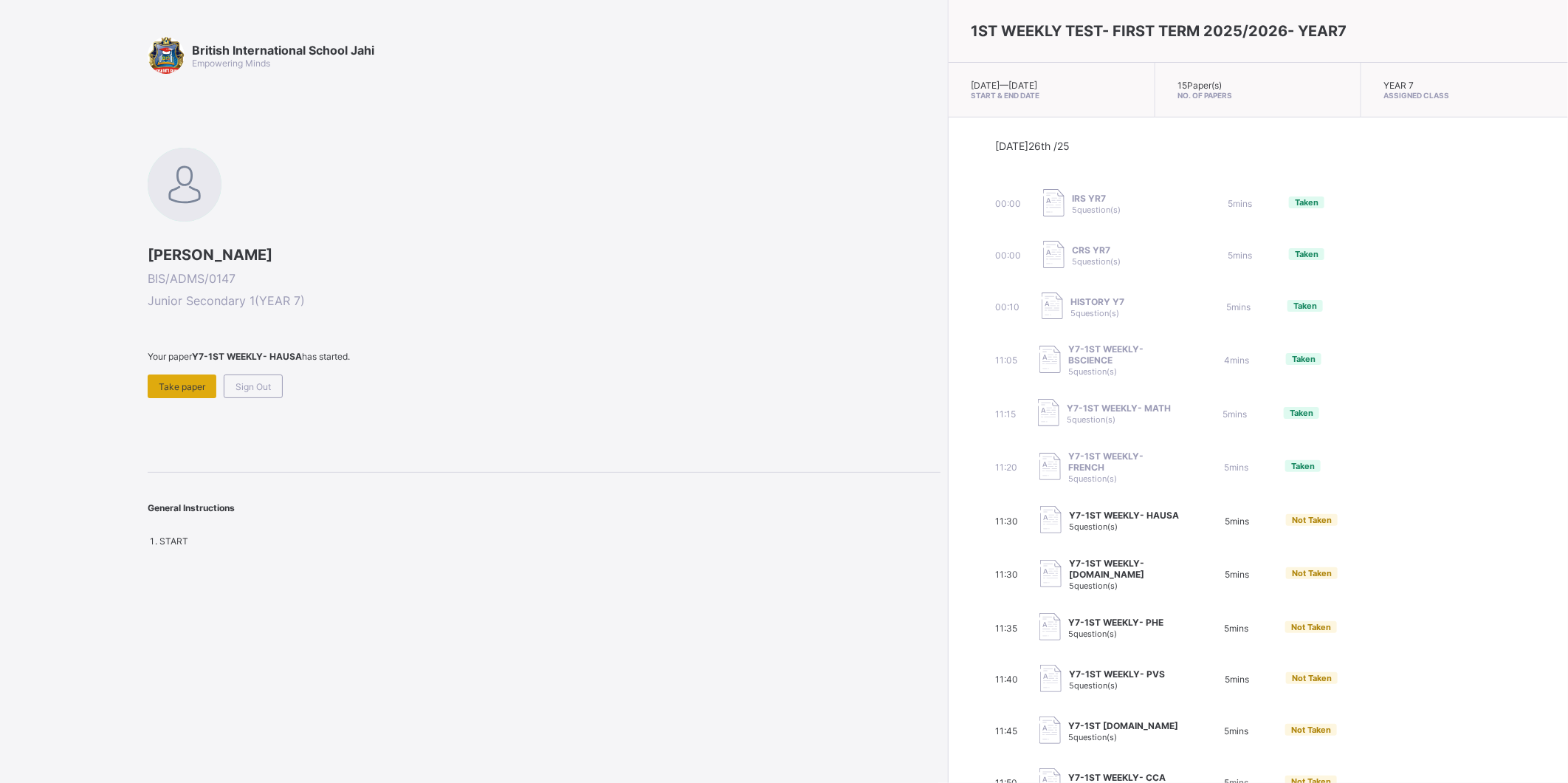
click at [197, 388] on span "Take paper" at bounding box center [182, 387] width 46 height 11
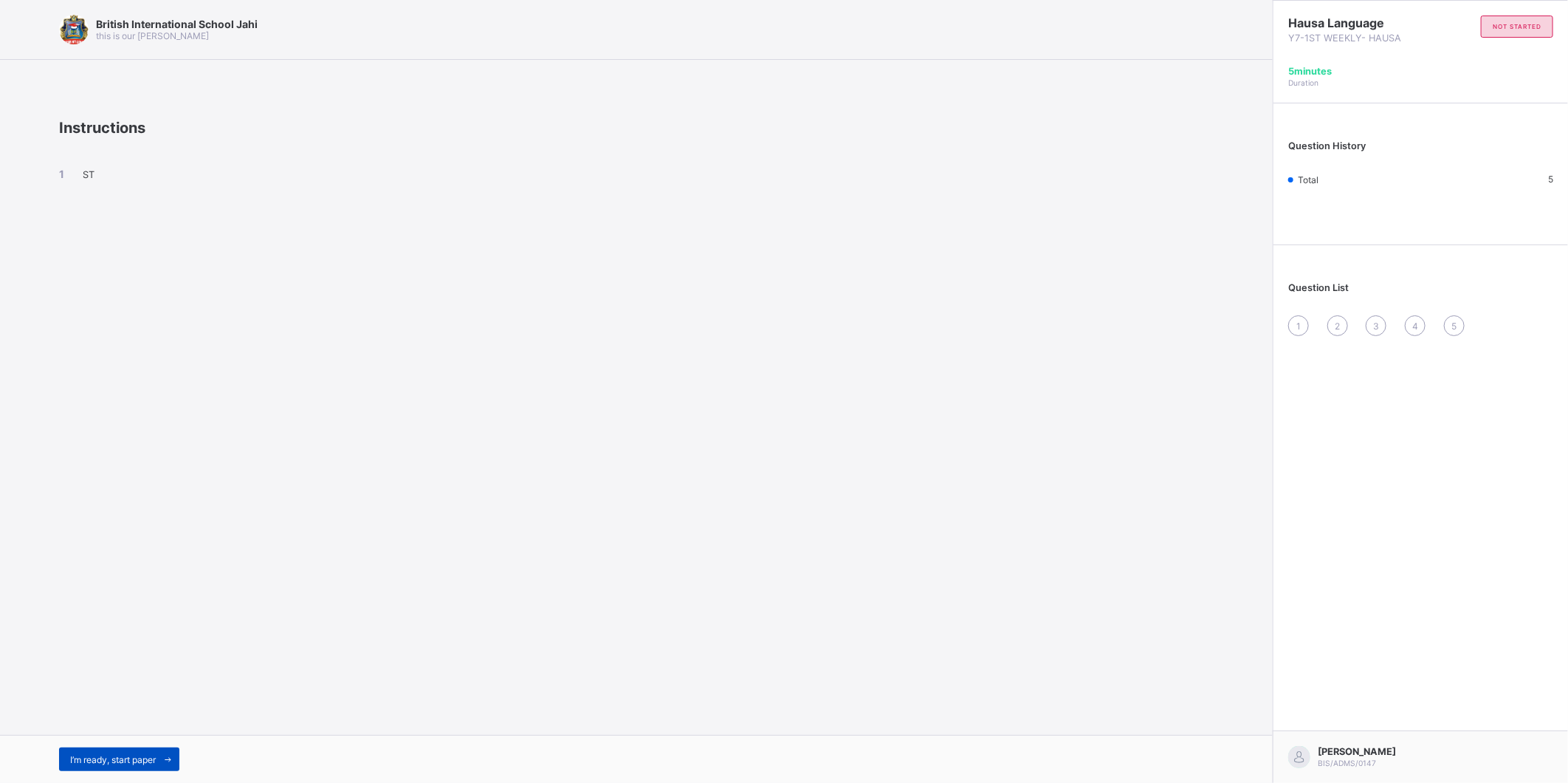
click at [116, 757] on span "I’m ready, start paper" at bounding box center [113, 760] width 86 height 11
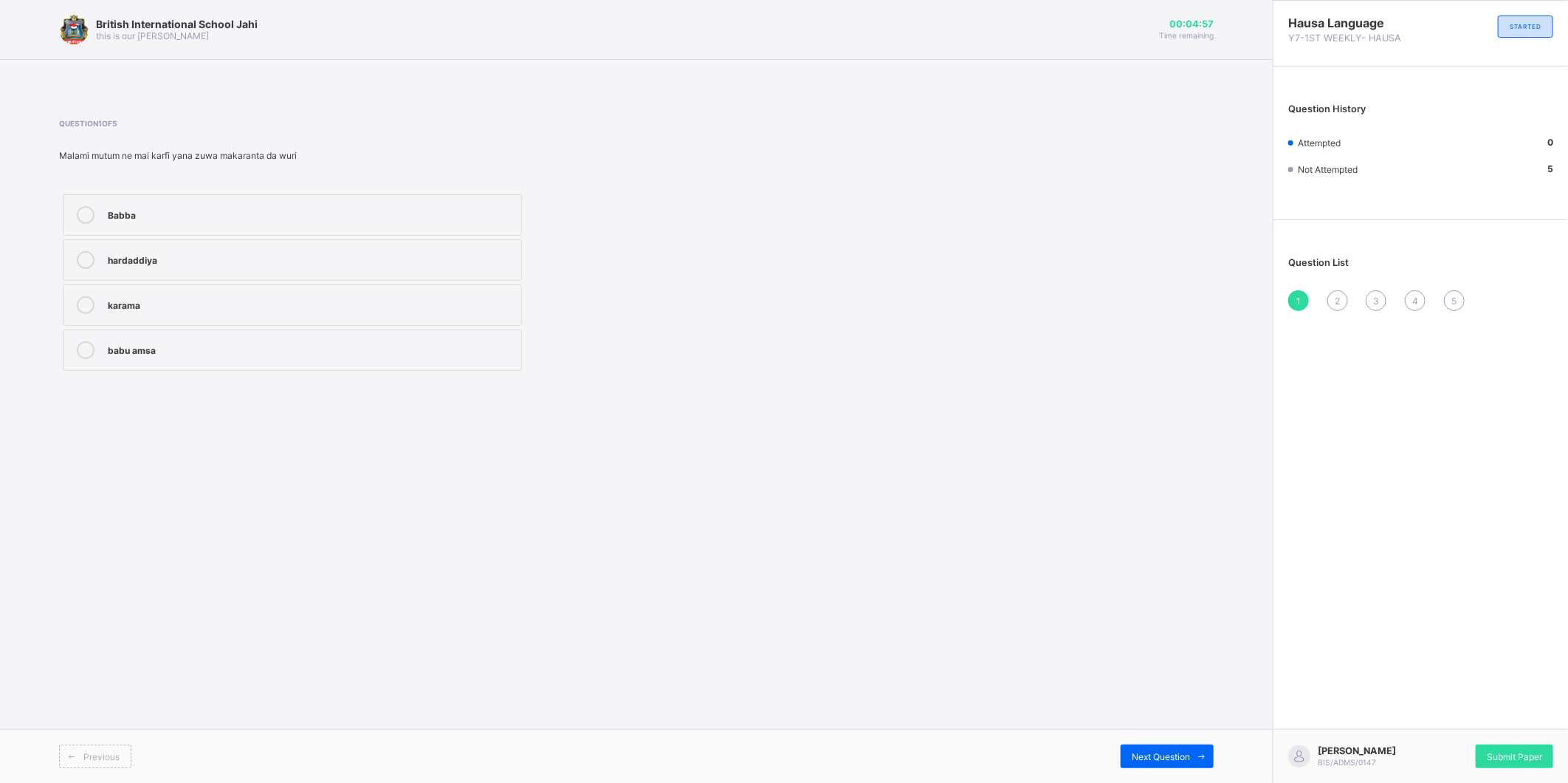
click at [78, 212] on icon at bounding box center [85, 214] width 18 height 18
click at [1533, 759] on span "Submit Paper" at bounding box center [1514, 757] width 55 height 11
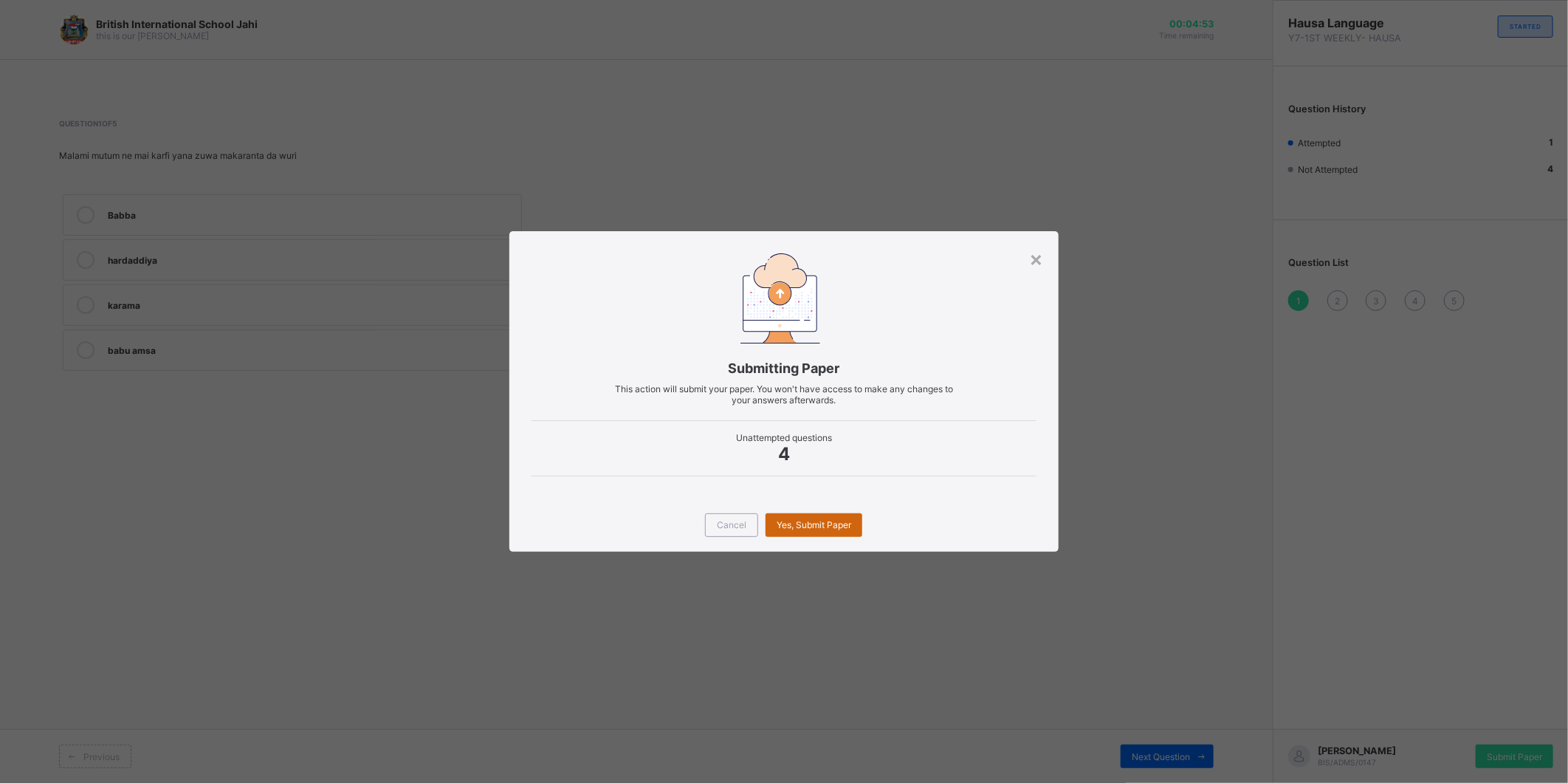
click at [810, 518] on div "Yes, Submit Paper" at bounding box center [814, 525] width 97 height 24
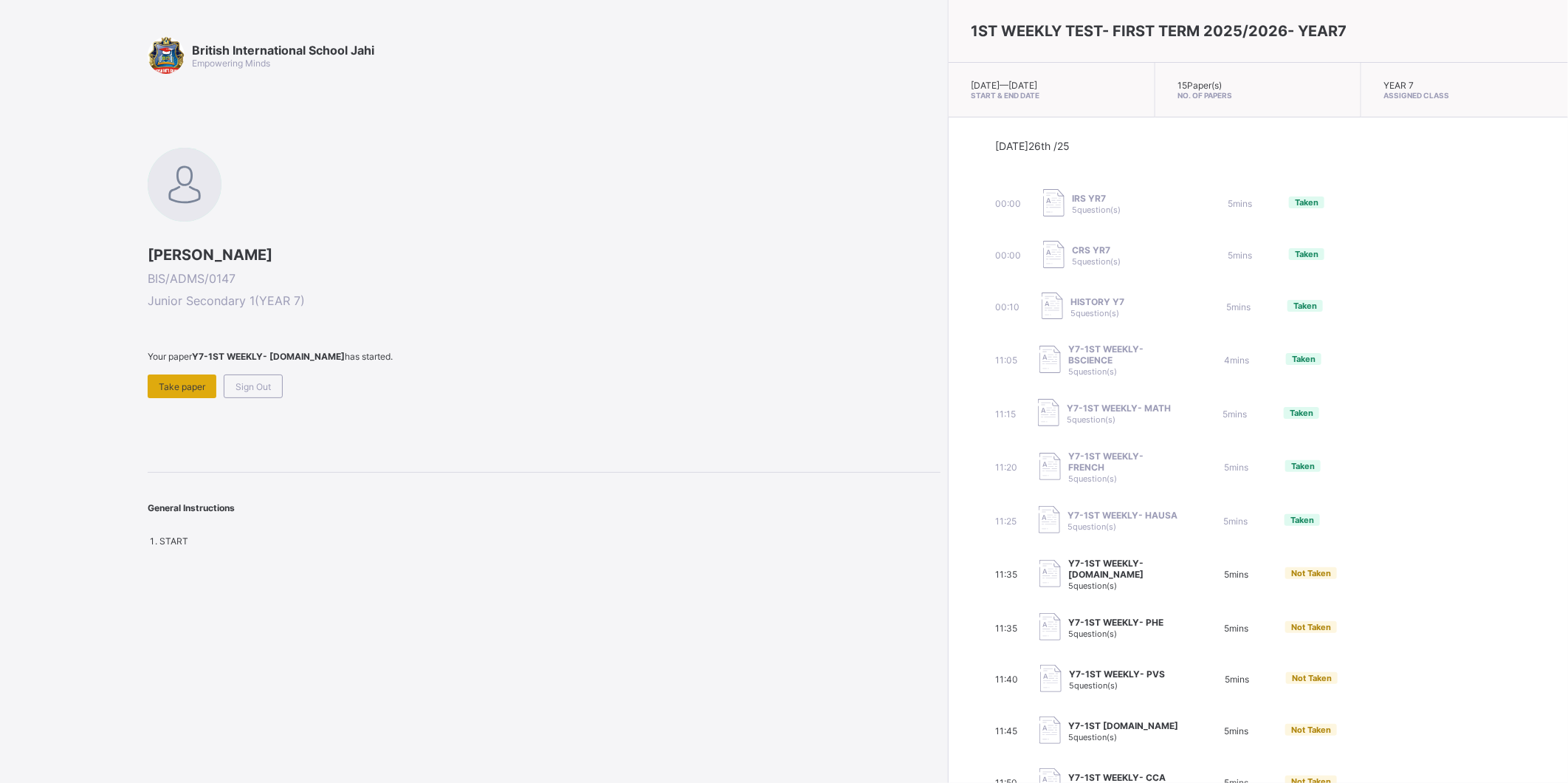
click at [201, 382] on span "Take paper" at bounding box center [182, 387] width 46 height 11
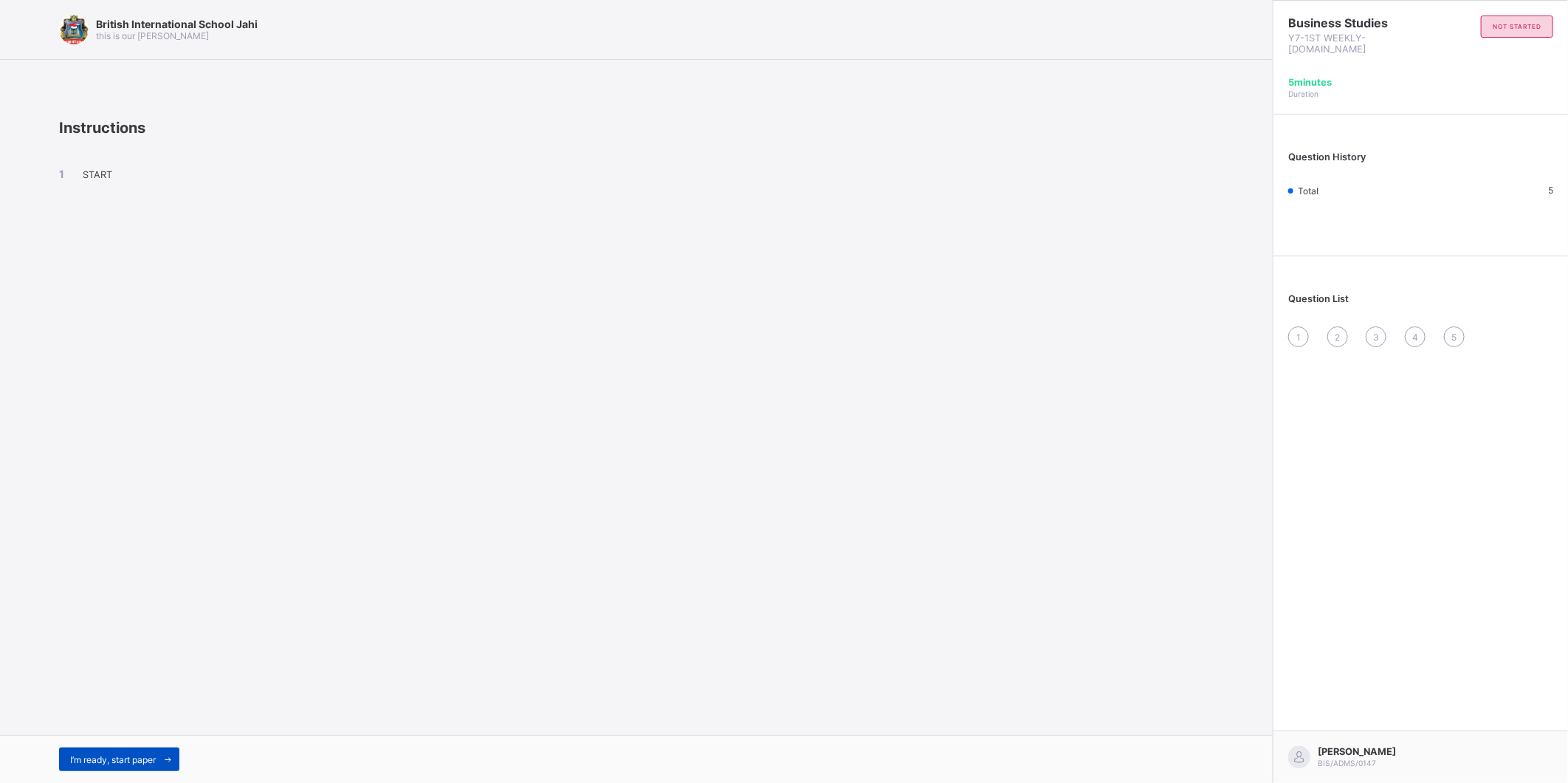
click at [101, 759] on span "I’m ready, start paper" at bounding box center [113, 760] width 86 height 11
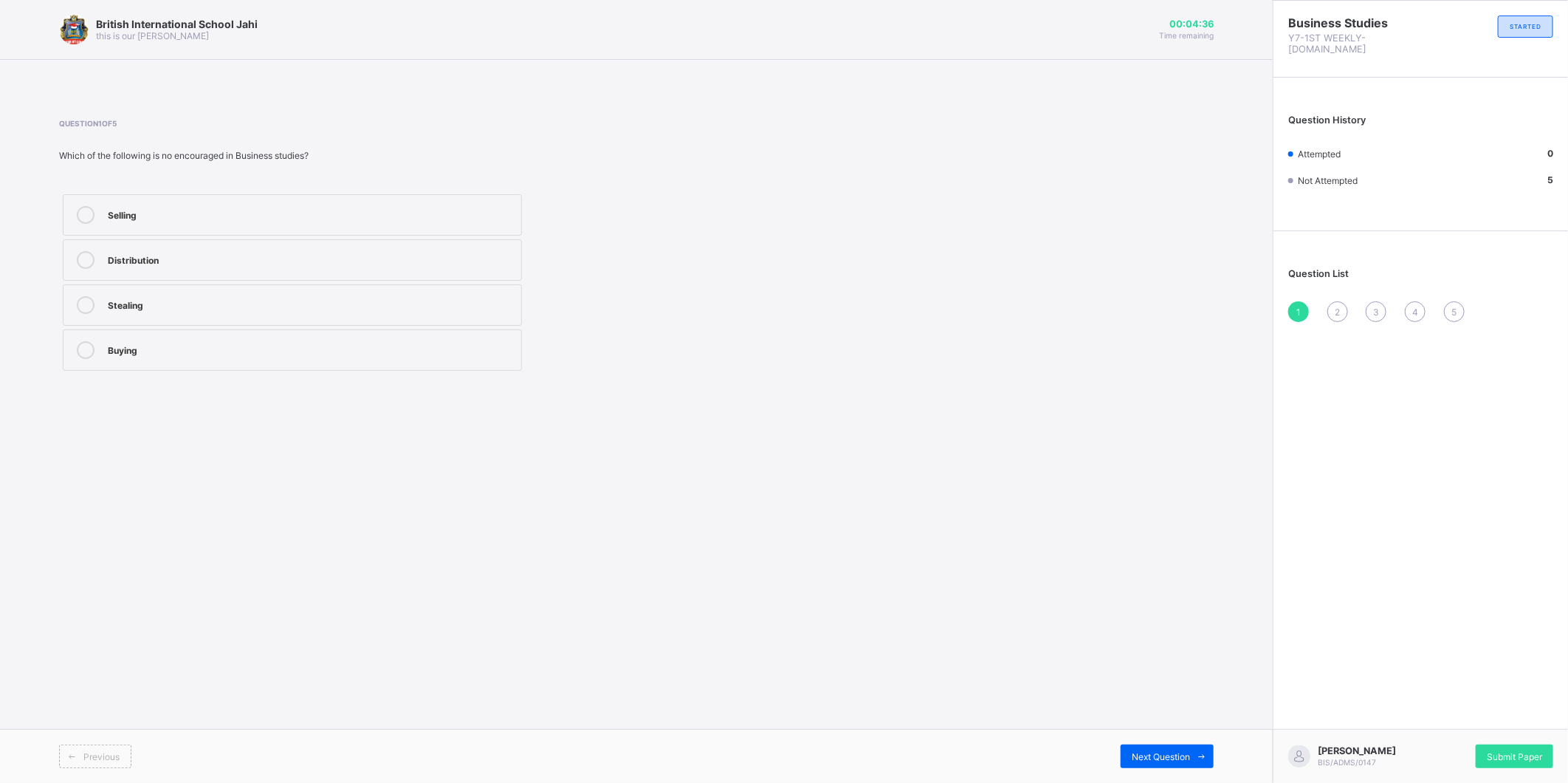
click at [83, 307] on icon at bounding box center [85, 305] width 18 height 18
click at [1191, 750] on span at bounding box center [1203, 756] width 24 height 24
drag, startPoint x: 1199, startPoint y: 752, endPoint x: 1194, endPoint y: 742, distance: 11.2
click at [1194, 742] on div "Previous Next Question" at bounding box center [636, 756] width 1273 height 54
click at [1294, 283] on div "Question List 1 2 3 4 5" at bounding box center [1420, 287] width 294 height 98
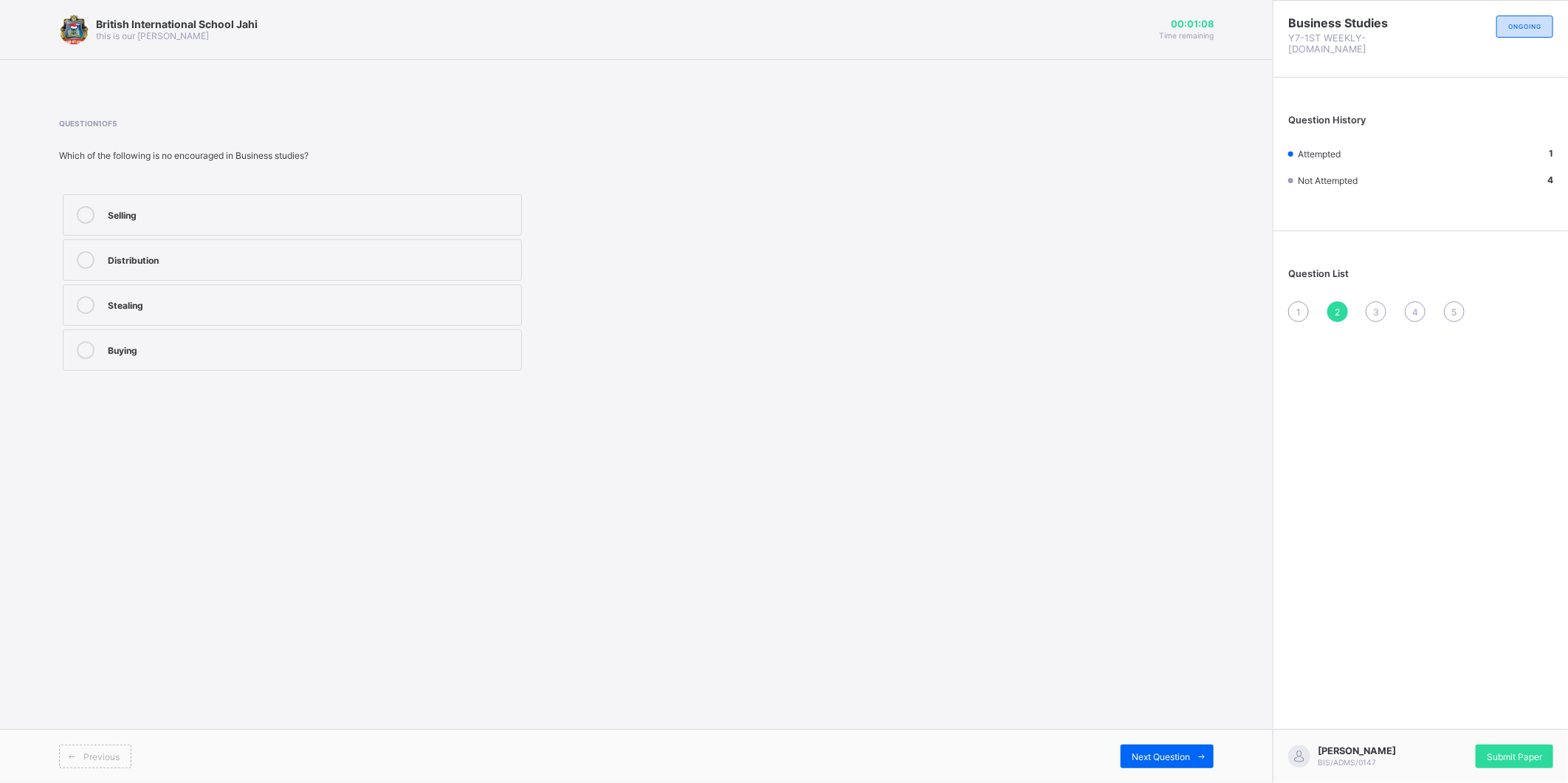
click at [1294, 301] on div "1" at bounding box center [1299, 311] width 20 height 20
click at [79, 350] on icon at bounding box center [85, 350] width 18 height 18
click at [1382, 301] on div "3" at bounding box center [1376, 311] width 20 height 20
click at [79, 353] on icon at bounding box center [85, 350] width 18 height 18
click at [1419, 301] on div "4" at bounding box center [1415, 311] width 20 height 20
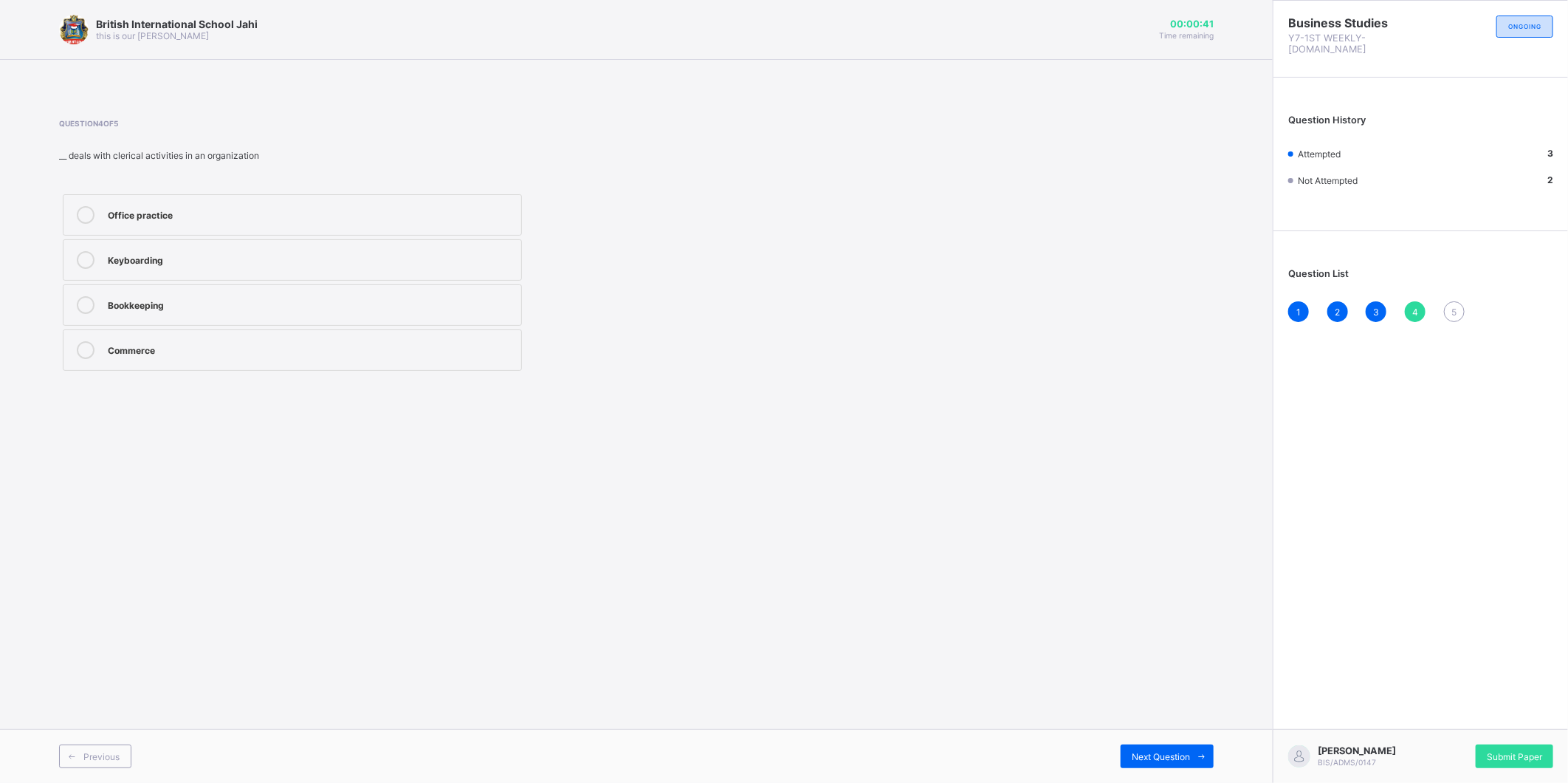
click at [77, 207] on div at bounding box center [86, 214] width 30 height 18
click at [1464, 301] on div "5" at bounding box center [1454, 311] width 20 height 20
click at [87, 211] on icon at bounding box center [85, 214] width 18 height 18
click at [1531, 748] on div "Submit Paper" at bounding box center [1514, 756] width 78 height 24
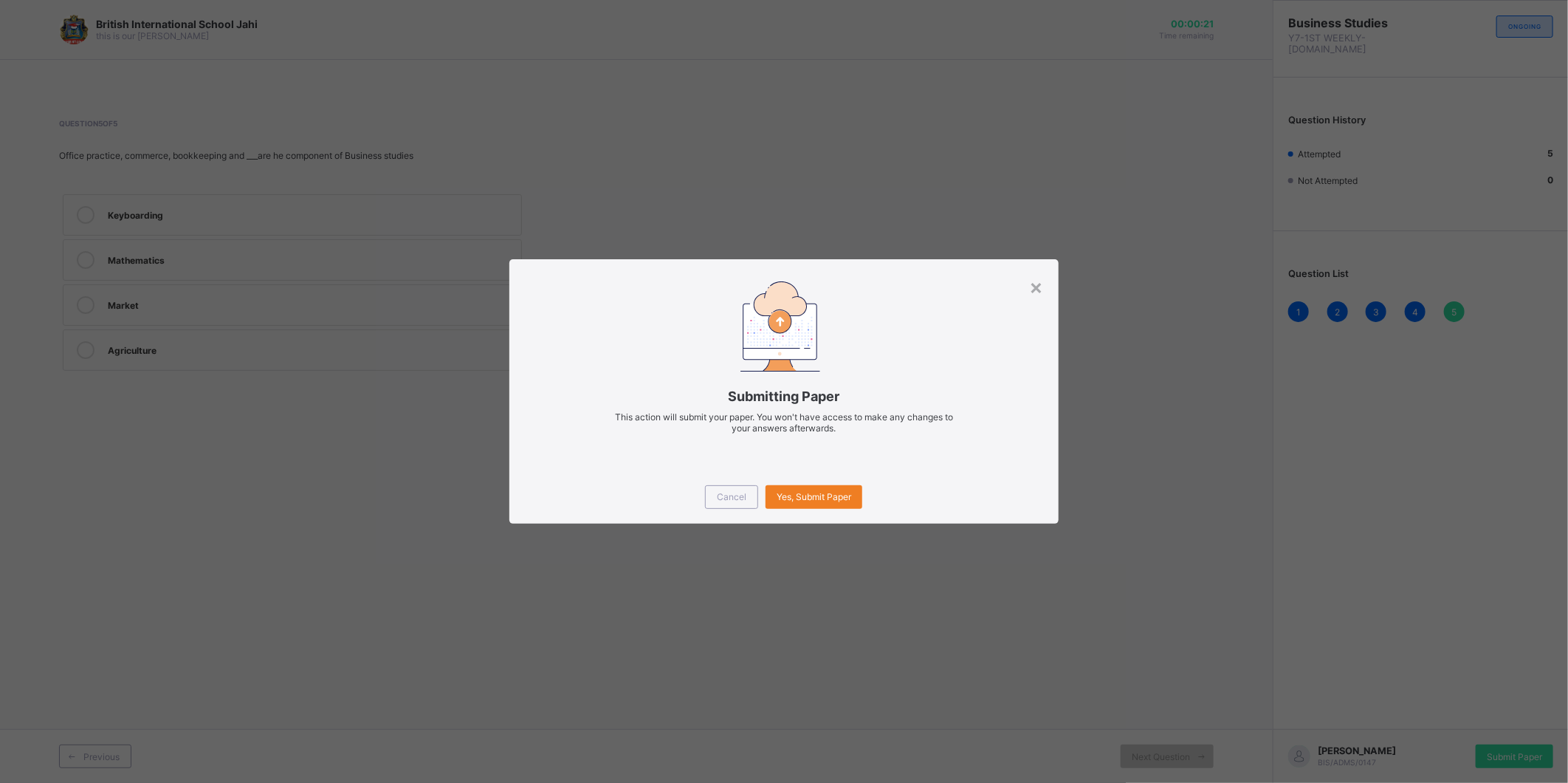
click at [820, 480] on div "Cancel Yes, Submit Paper" at bounding box center [784, 498] width 548 height 54
click at [820, 484] on div "Cancel Yes, Submit Paper" at bounding box center [784, 498] width 548 height 54
click at [820, 488] on div "Yes, Submit Paper" at bounding box center [814, 498] width 97 height 24
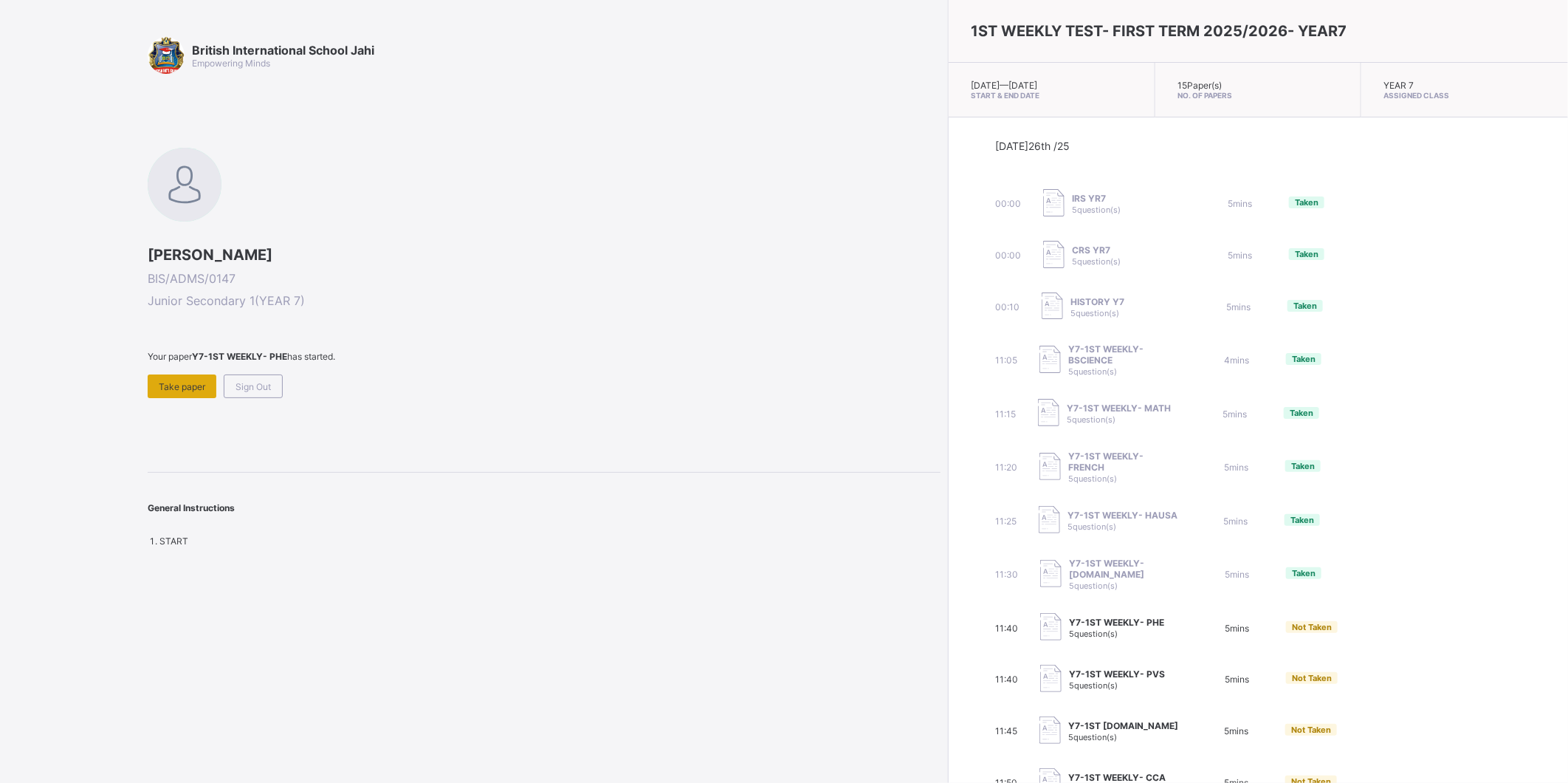
click at [200, 384] on span "Take paper" at bounding box center [182, 387] width 46 height 11
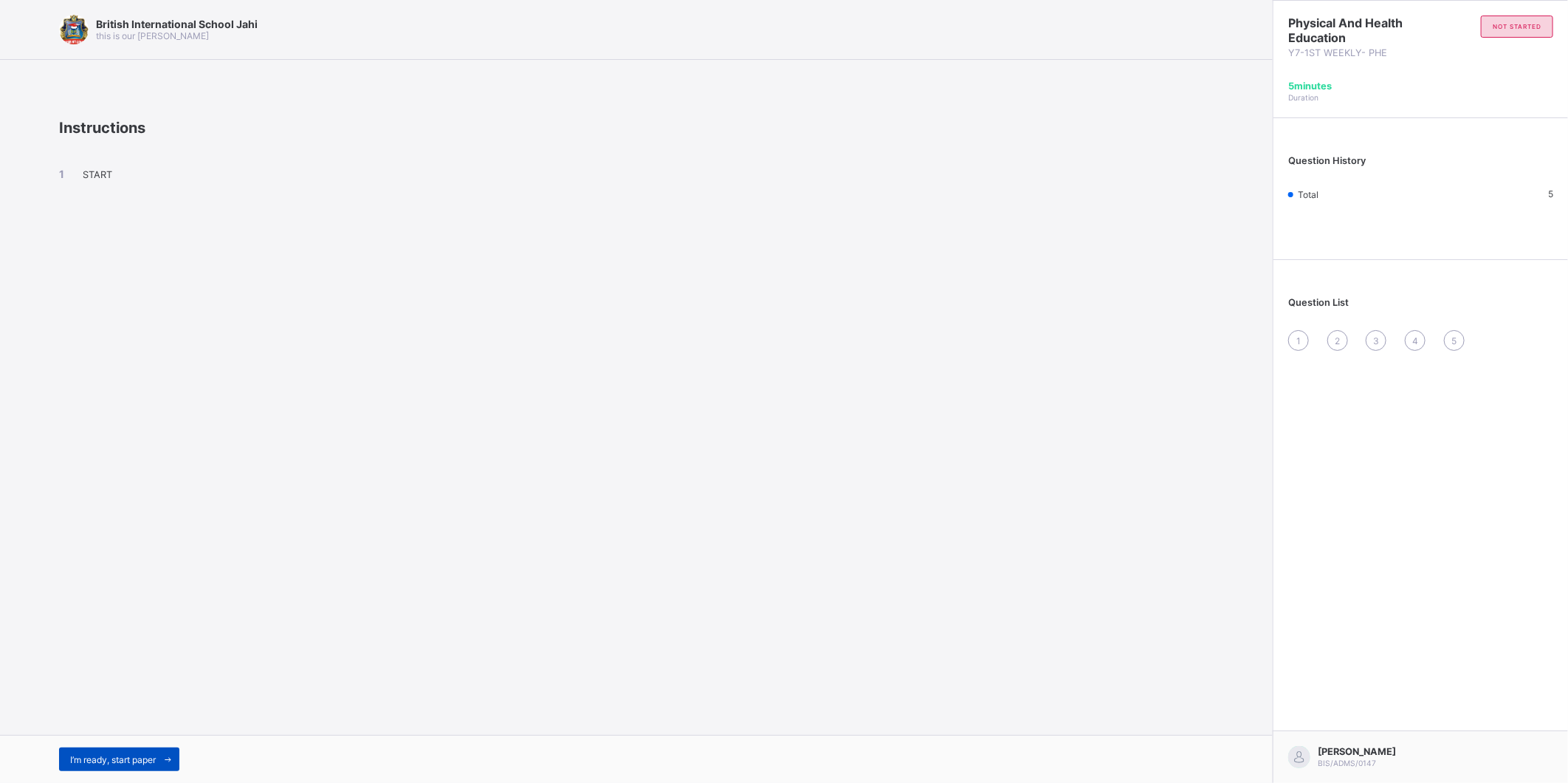
click at [152, 748] on div "I’m ready, start paper" at bounding box center [119, 760] width 120 height 24
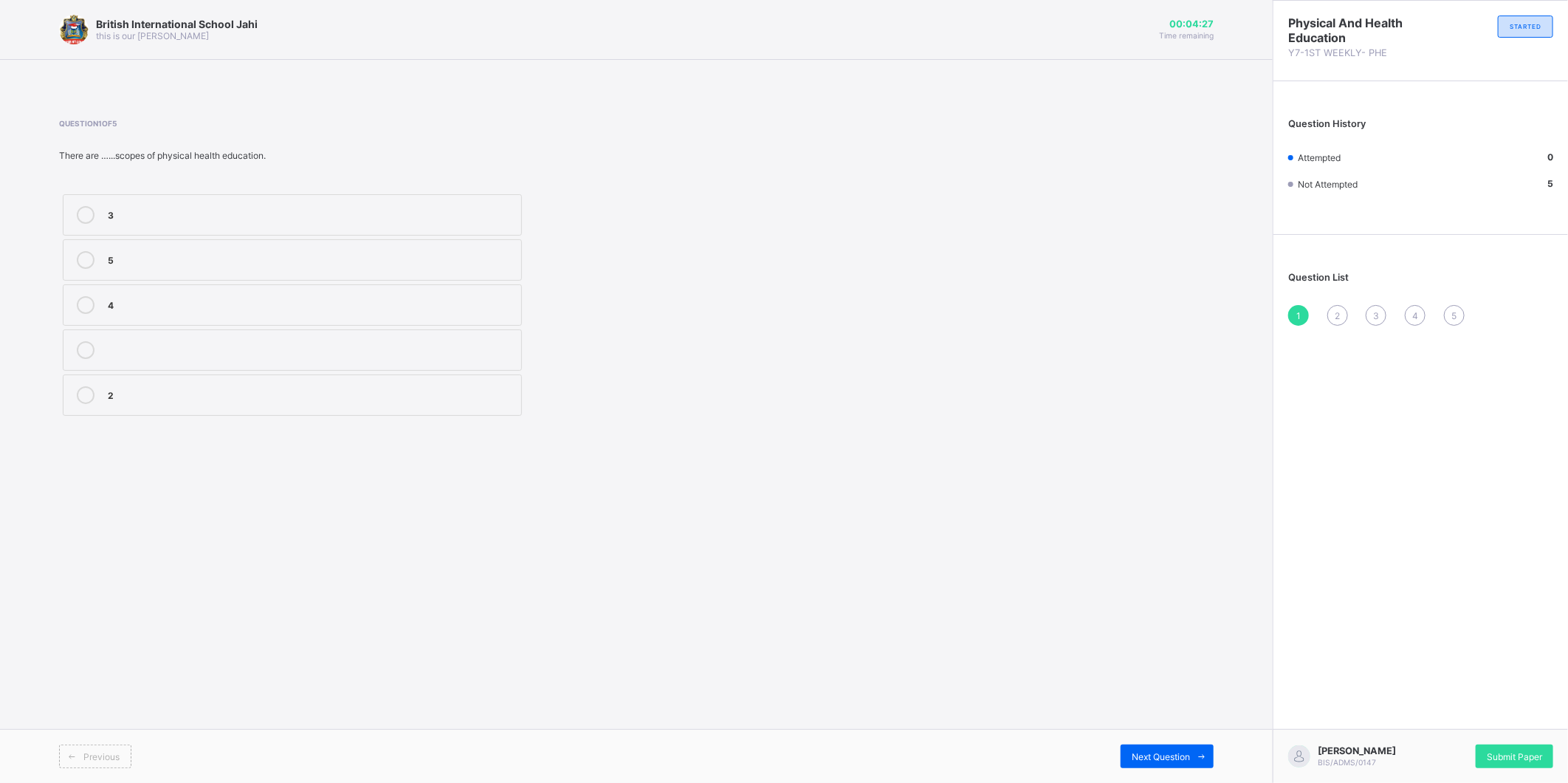
click at [83, 216] on icon at bounding box center [85, 214] width 18 height 18
click at [1196, 744] on span at bounding box center [1203, 756] width 24 height 24
click at [86, 392] on icon at bounding box center [85, 394] width 18 height 18
click at [1124, 747] on div "Next Question" at bounding box center [1167, 756] width 93 height 24
click at [75, 207] on div at bounding box center [86, 214] width 30 height 18
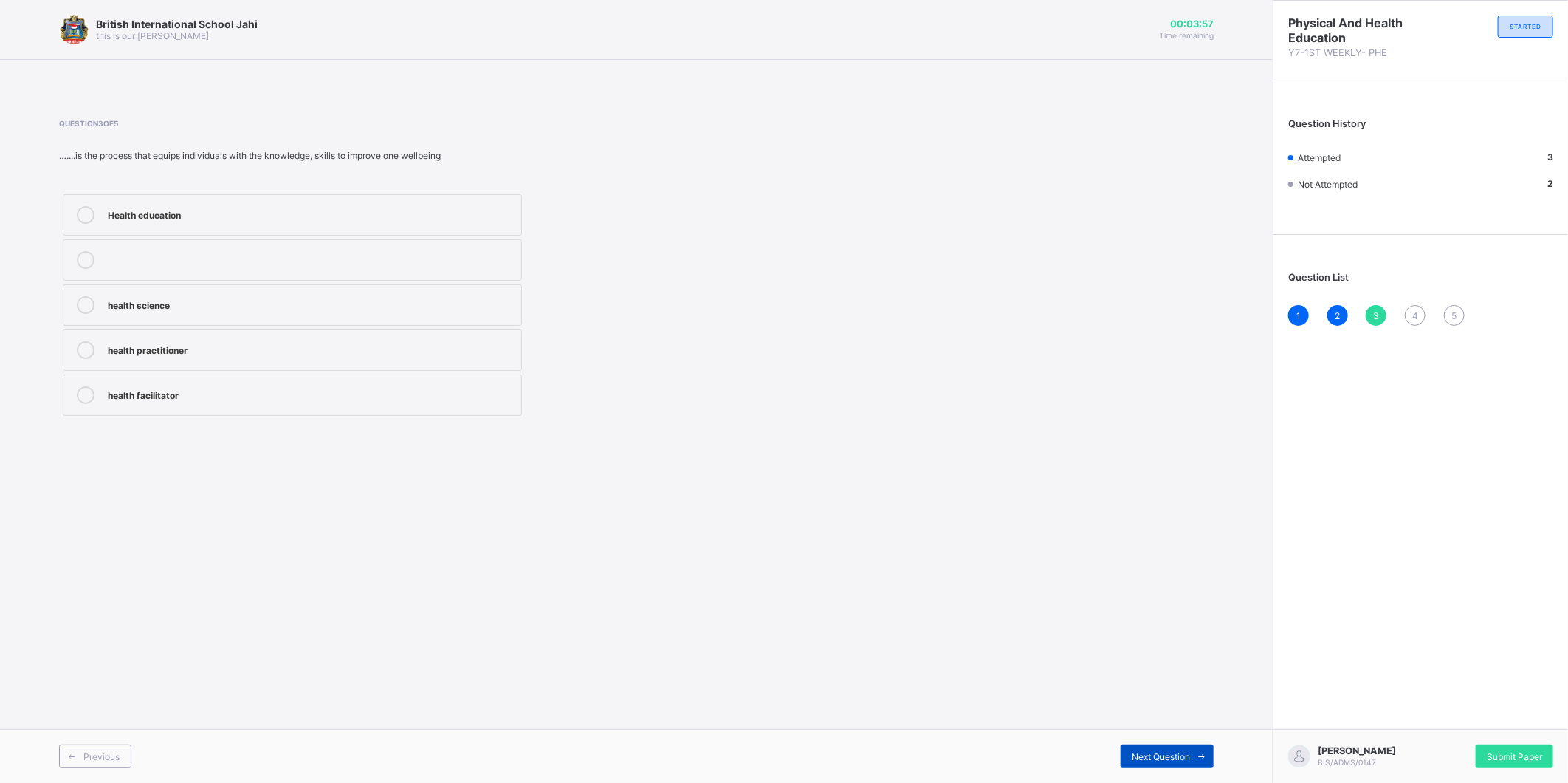
click at [1183, 755] on span "Next Question" at bounding box center [1160, 757] width 58 height 11
click at [1301, 314] on div "1" at bounding box center [1299, 315] width 20 height 20
click at [76, 259] on div at bounding box center [86, 259] width 30 height 18
click at [1427, 306] on div "1 2 3 4 5" at bounding box center [1420, 315] width 265 height 20
click at [1422, 311] on div "4" at bounding box center [1415, 315] width 20 height 20
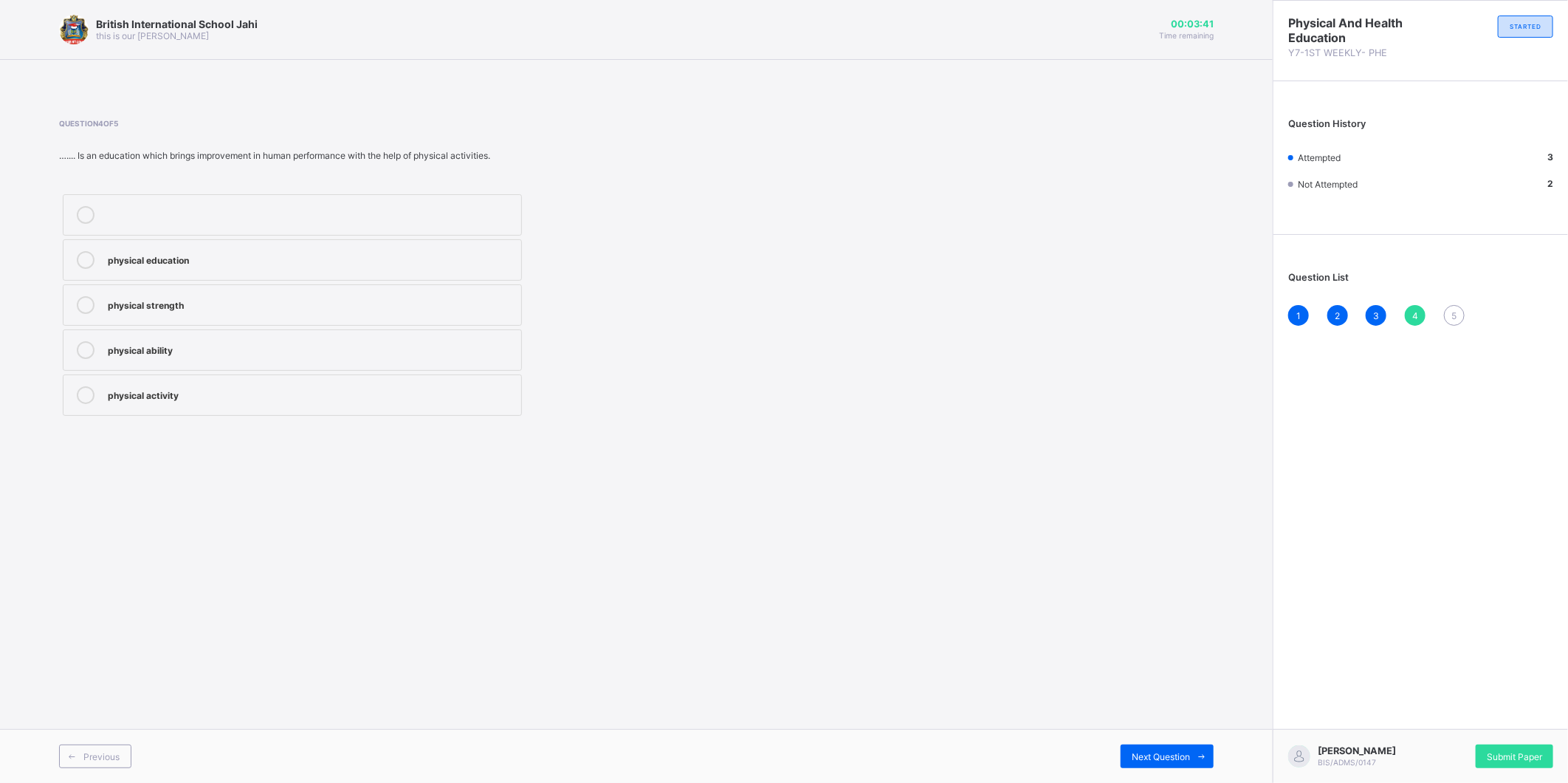
click at [83, 257] on icon at bounding box center [85, 259] width 18 height 18
click at [1187, 744] on div "Next Question" at bounding box center [1167, 756] width 93 height 24
click at [79, 257] on icon at bounding box center [85, 259] width 18 height 18
click at [1530, 744] on div "Submit Paper" at bounding box center [1514, 756] width 78 height 24
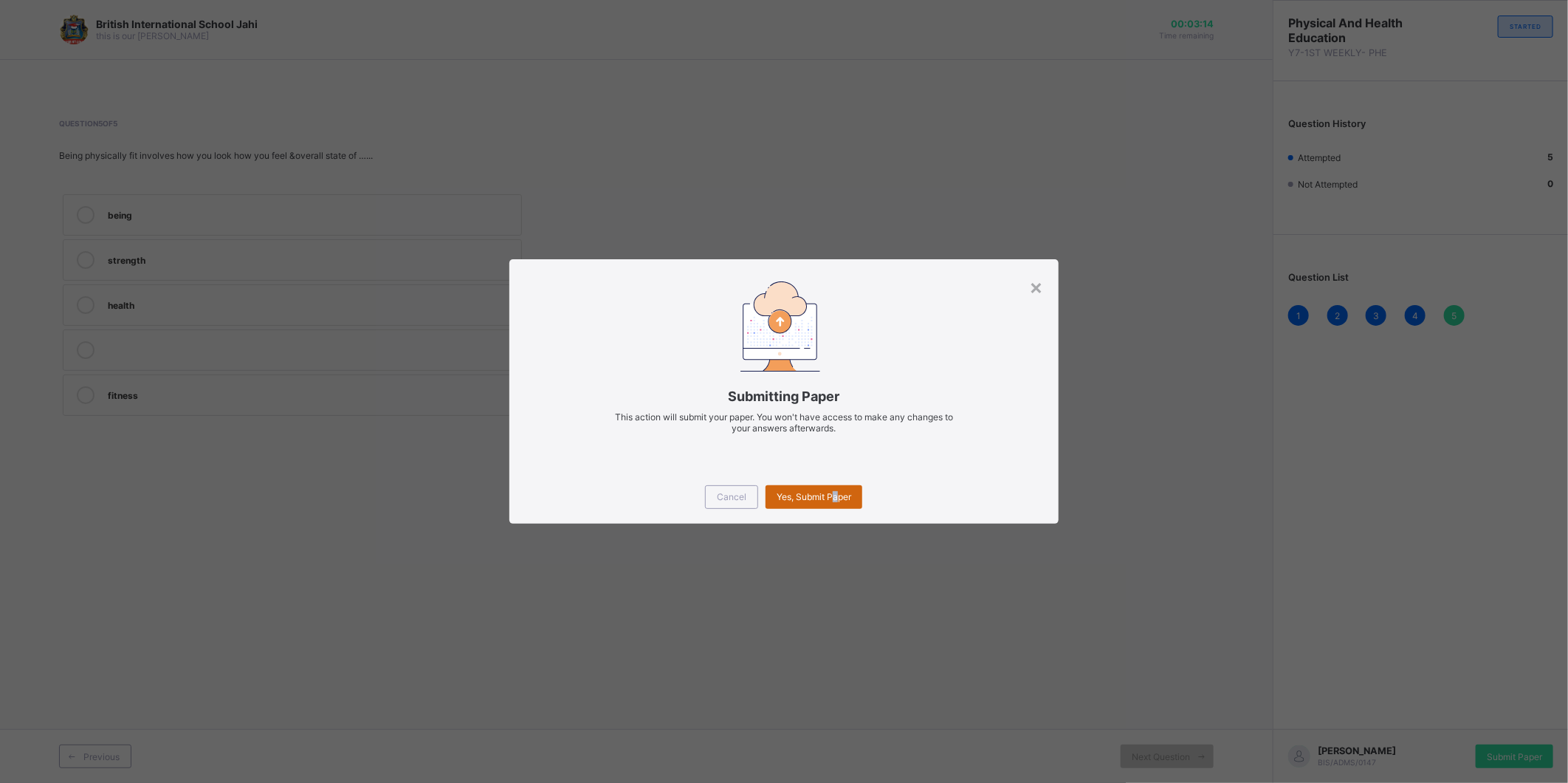
click at [836, 488] on div "Yes, Submit Paper" at bounding box center [814, 498] width 97 height 24
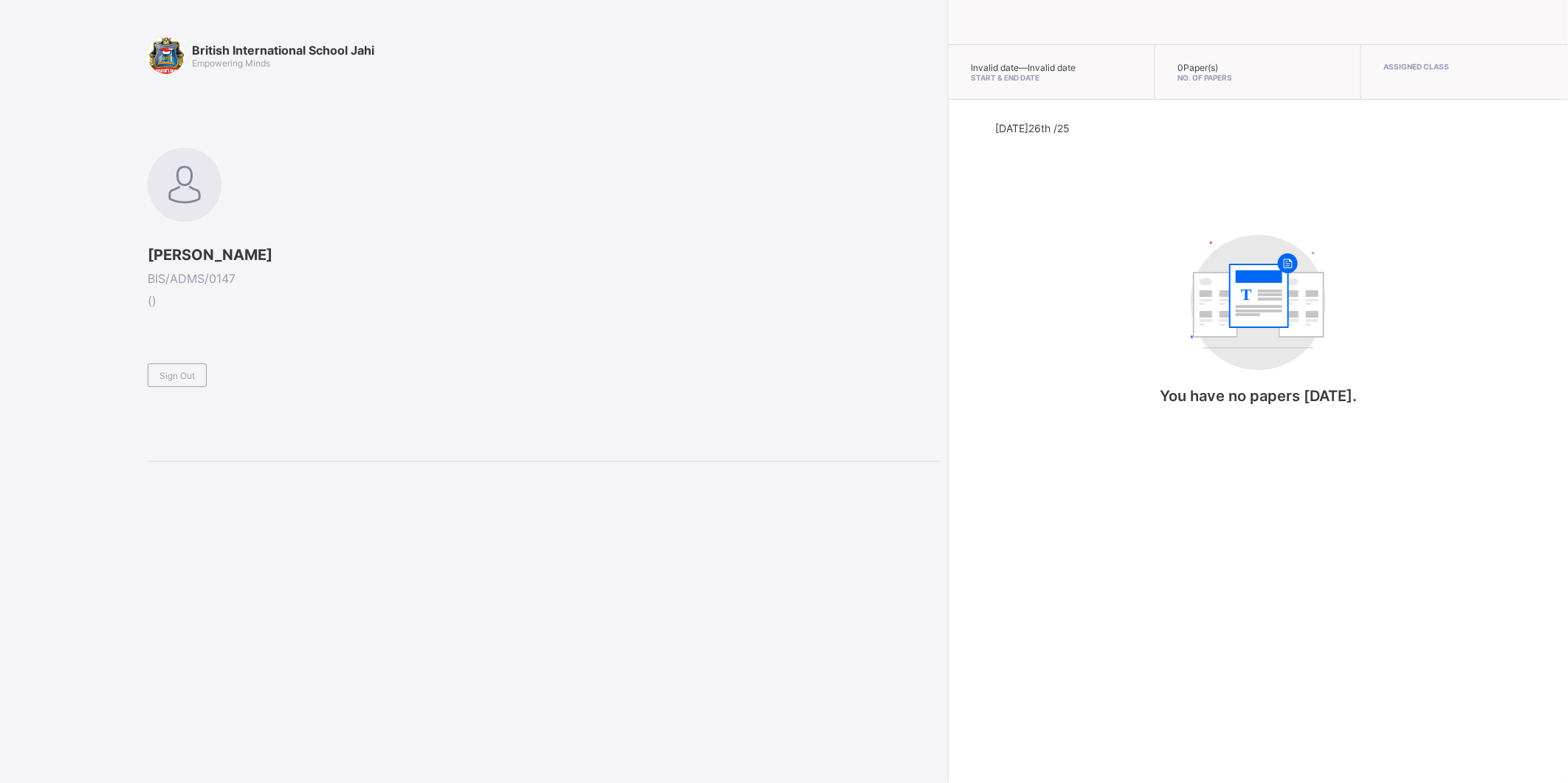
click at [1485, 563] on div "Invalid date — Invalid date Start & End Date 0 Paper(s) No. of Papers Assigned …" at bounding box center [1258, 392] width 620 height 783
click at [197, 369] on div "Sign Out" at bounding box center [177, 376] width 59 height 24
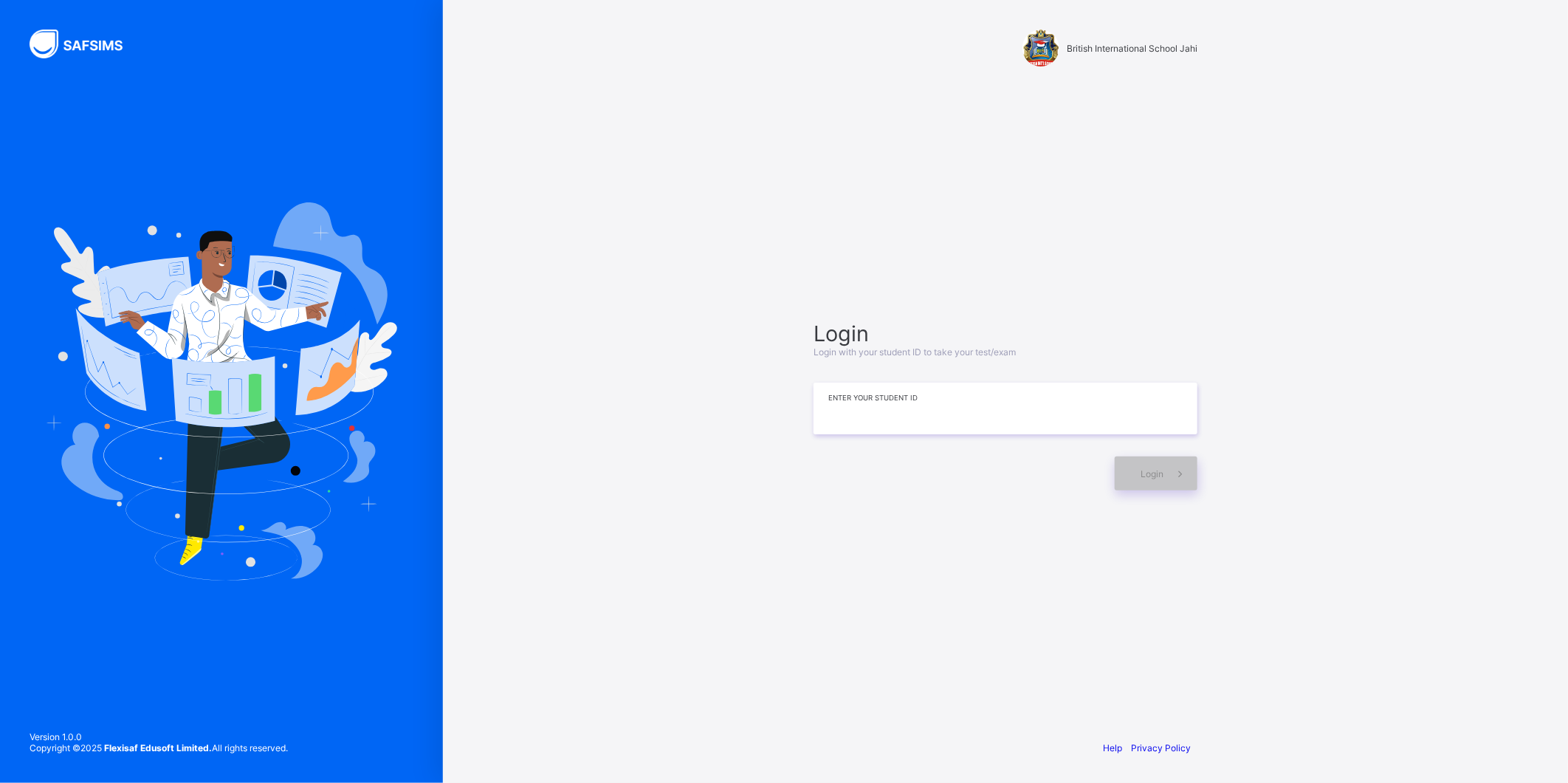
click at [880, 402] on input at bounding box center [1006, 408] width 384 height 52
type input "**********"
click at [1153, 469] on span "Login" at bounding box center [1152, 474] width 23 height 11
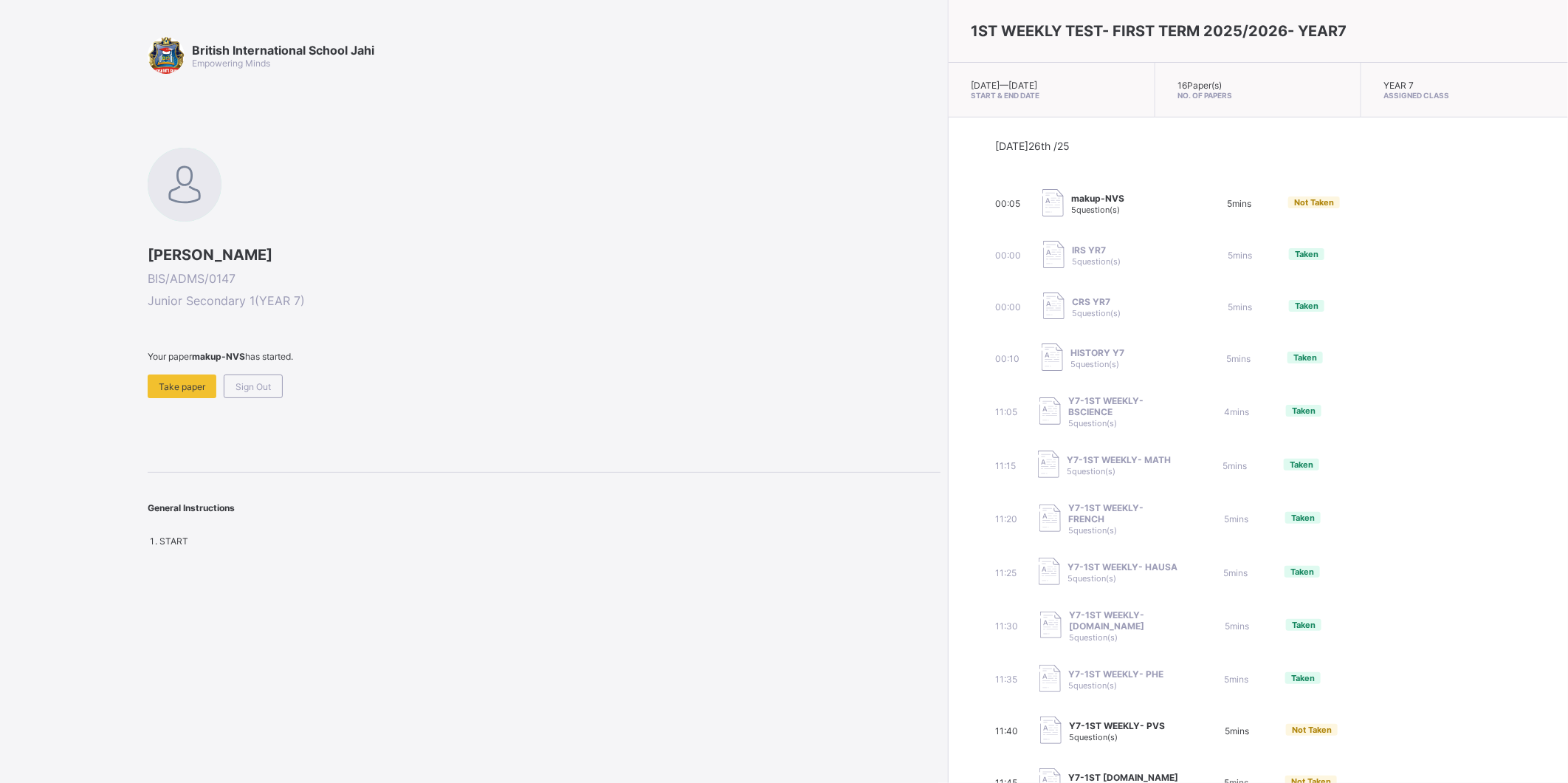
click at [1186, 198] on div "00:05 makup-NVS 5 question(s) 5 mins Not Taken" at bounding box center [1258, 204] width 526 height 30
click at [1085, 194] on span "makup-NVS" at bounding box center [1098, 199] width 54 height 11
click at [166, 387] on span "Take paper" at bounding box center [182, 387] width 46 height 11
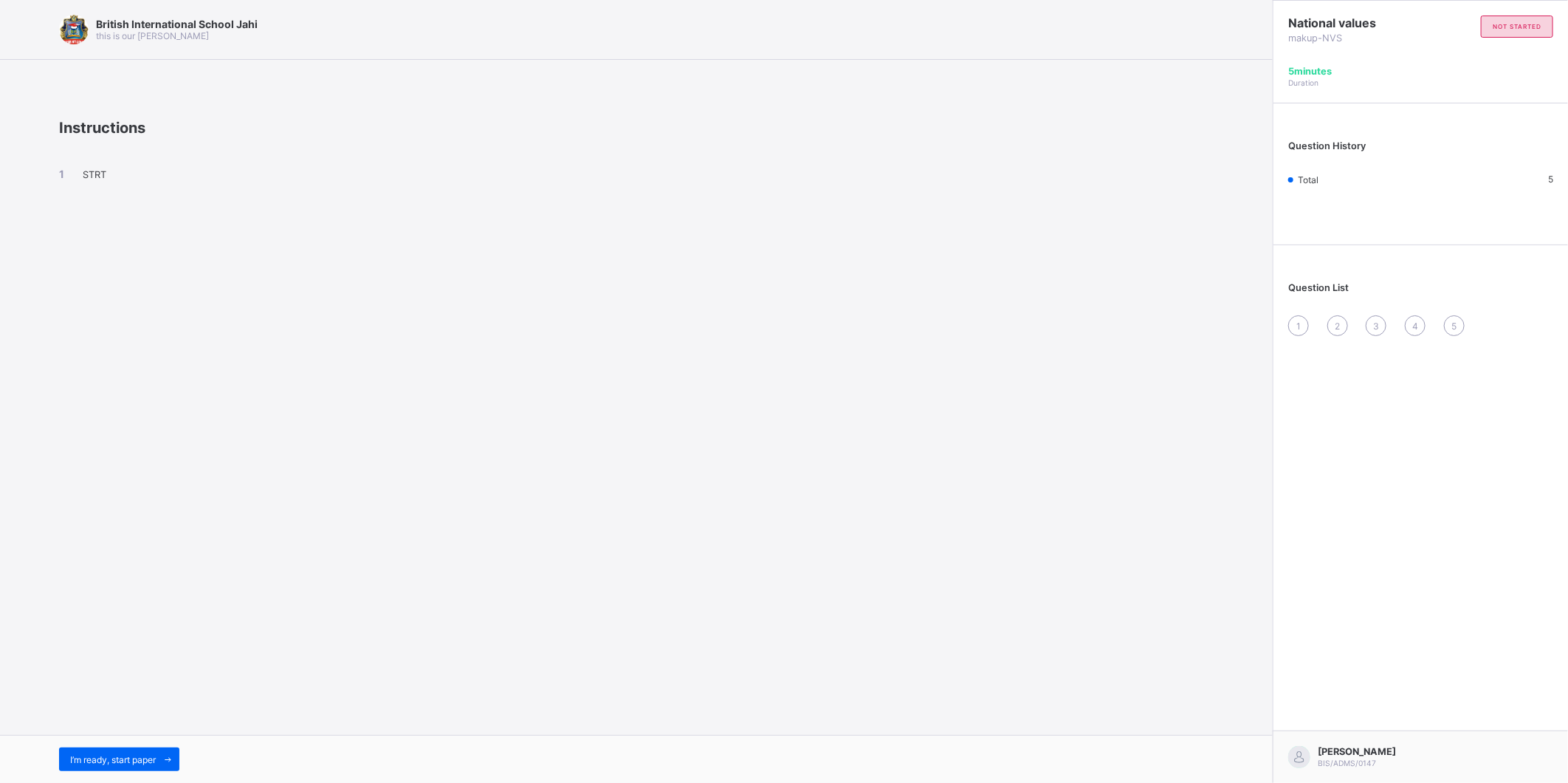
drag, startPoint x: 365, startPoint y: 713, endPoint x: 319, endPoint y: 714, distance: 46.0
click at [338, 713] on div "British International School Jahi this is our motton Instructions STRT I’m read…" at bounding box center [636, 392] width 1273 height 783
drag, startPoint x: 367, startPoint y: 704, endPoint x: 296, endPoint y: 711, distance: 71.3
click at [335, 707] on div "British International School Jahi this is our motton Instructions STRT I’m read…" at bounding box center [636, 392] width 1273 height 783
click at [155, 752] on div "I’m ready, start paper" at bounding box center [119, 760] width 120 height 24
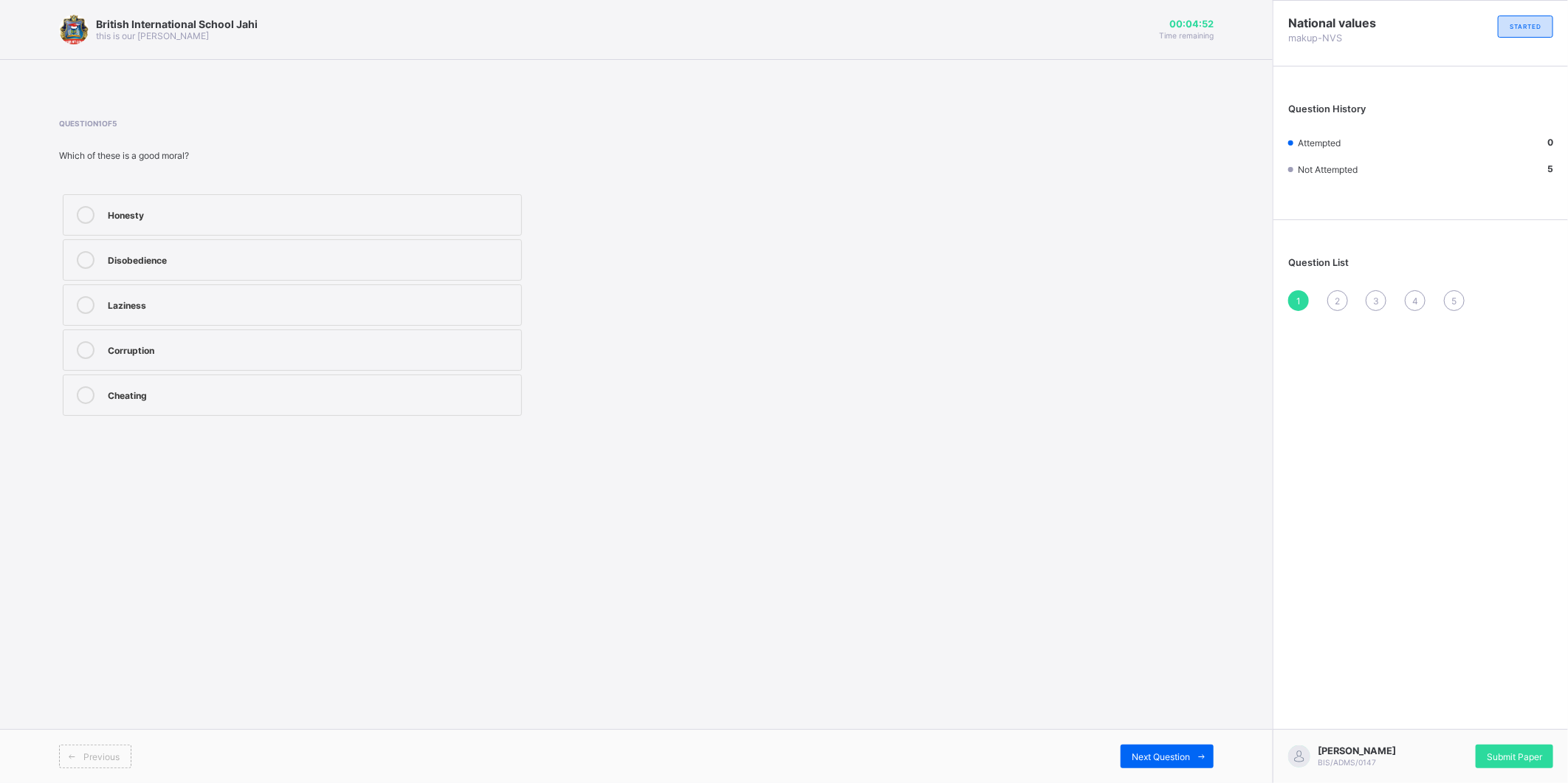
click at [79, 209] on icon at bounding box center [85, 214] width 18 height 18
click at [1190, 748] on div "Next Question" at bounding box center [1167, 756] width 93 height 24
click at [83, 249] on label "What society sees as right or wrong" at bounding box center [293, 259] width 460 height 42
click at [1187, 762] on div "Next Question" at bounding box center [1167, 756] width 93 height 24
click at [90, 347] on icon at bounding box center [85, 350] width 18 height 18
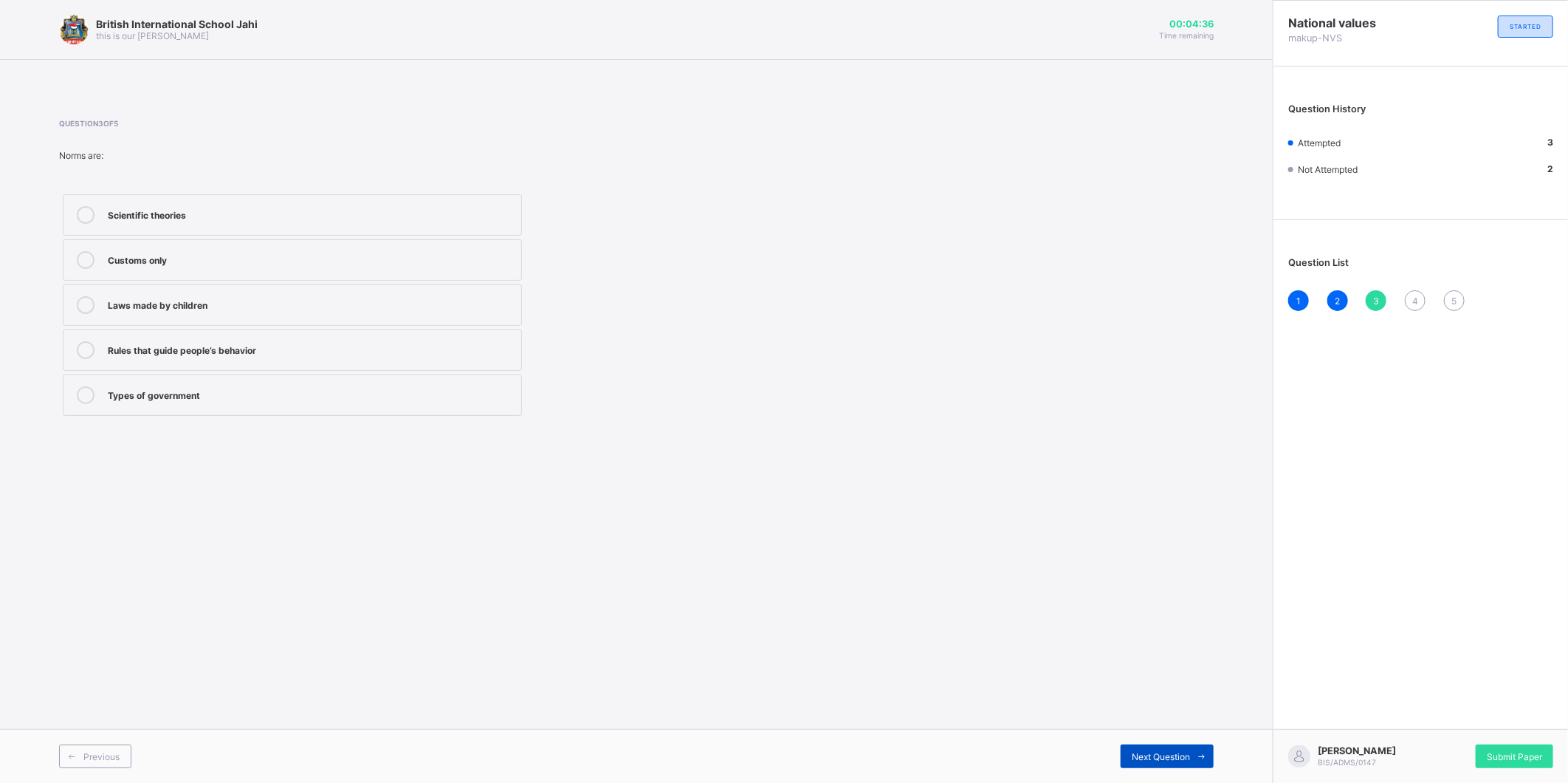
click at [1134, 748] on div "Next Question" at bounding box center [1167, 756] width 93 height 24
click at [90, 257] on icon at bounding box center [85, 259] width 18 height 18
click at [1168, 752] on span "Next Question" at bounding box center [1160, 757] width 58 height 11
click at [90, 251] on div at bounding box center [86, 259] width 30 height 18
click at [1492, 750] on div "Submit Paper" at bounding box center [1514, 756] width 78 height 24
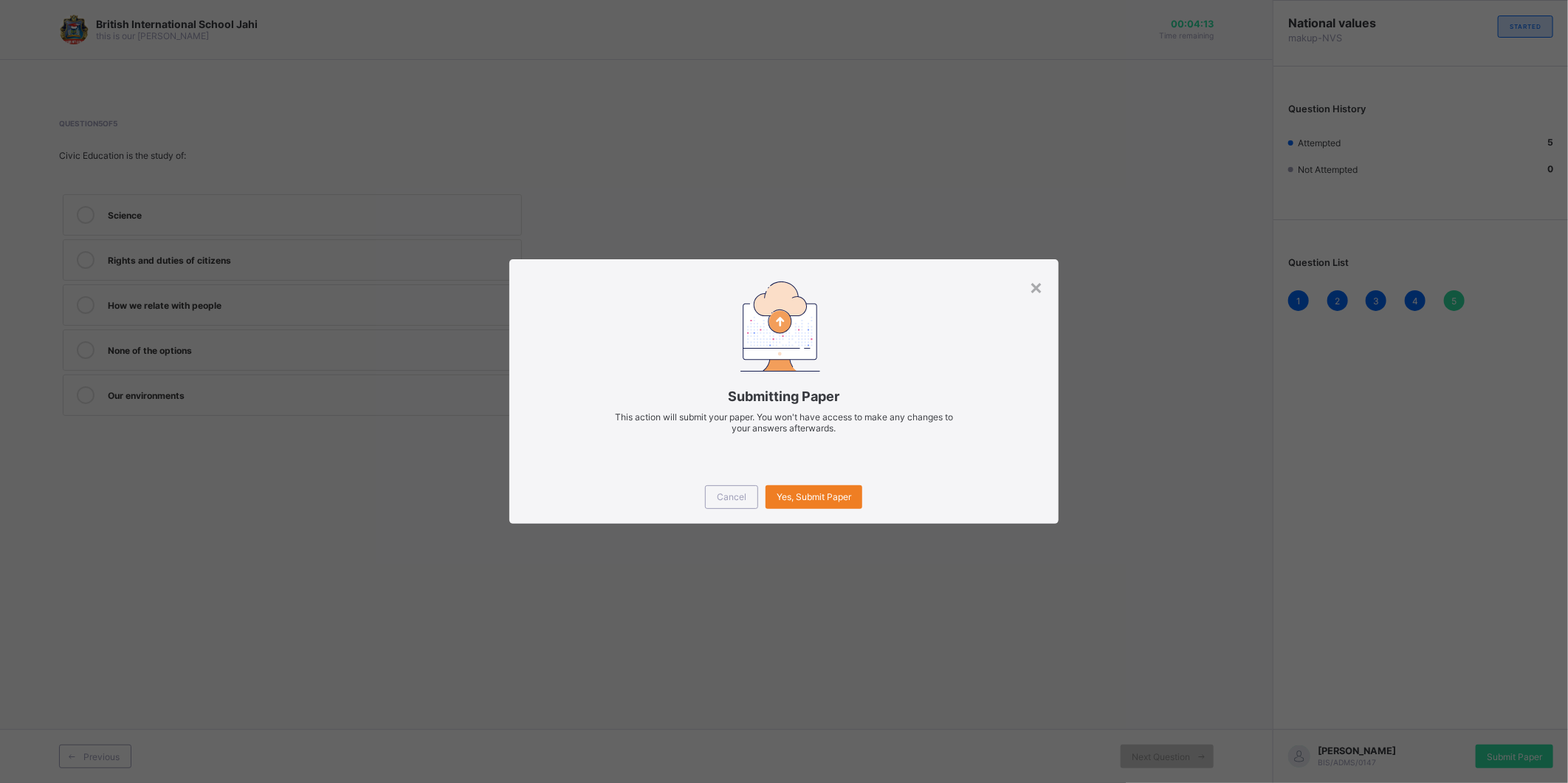
click at [829, 481] on div "Cancel Yes, Submit Paper" at bounding box center [784, 498] width 548 height 54
click at [837, 497] on span "Yes, Submit Paper" at bounding box center [814, 497] width 75 height 11
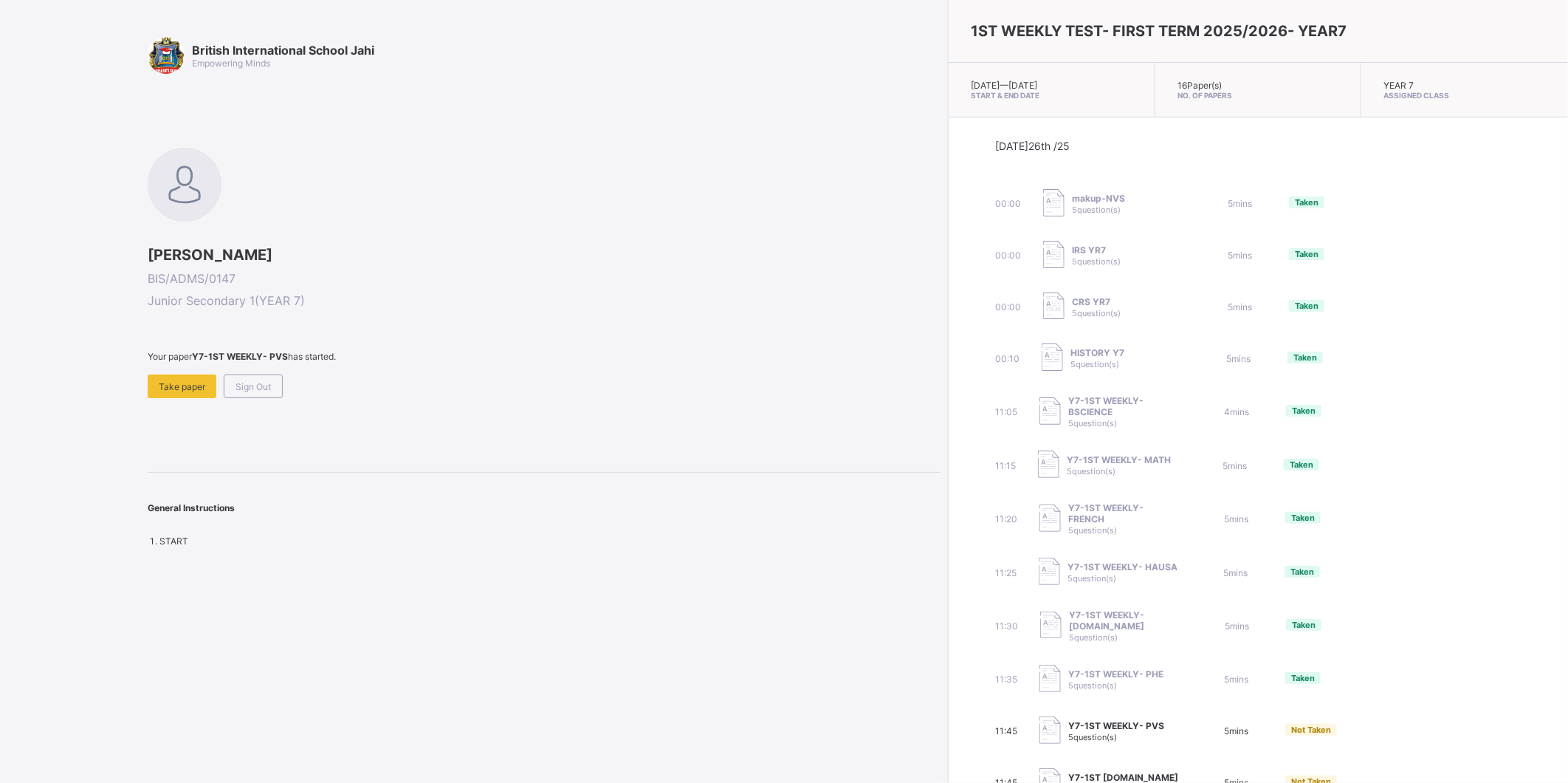
click at [1069, 722] on span "Y7-1ST WEEKLY- PVS" at bounding box center [1117, 726] width 96 height 11
click at [1282, 741] on div "11:45 Y7-1ST WEEKLY- PVS 5 question(s) 5 mins Not Taken" at bounding box center [1258, 731] width 526 height 30
click at [1122, 720] on span "Y7-1ST WEEKLY- PVS" at bounding box center [1117, 726] width 96 height 11
drag, startPoint x: 1113, startPoint y: 729, endPoint x: 977, endPoint y: 619, distance: 174.9
click at [1113, 729] on div "Y7-1ST WEEKLY- PVS 5 question(s)" at bounding box center [1117, 731] width 96 height 22
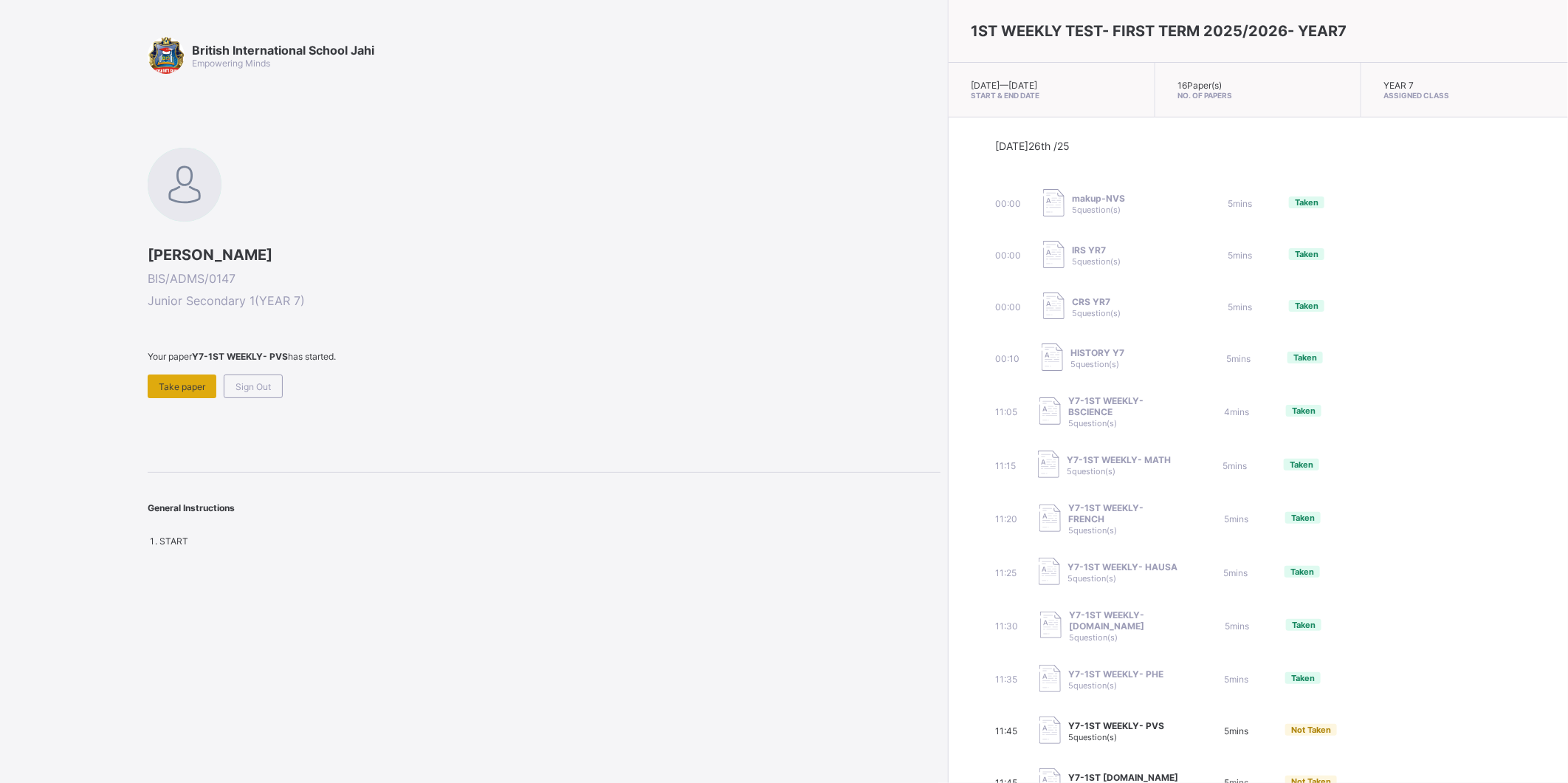
click at [197, 387] on span "Take paper" at bounding box center [182, 387] width 46 height 11
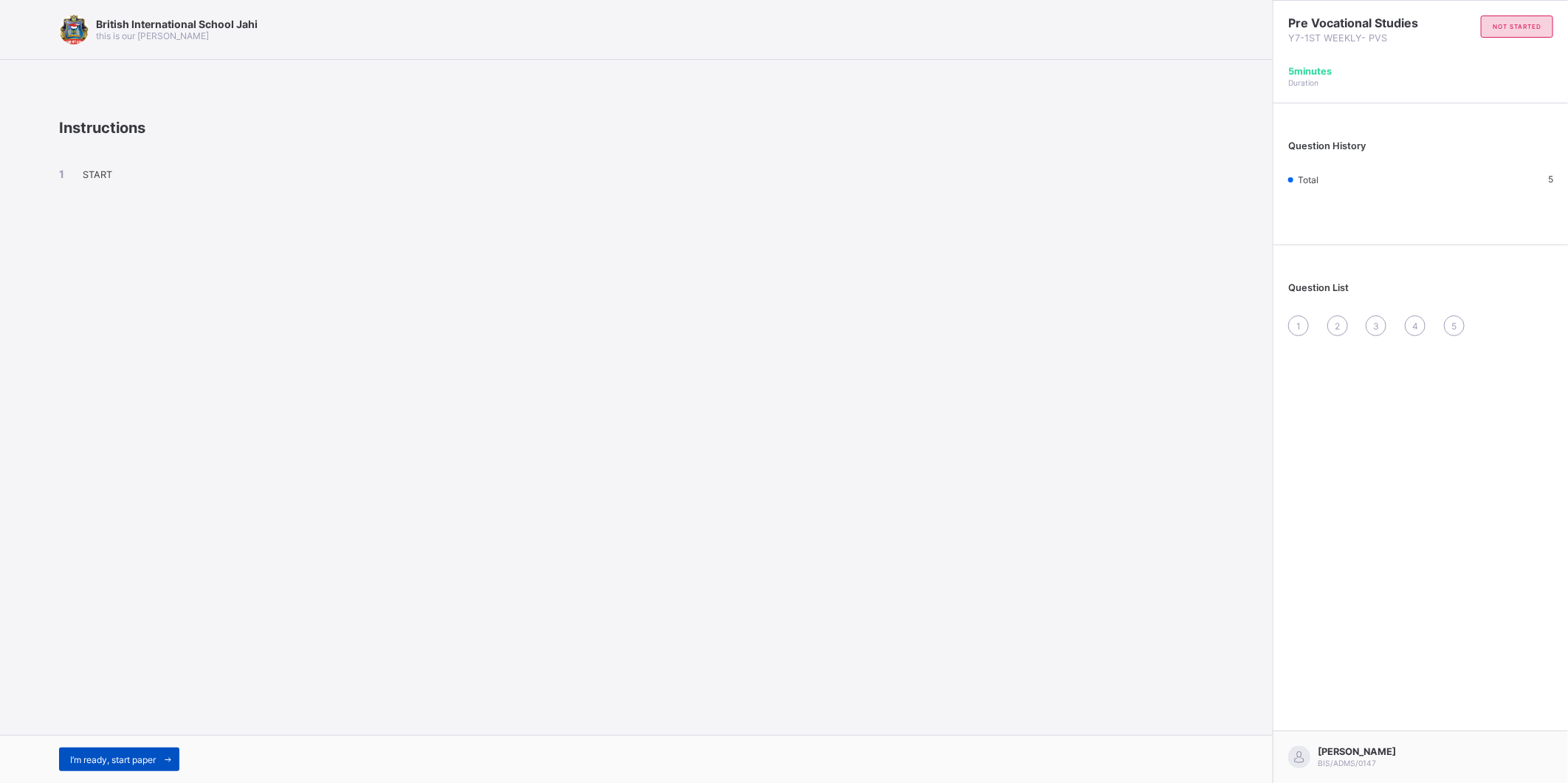
click at [118, 749] on div "I’m ready, start paper" at bounding box center [119, 760] width 120 height 24
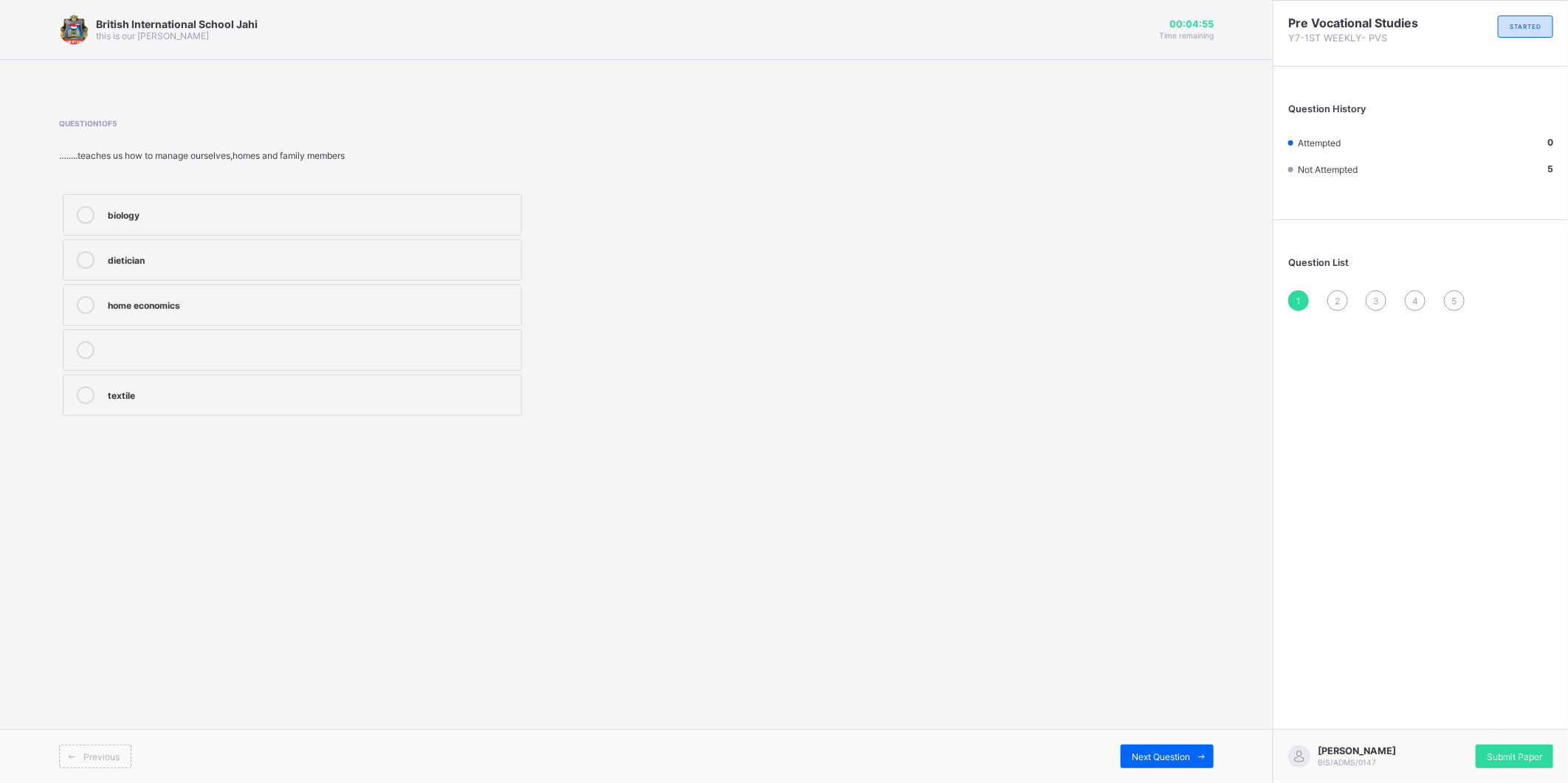
click at [83, 299] on icon at bounding box center [85, 305] width 18 height 18
click at [1187, 744] on div "Next Question" at bounding box center [1167, 756] width 93 height 24
click at [76, 254] on div at bounding box center [86, 259] width 30 height 18
click at [1197, 756] on icon at bounding box center [1203, 756] width 11 height 9
click at [90, 298] on icon at bounding box center [85, 305] width 18 height 18
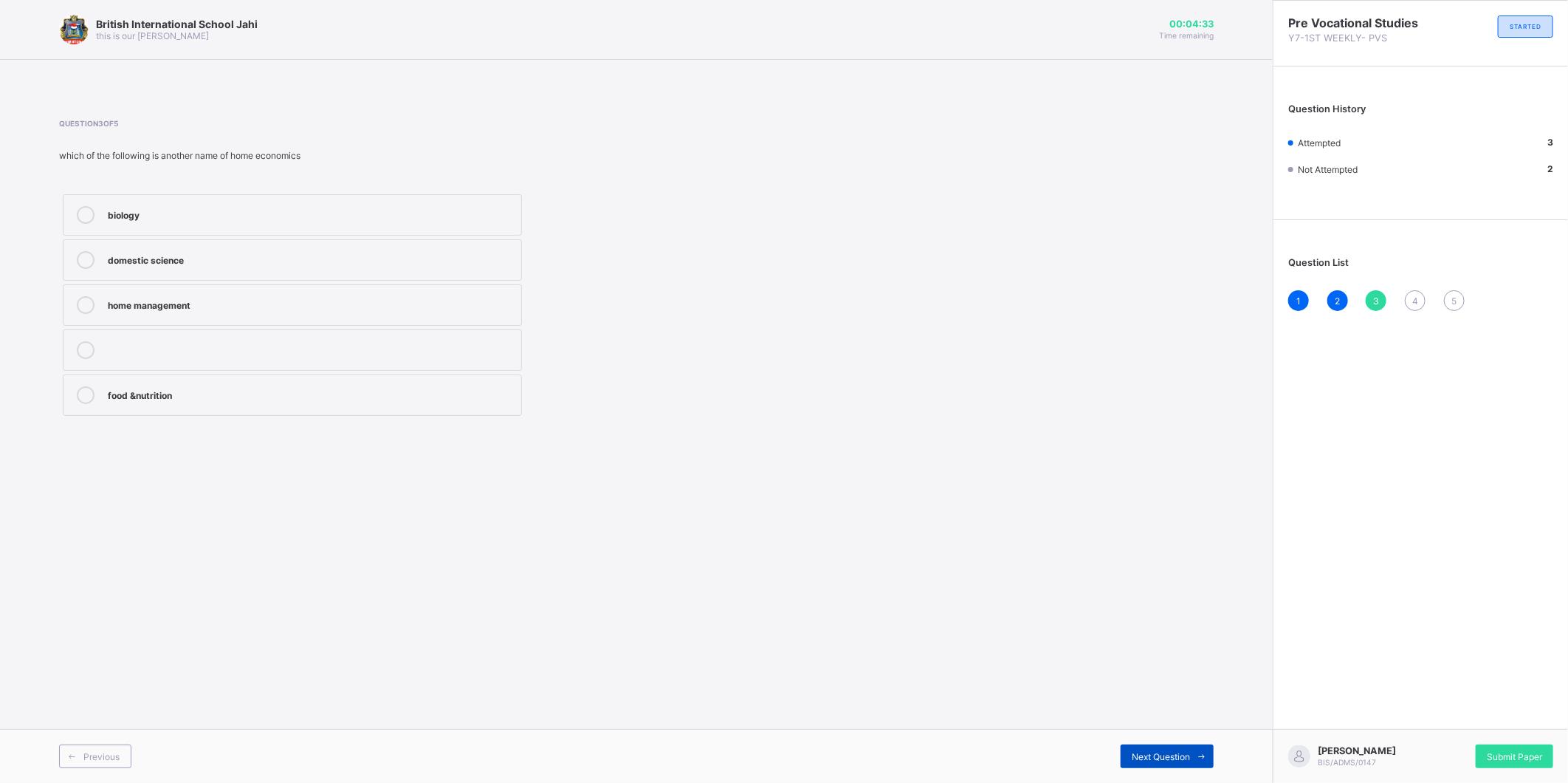
click at [1160, 761] on span "Next Question" at bounding box center [1160, 757] width 58 height 11
click at [79, 340] on label "chemistry &physics" at bounding box center [293, 350] width 460 height 42
click at [1190, 748] on div "Next Question" at bounding box center [1167, 756] width 93 height 24
